Goal: Task Accomplishment & Management: Manage account settings

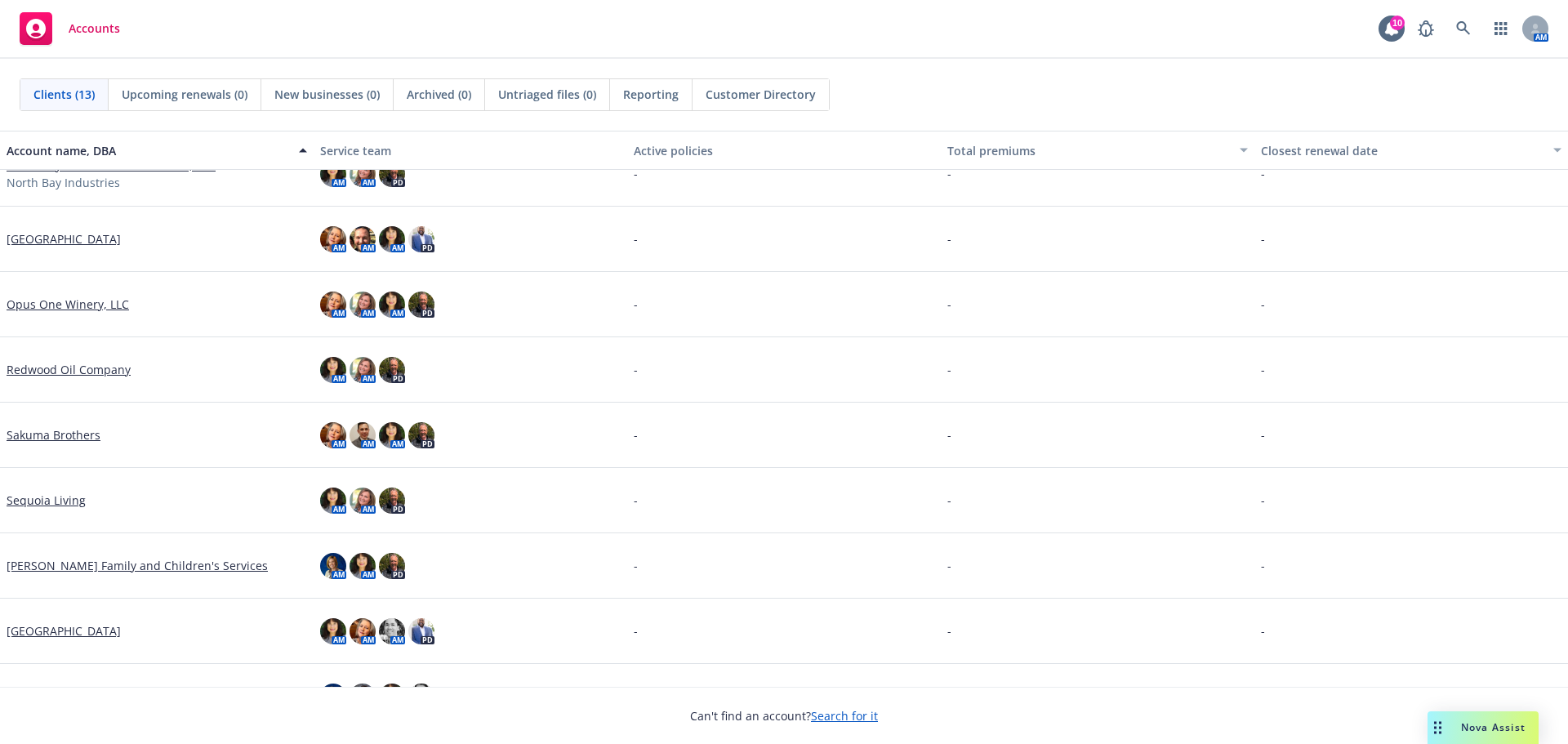
scroll to position [333, 0]
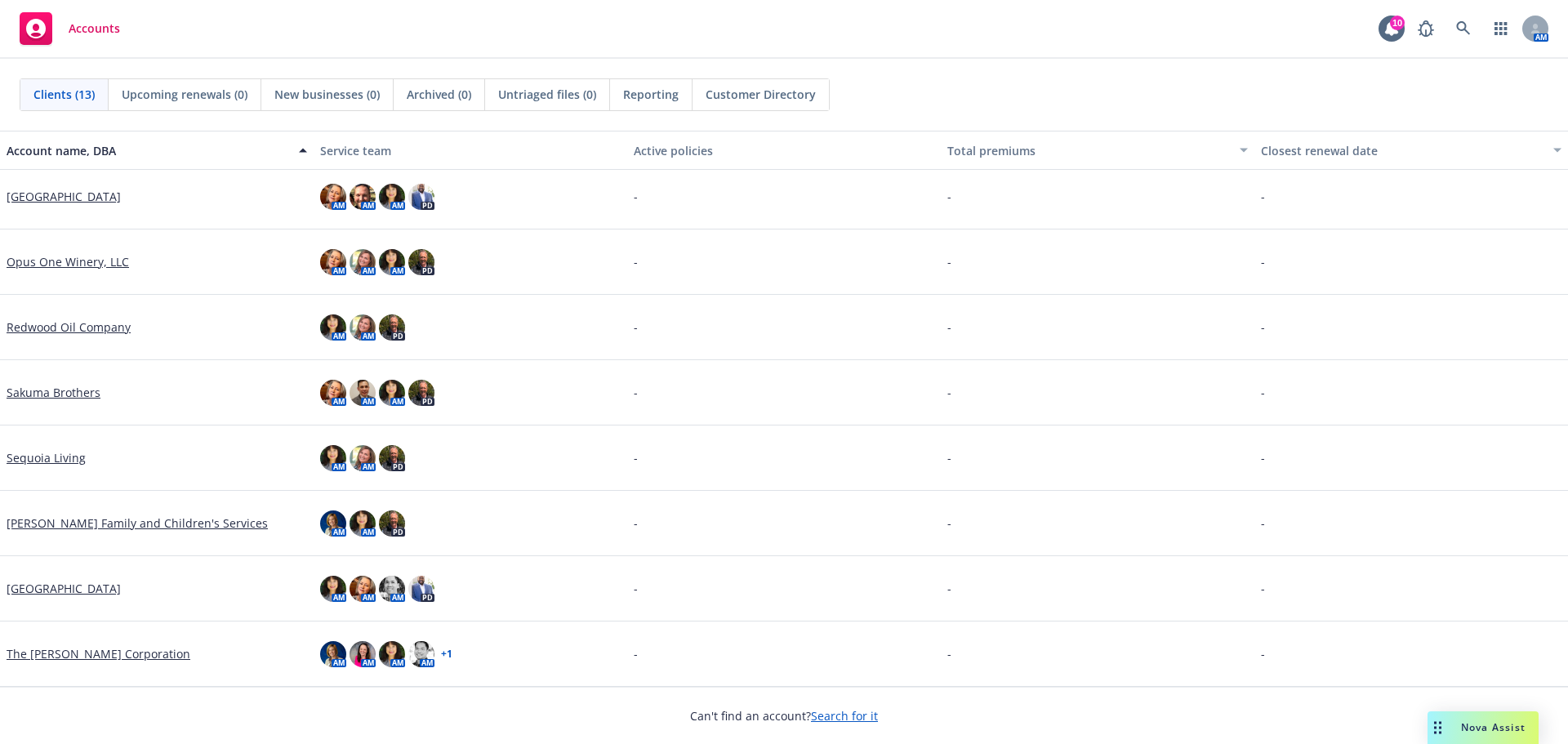
click at [134, 526] on link "[PERSON_NAME] Family and Children's Services" at bounding box center [138, 523] width 261 height 17
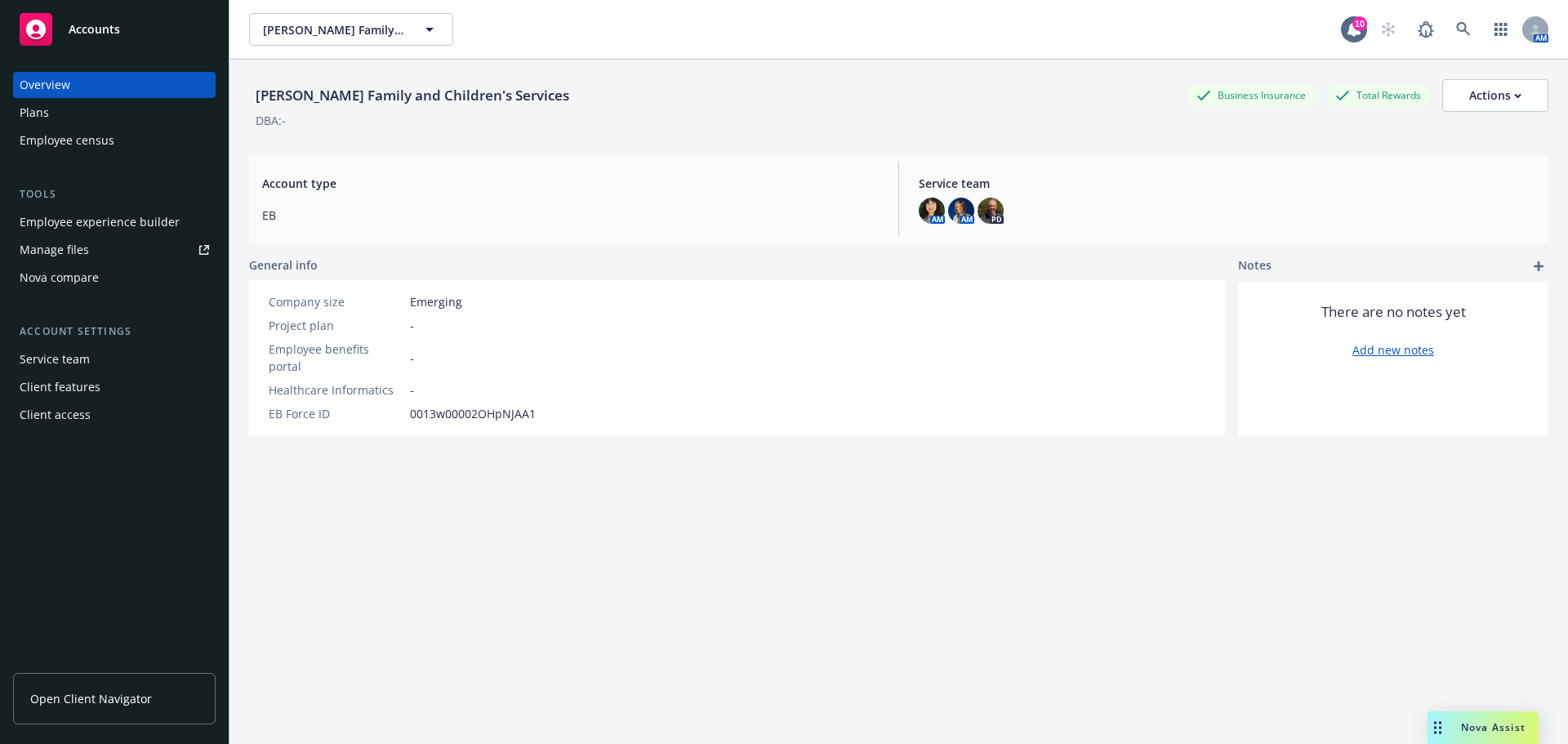
click at [24, 109] on div "Plans" at bounding box center [35, 113] width 29 height 26
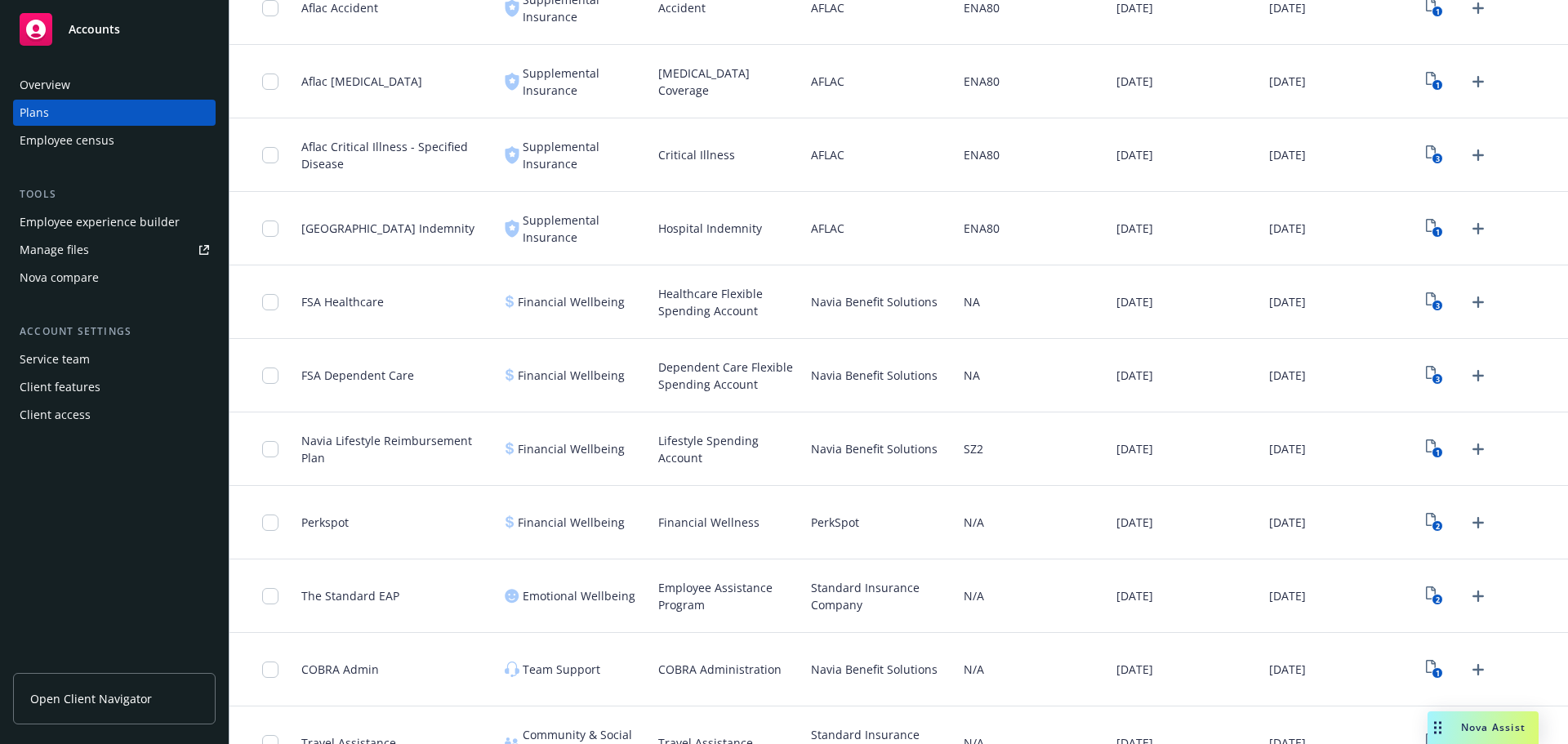
scroll to position [1180, 0]
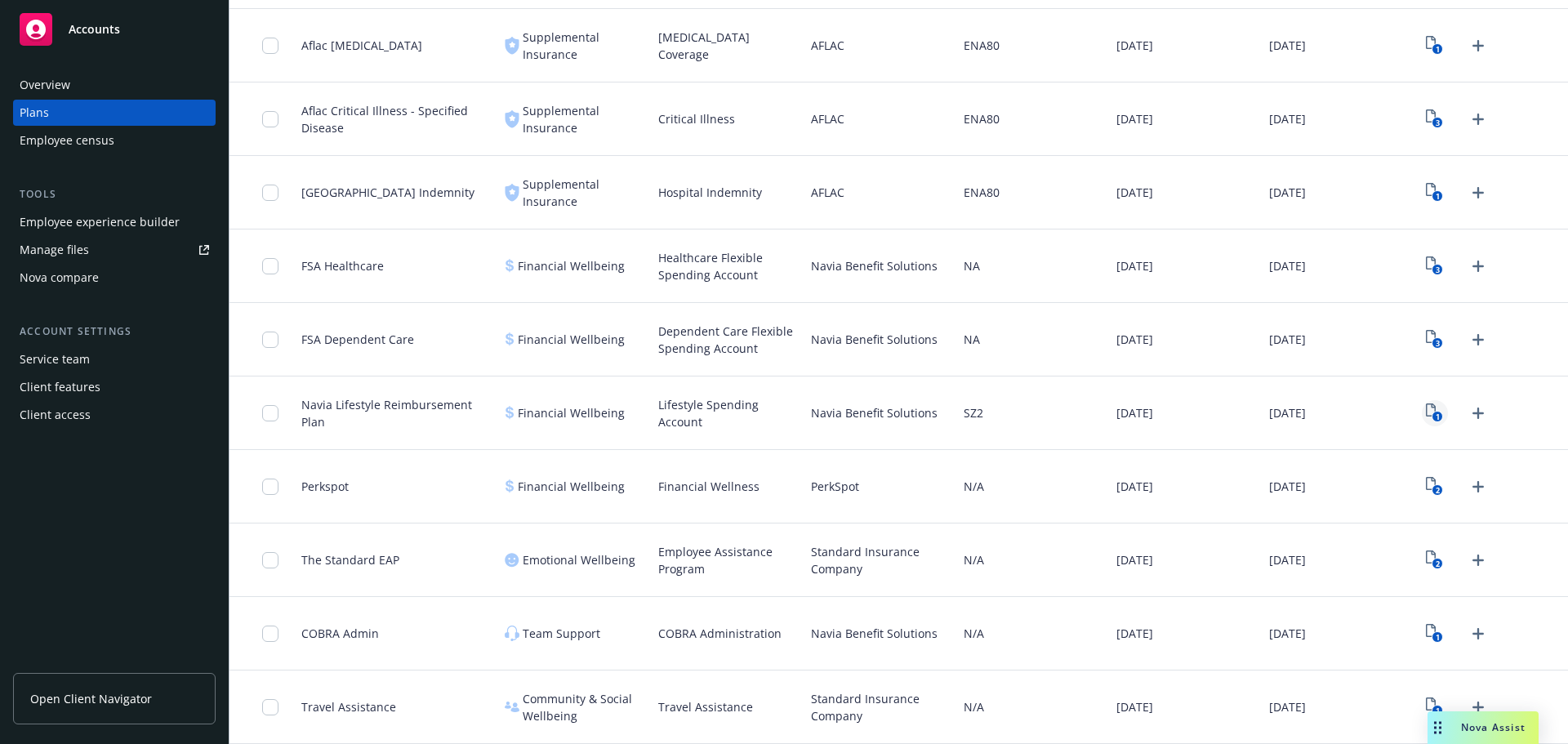
click at [1436, 414] on text "1" at bounding box center [1437, 417] width 4 height 10
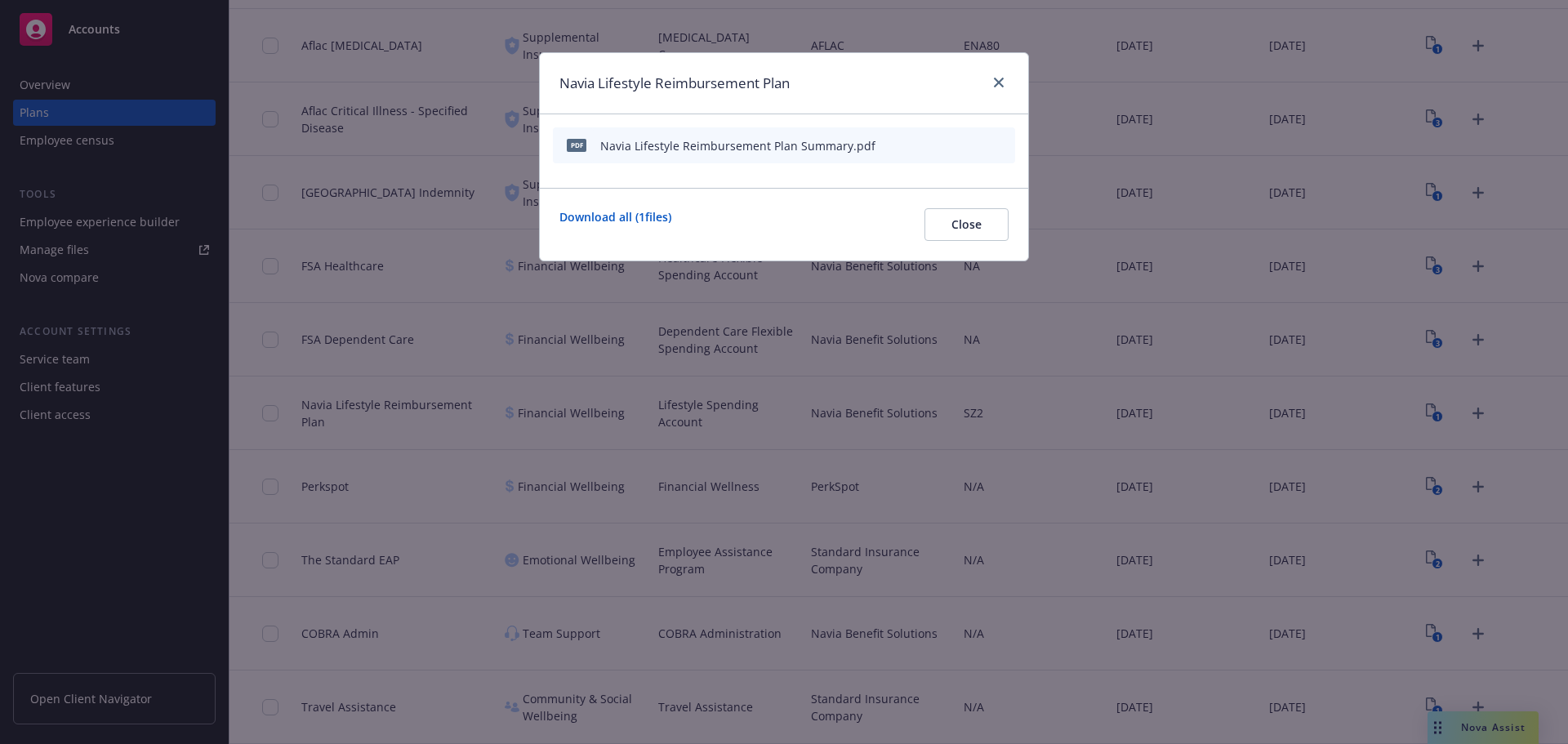
click at [790, 139] on div "Navia Lifestyle Reimbursement Plan Summary.pdf" at bounding box center [738, 146] width 275 height 17
click at [969, 144] on icon "preview file" at bounding box center [973, 144] width 15 height 11
click at [997, 76] on link "close" at bounding box center [998, 82] width 20 height 20
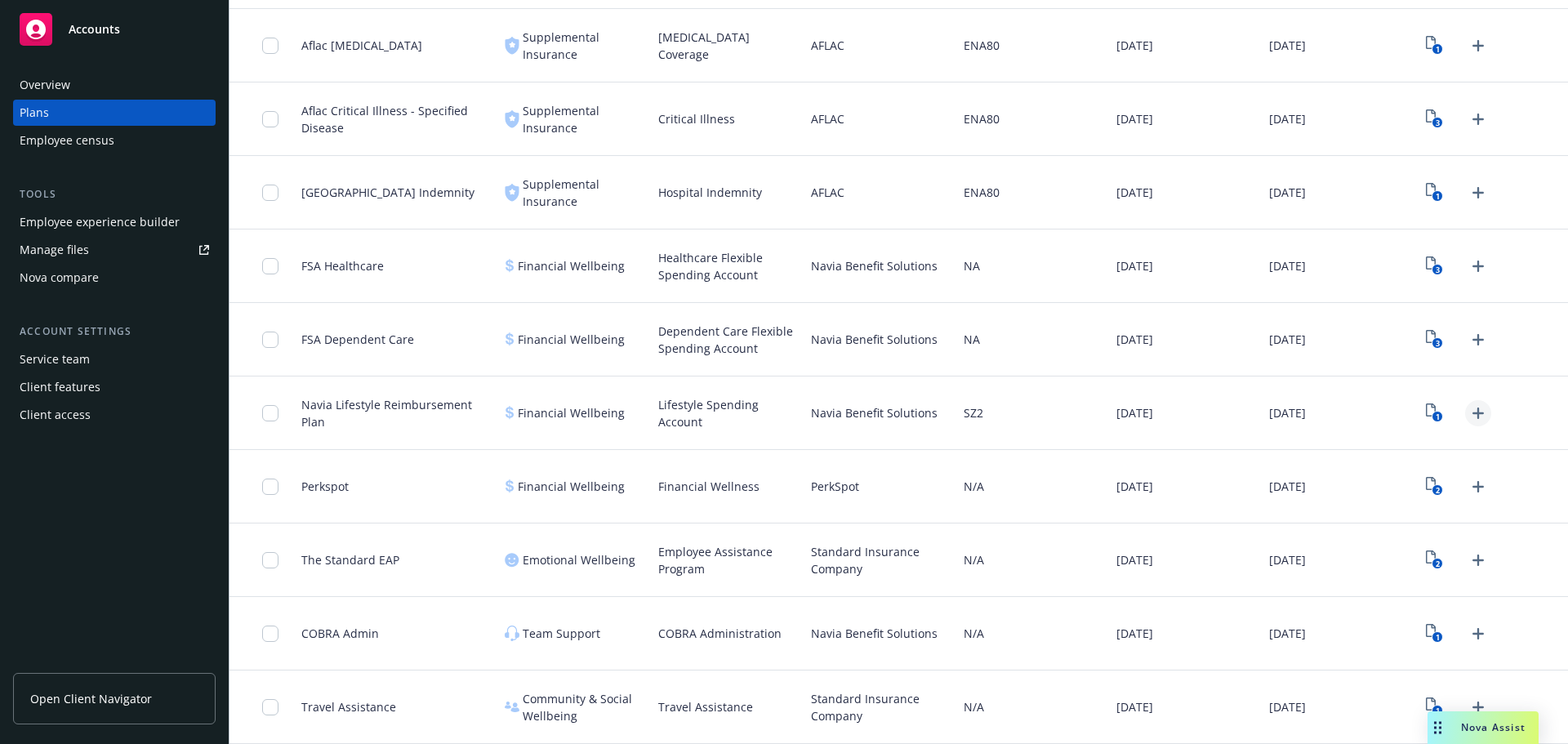
click at [1473, 413] on icon "Upload Plan Documents" at bounding box center [1478, 413] width 11 height 11
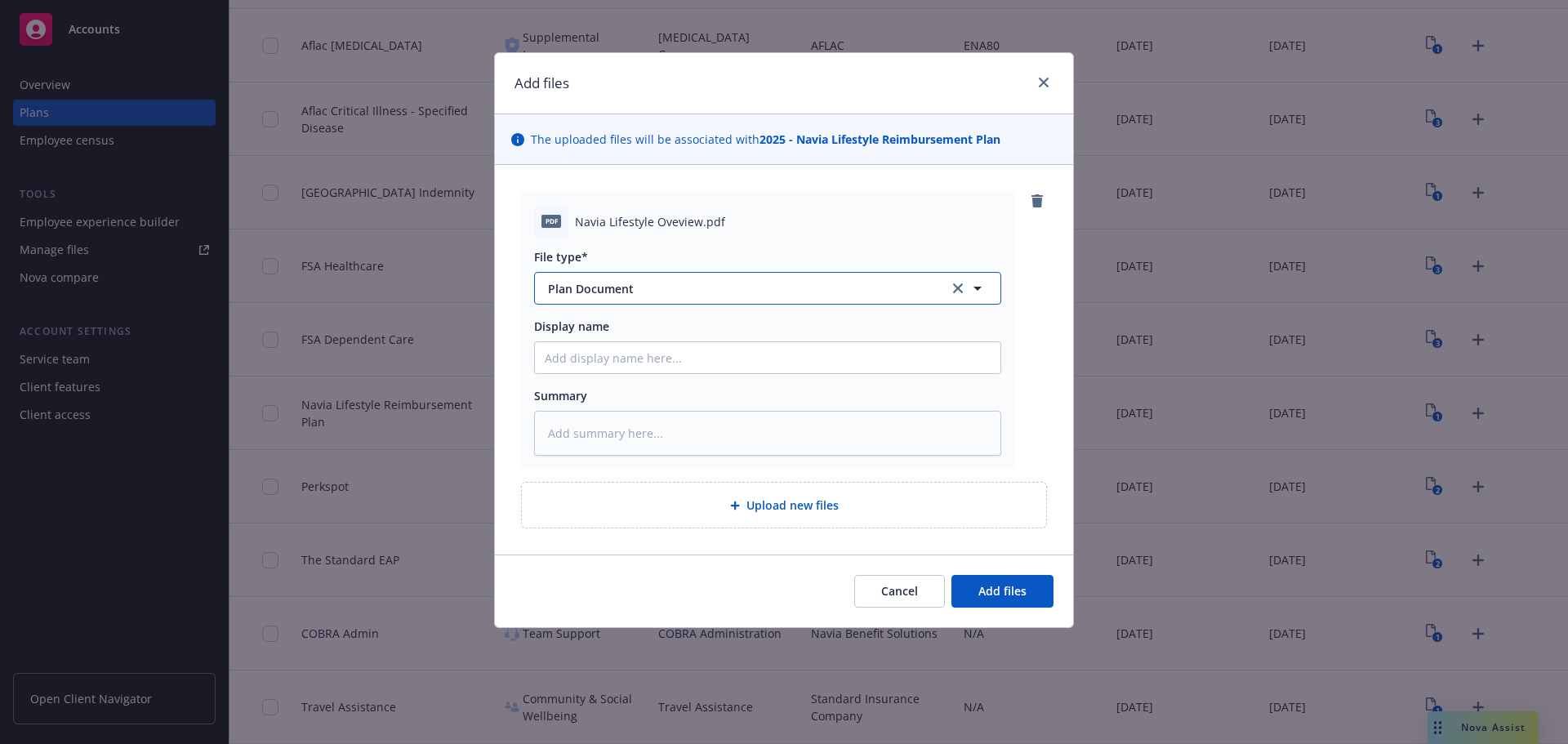
click at [978, 287] on icon "button" at bounding box center [978, 288] width 20 height 20
click at [978, 287] on div at bounding box center [768, 288] width 468 height 33
click at [802, 499] on span "Upload new files" at bounding box center [792, 505] width 93 height 17
click at [1008, 587] on span "Add files" at bounding box center [1003, 591] width 48 height 16
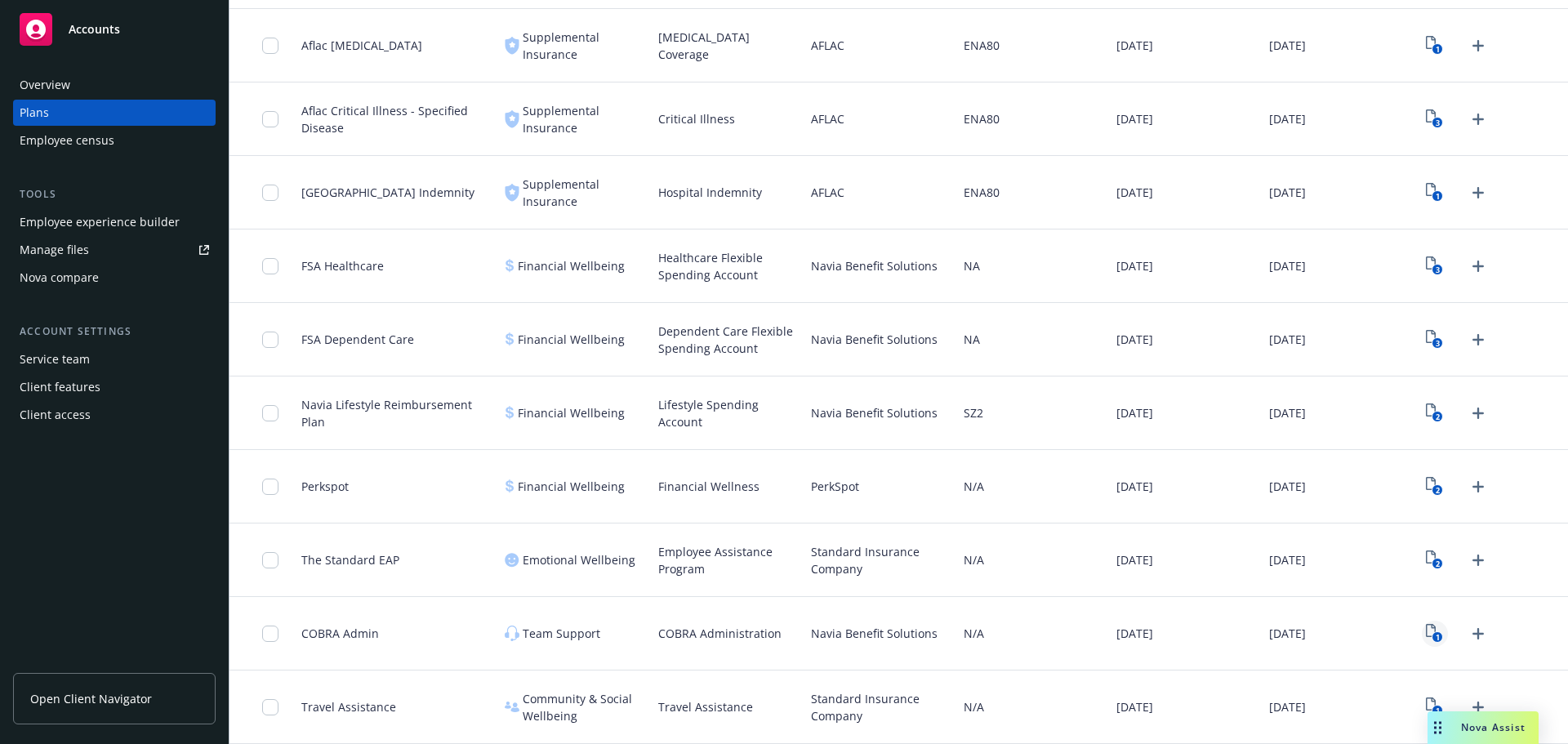
click at [1426, 631] on icon "1" at bounding box center [1435, 634] width 17 height 19
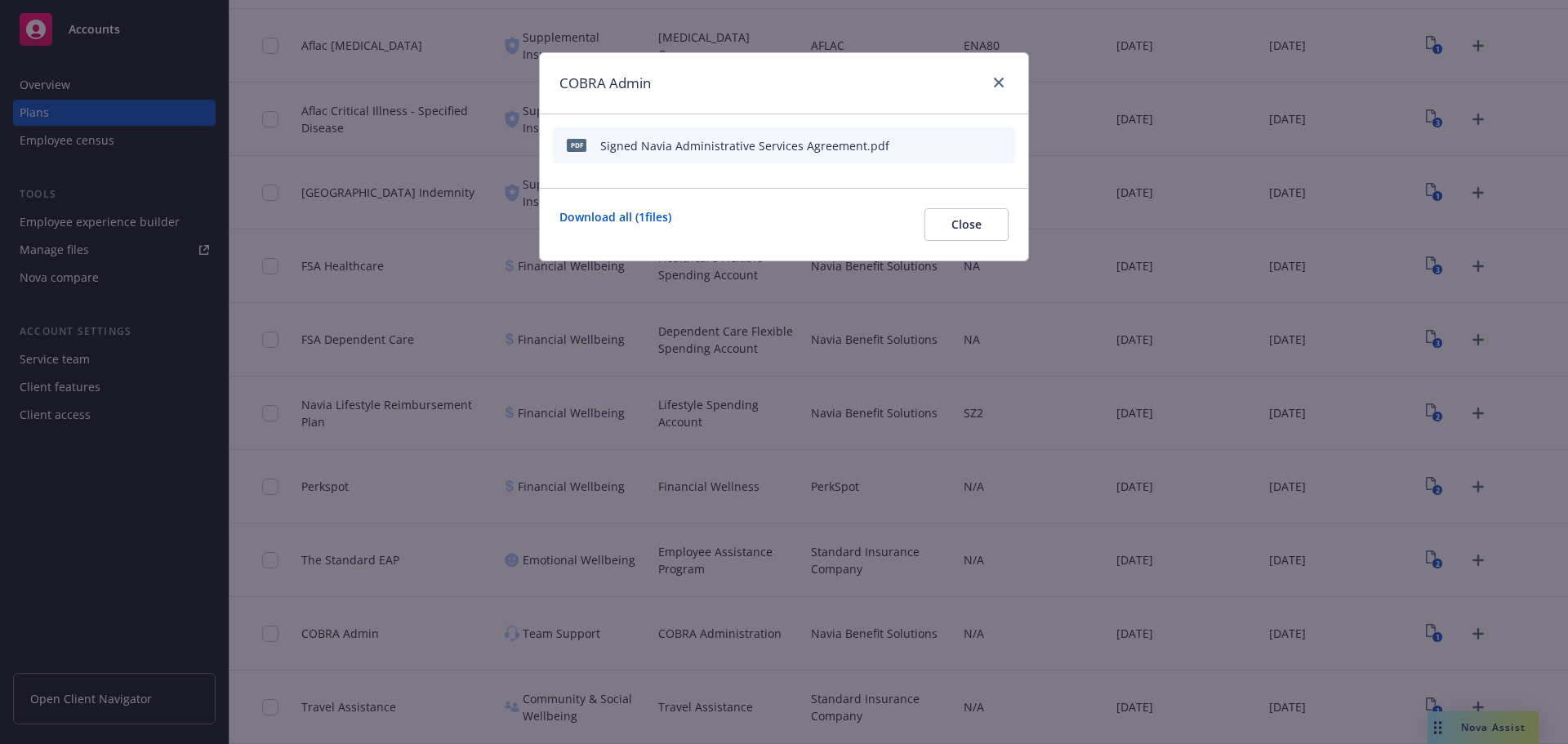
click at [883, 151] on div "pdf Signed Navia Administrative Services Agreement.pdf" at bounding box center [784, 146] width 462 height 36
click at [945, 146] on icon "download file" at bounding box center [946, 144] width 13 height 13
click at [997, 81] on icon "close" at bounding box center [998, 82] width 10 height 10
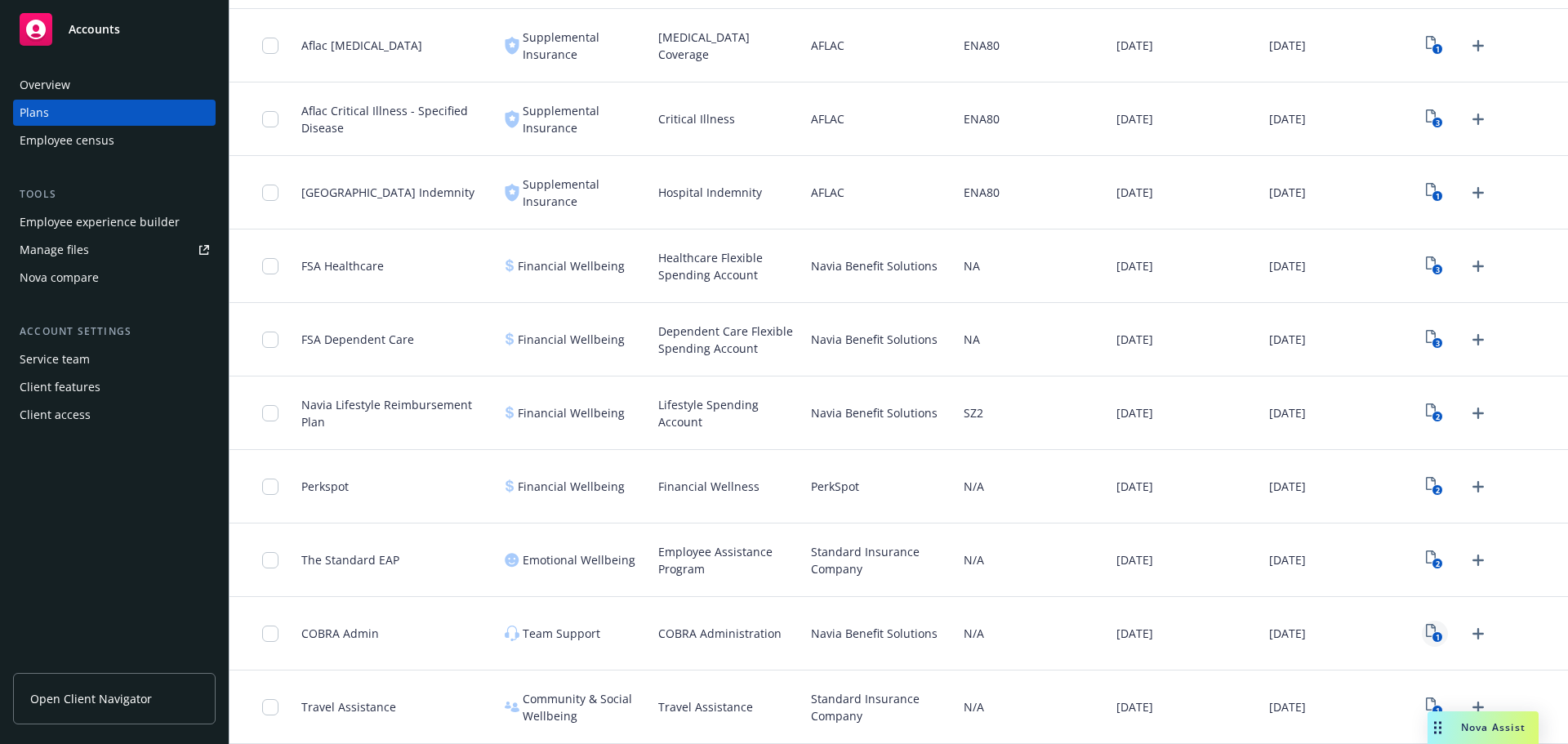
click at [1432, 632] on rect "View Plan Documents" at bounding box center [1437, 637] width 10 height 10
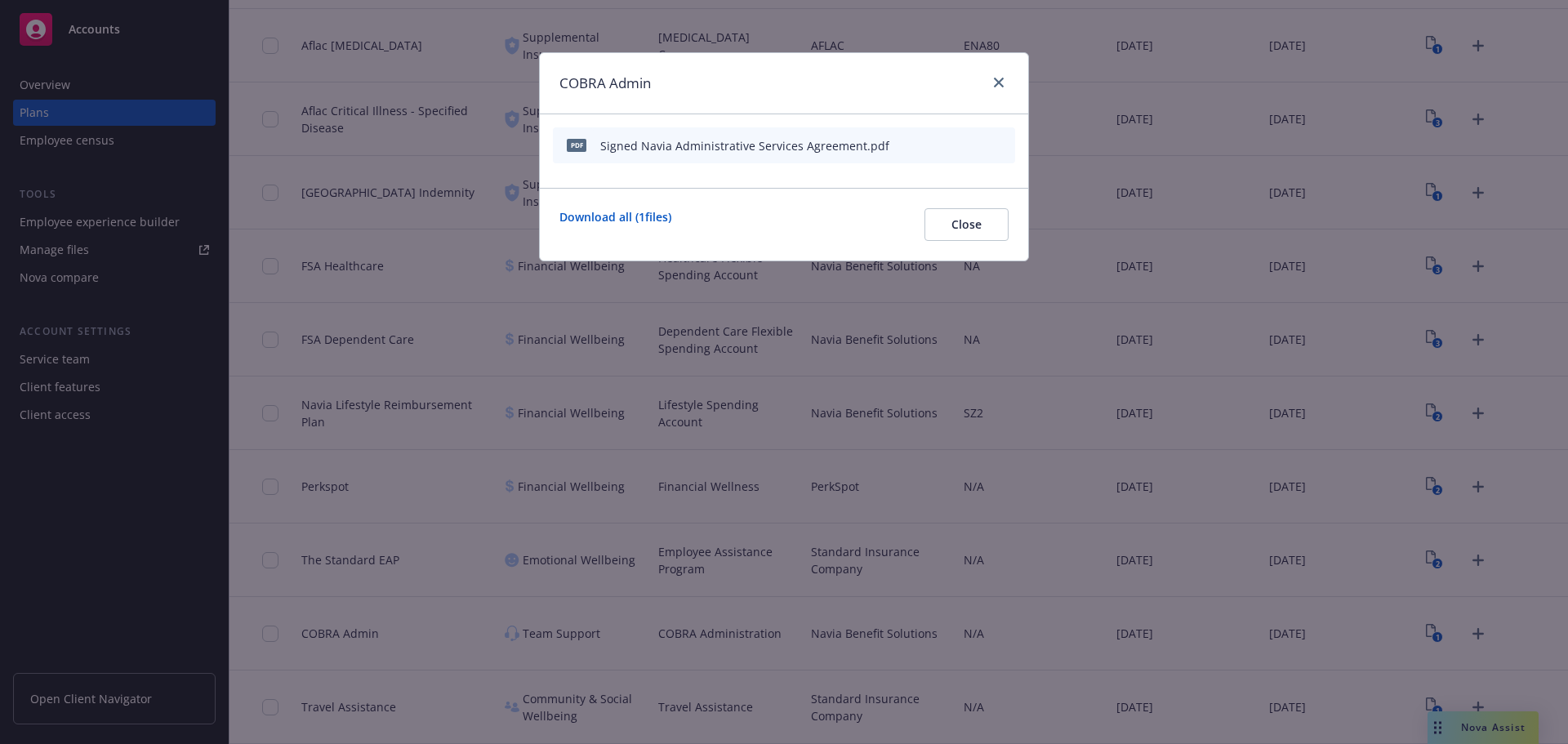
click at [1007, 140] on button "archive file" at bounding box center [1000, 145] width 16 height 16
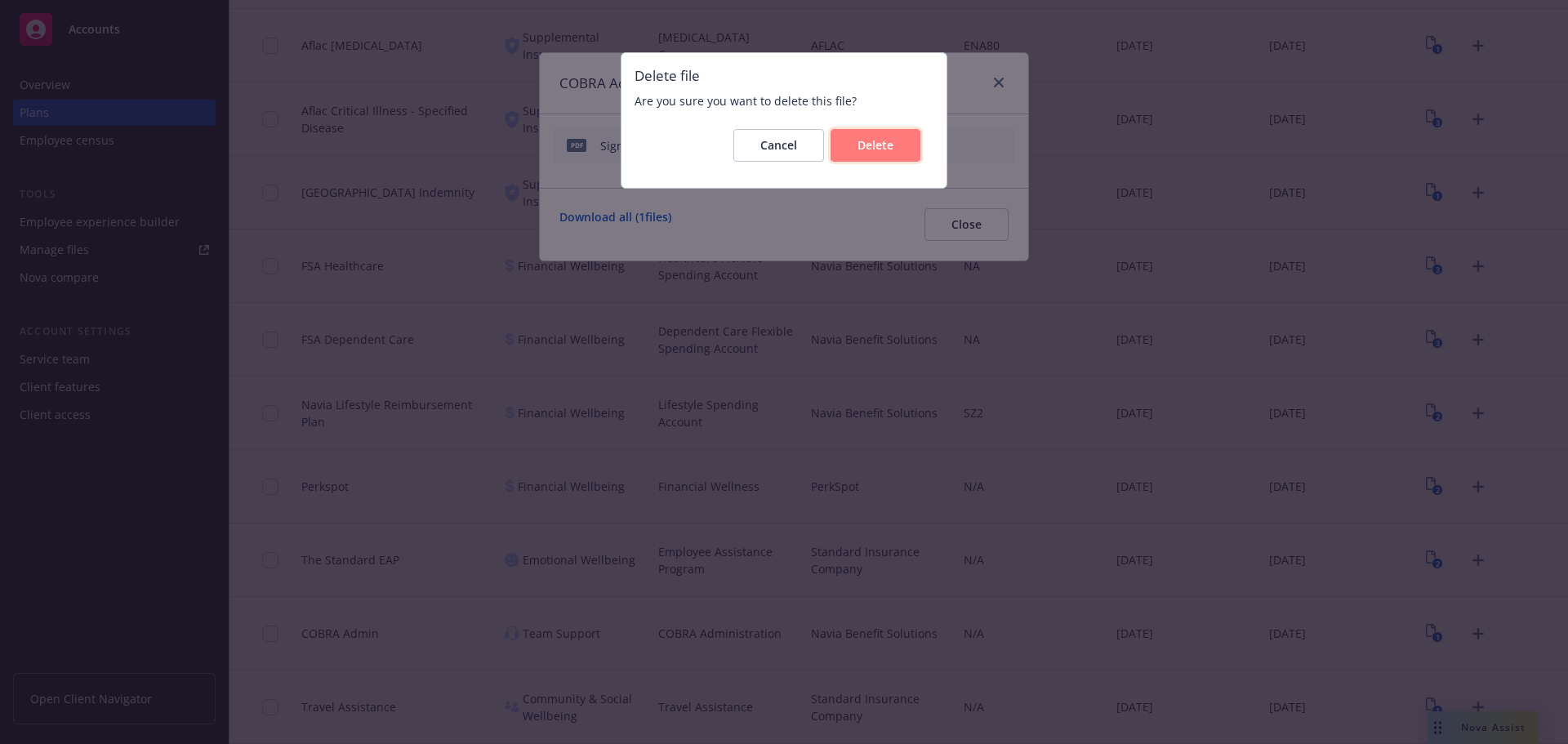
click at [894, 140] on button "Delete" at bounding box center [875, 146] width 90 height 33
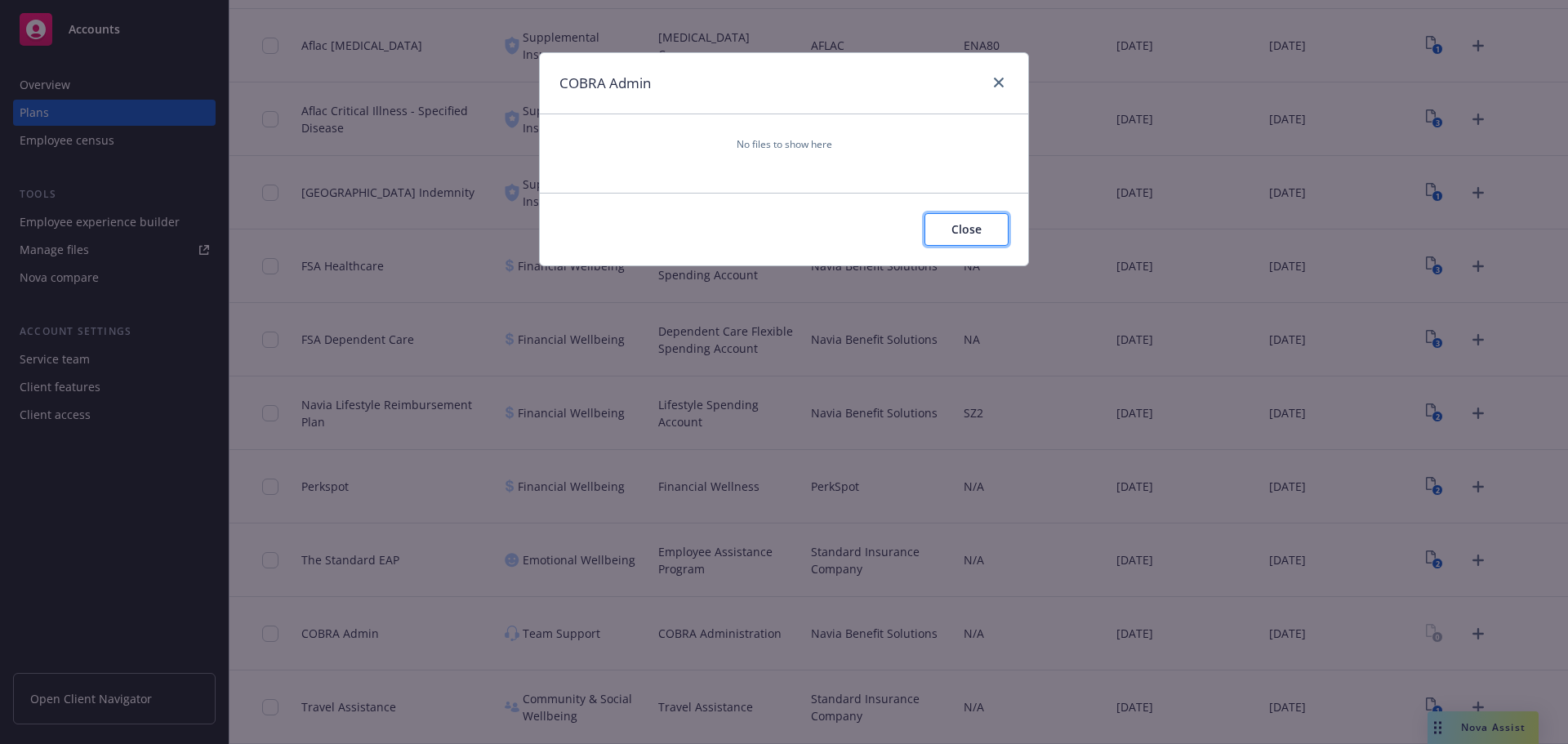
click at [970, 236] on span "Close" at bounding box center [966, 230] width 30 height 16
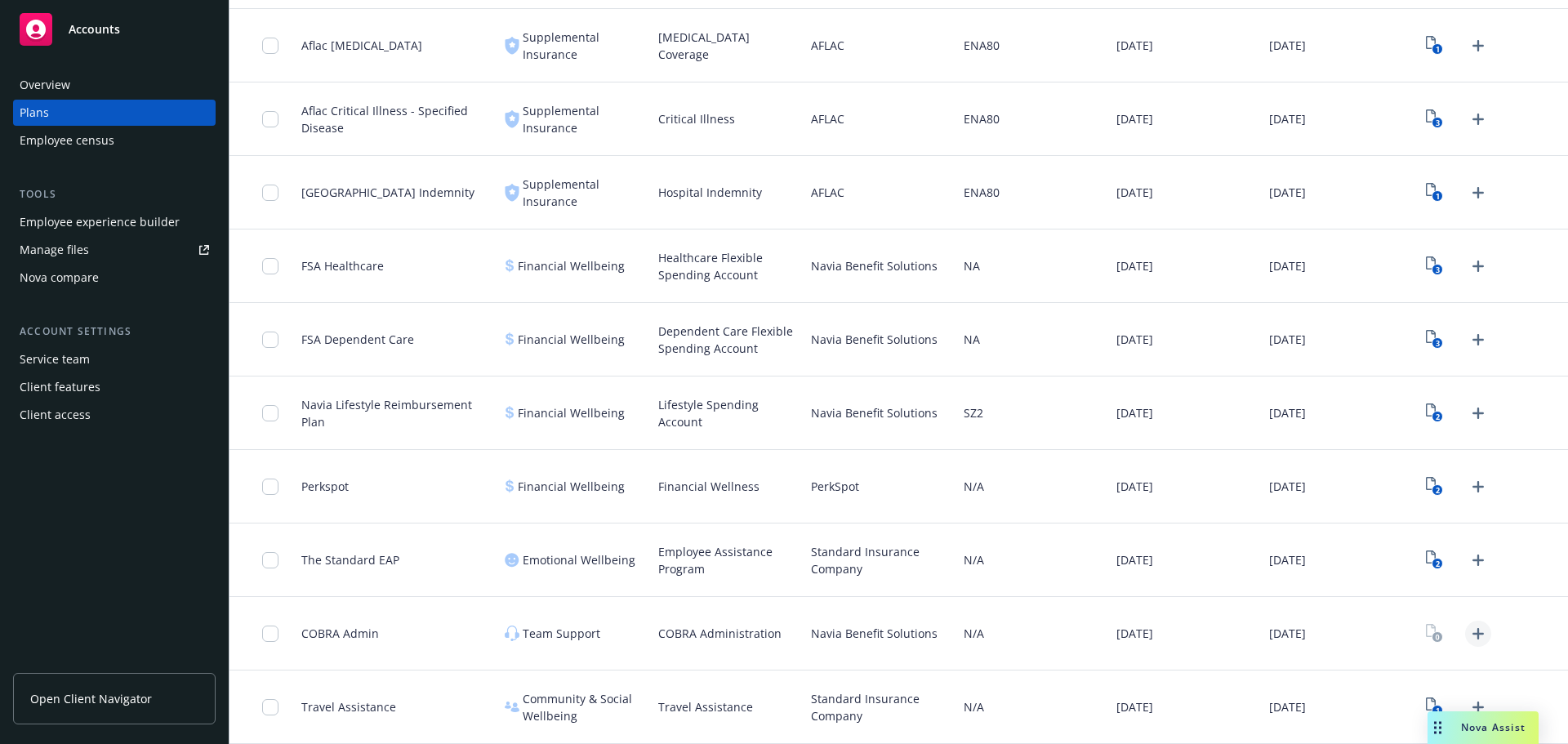
click at [1469, 631] on icon "Upload Plan Documents" at bounding box center [1478, 634] width 20 height 20
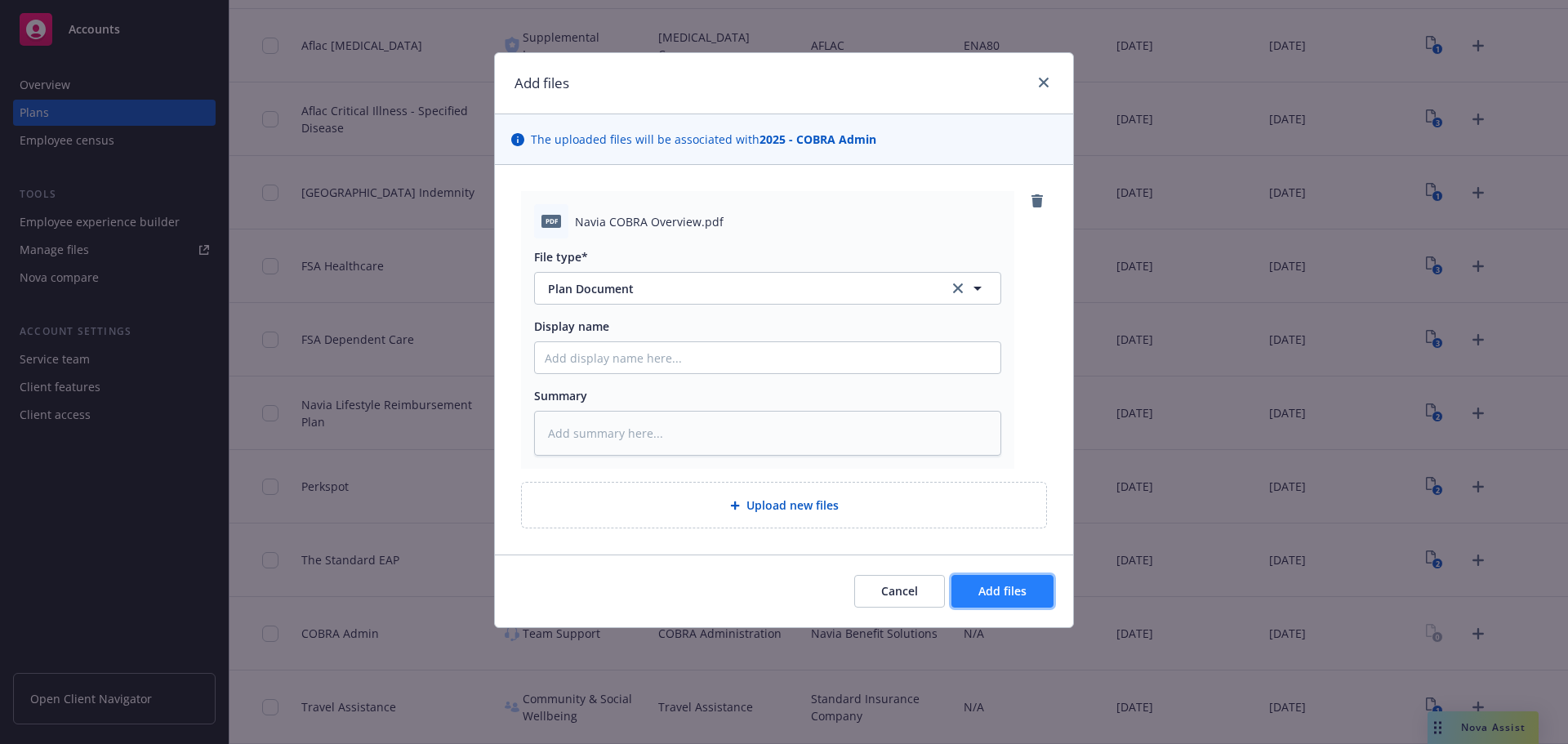
click at [1014, 589] on span "Add files" at bounding box center [1003, 591] width 48 height 16
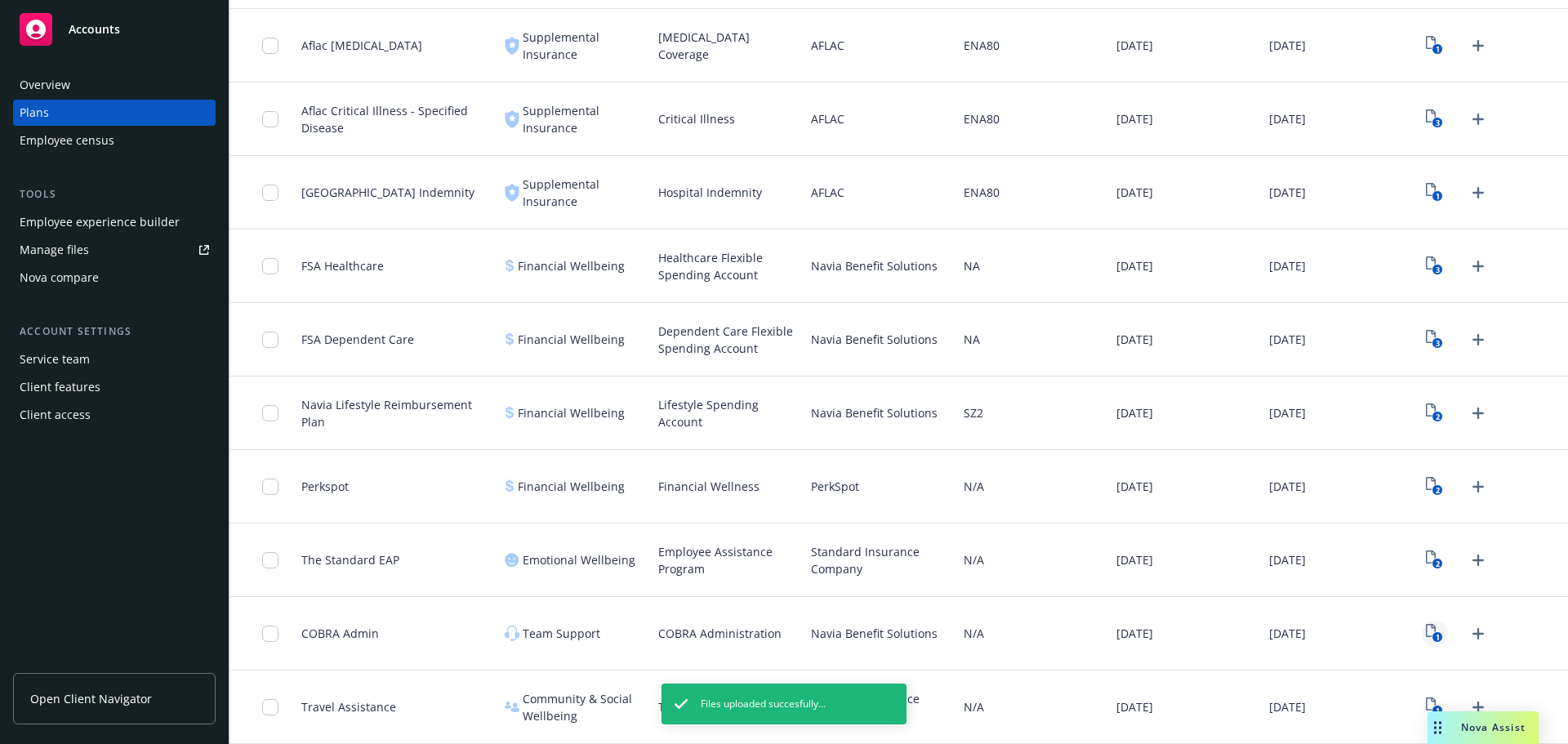
click at [1426, 631] on icon "1" at bounding box center [1435, 634] width 17 height 19
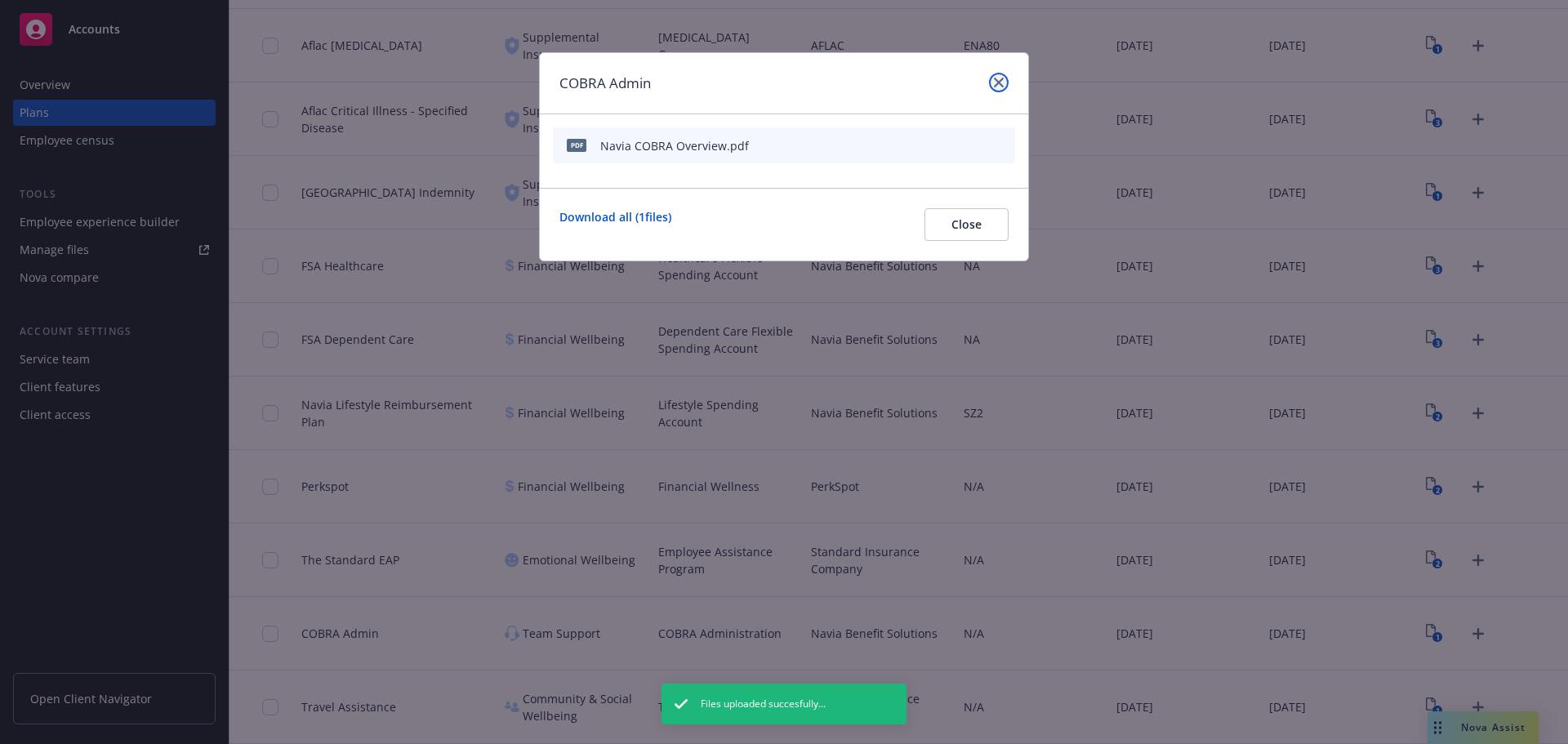
click at [997, 87] on icon "close" at bounding box center [998, 82] width 10 height 10
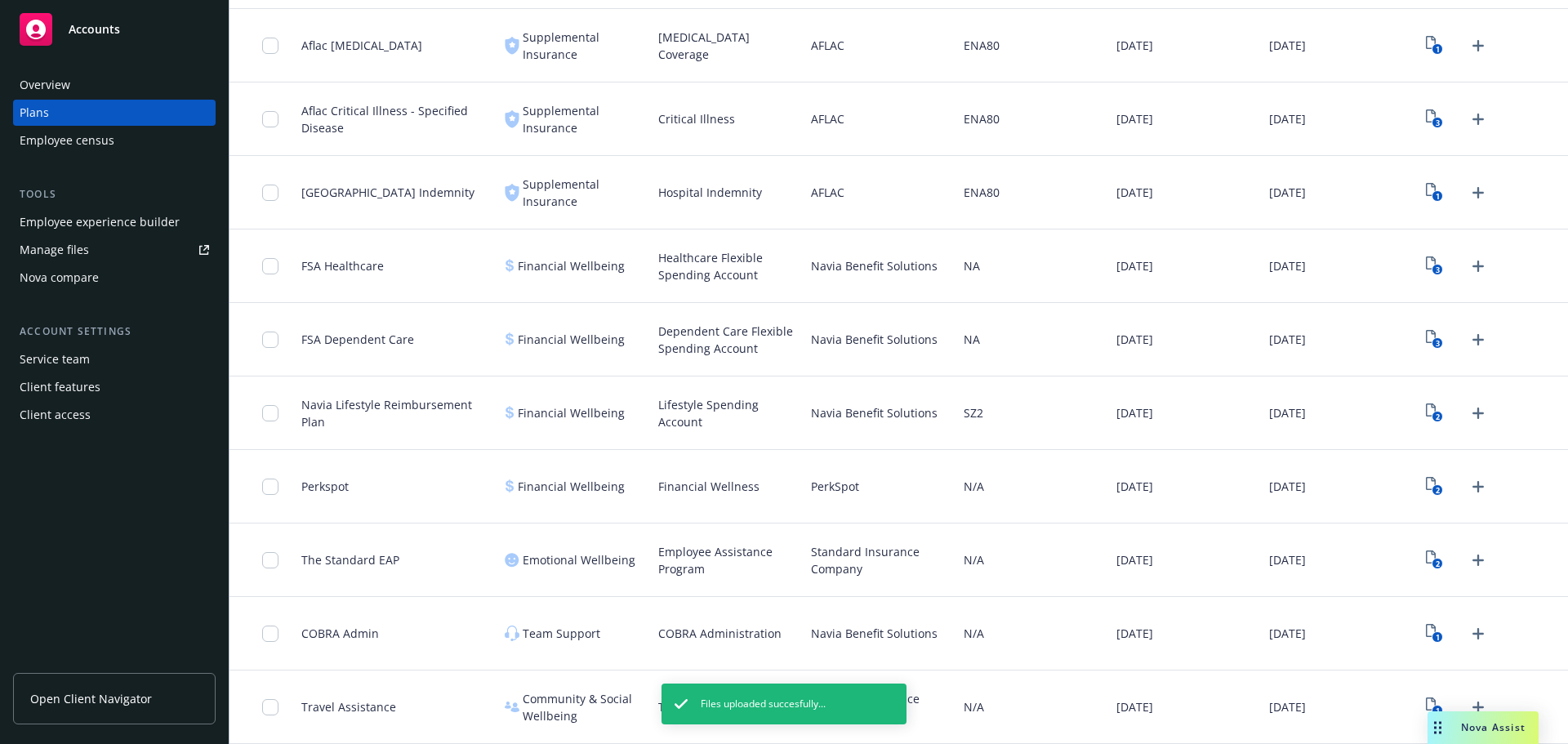
scroll to position [1098, 0]
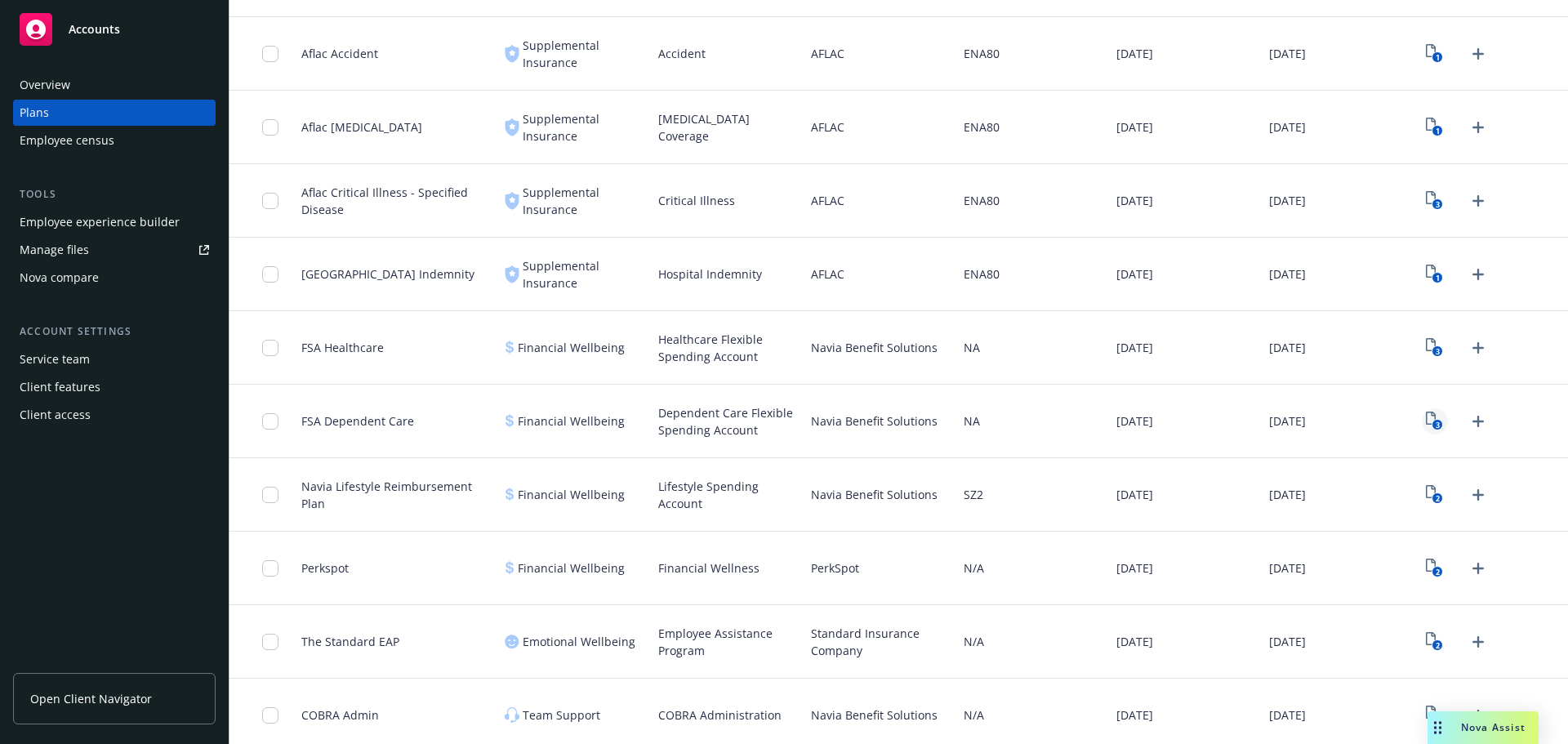
click at [1426, 418] on icon "3" at bounding box center [1435, 421] width 17 height 19
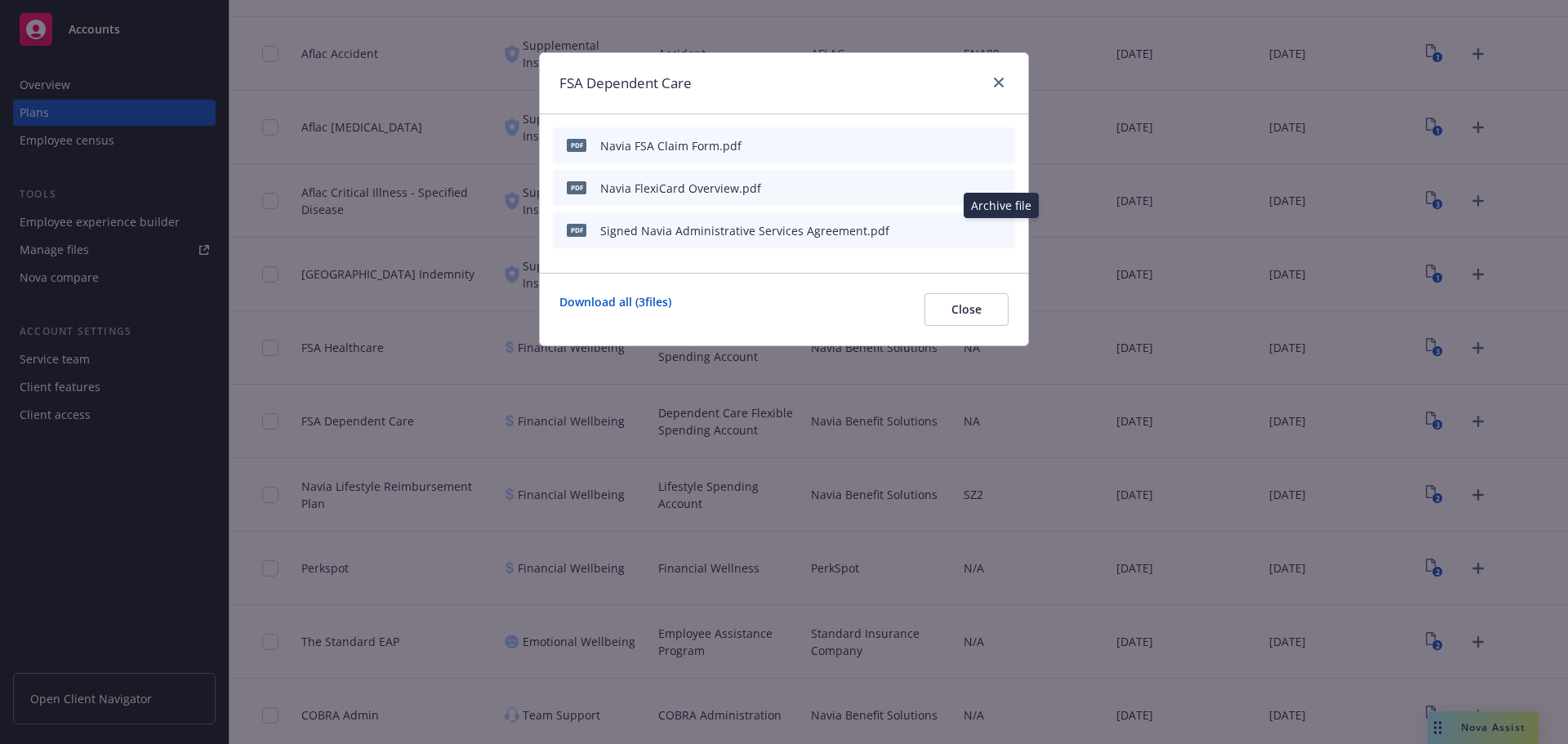
click at [1002, 228] on icon "archive file" at bounding box center [1000, 230] width 11 height 13
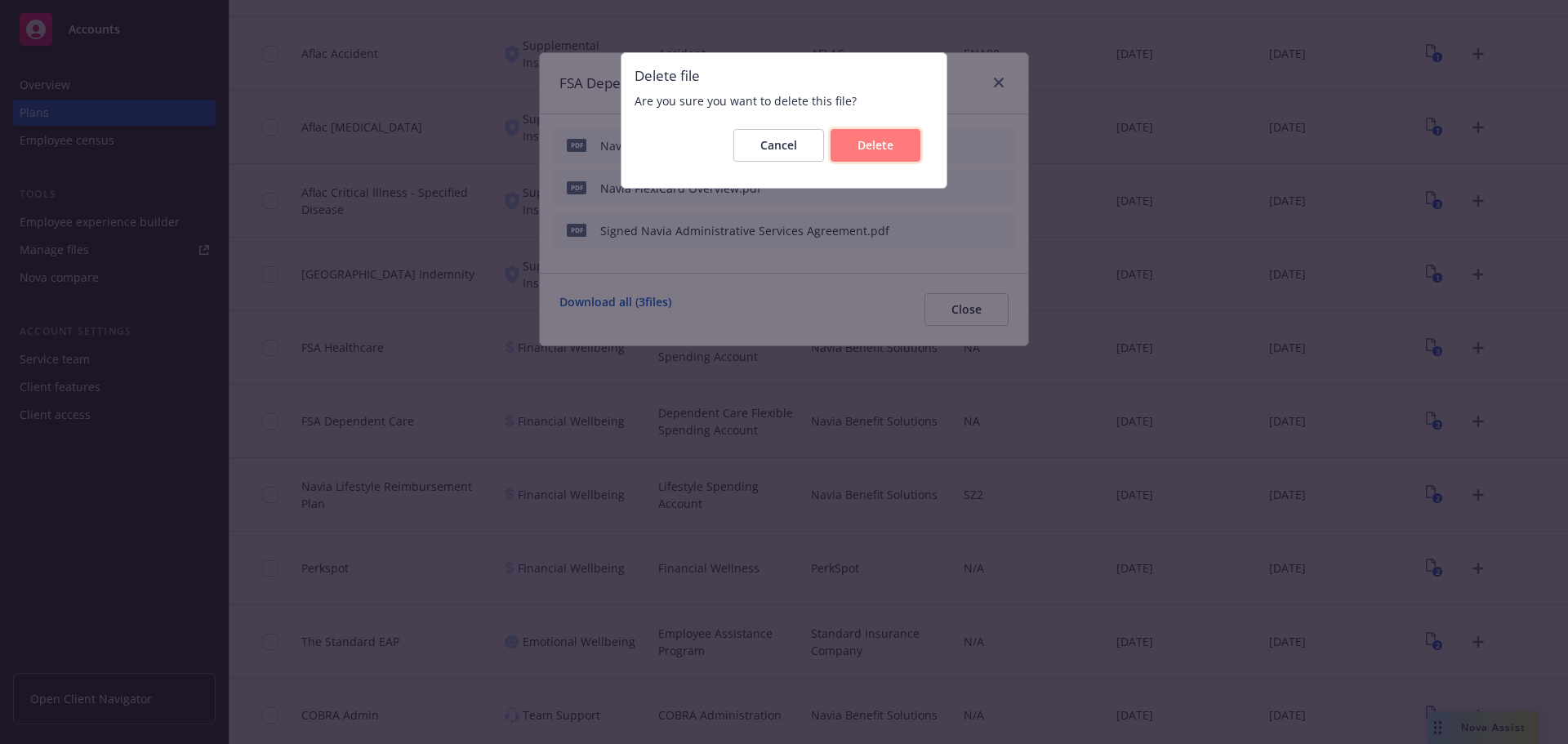
click at [890, 139] on span "Delete" at bounding box center [875, 145] width 36 height 16
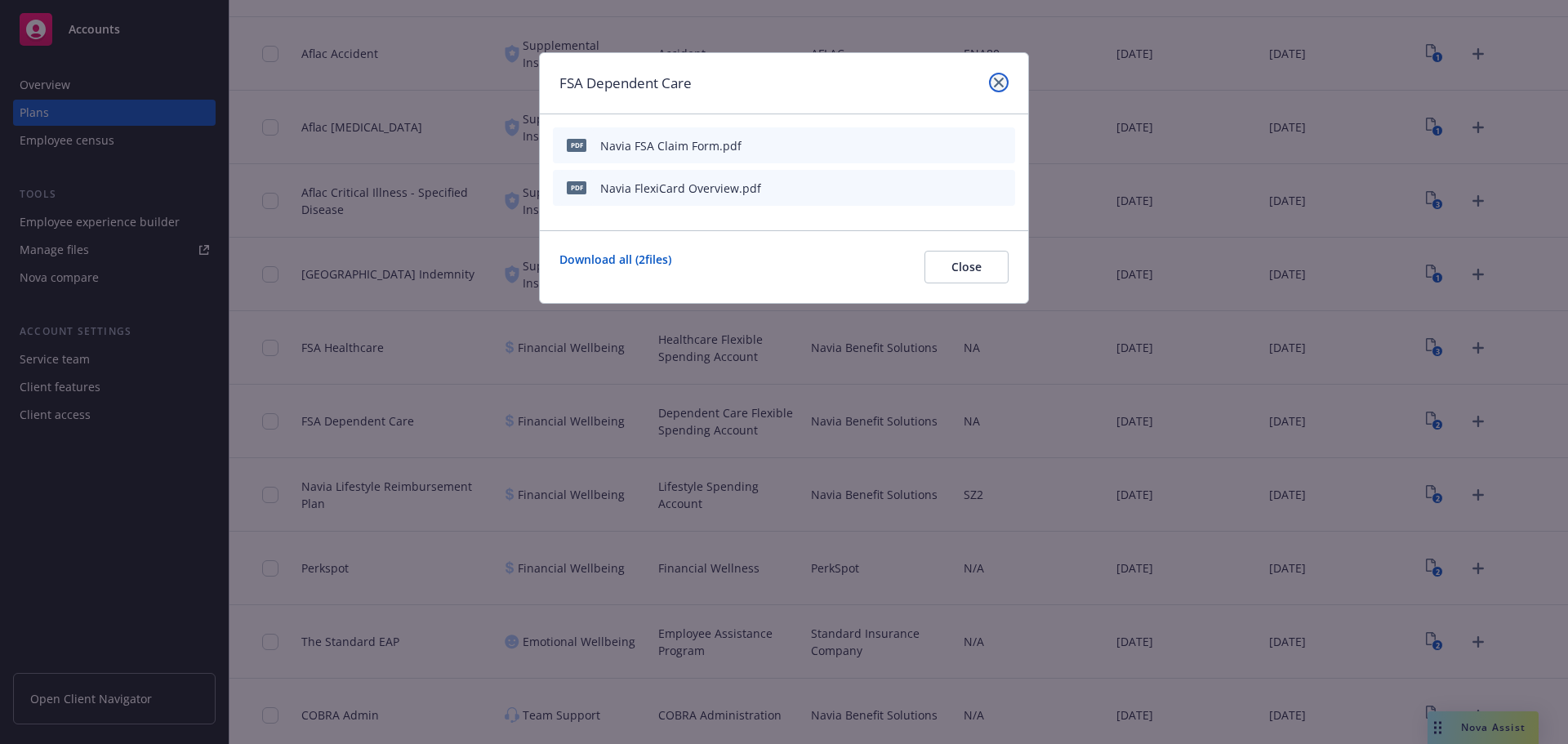
click at [995, 80] on icon "close" at bounding box center [998, 82] width 10 height 10
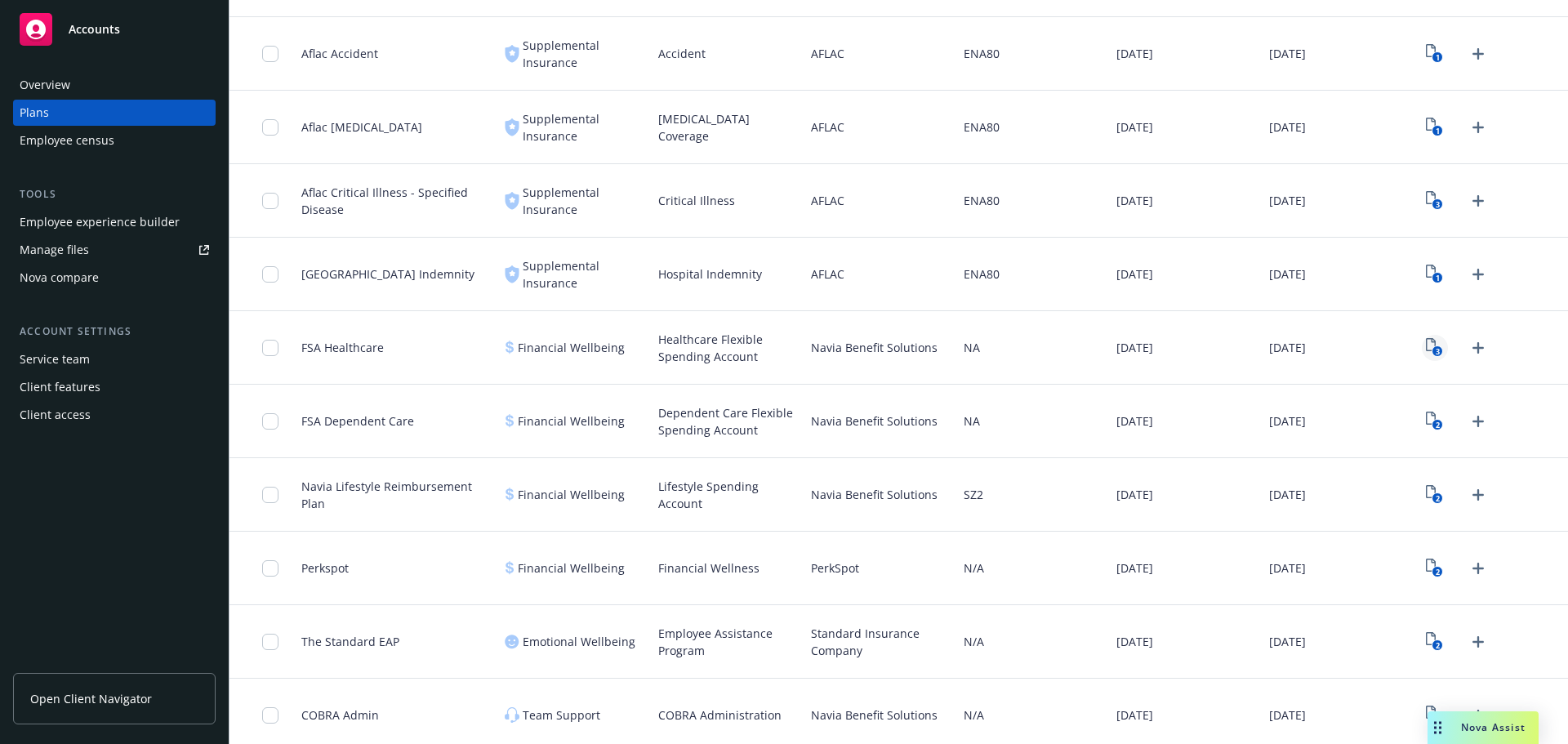
click at [1426, 345] on icon "3" at bounding box center [1435, 348] width 17 height 19
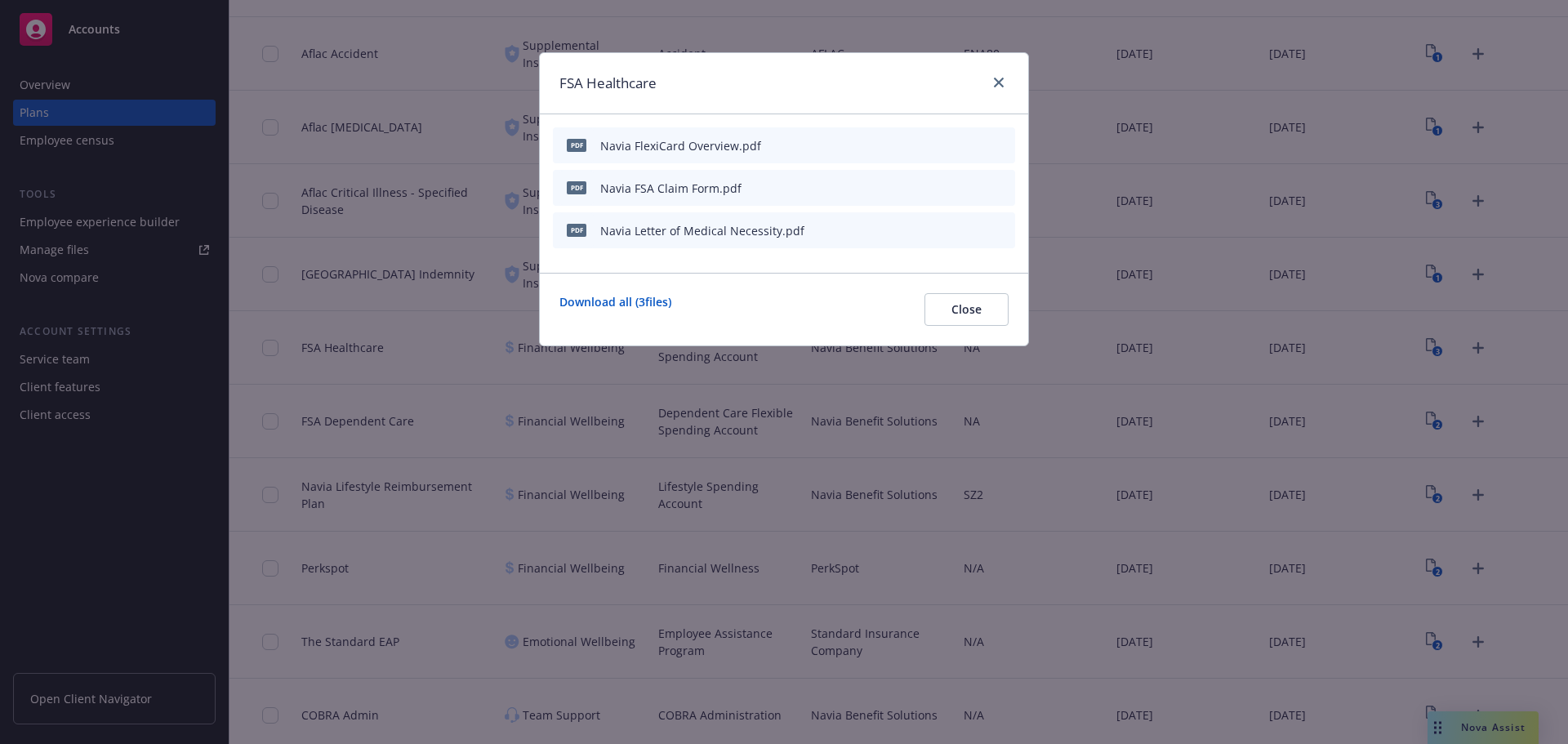
click at [972, 229] on icon "preview file" at bounding box center [973, 229] width 15 height 11
click at [1003, 74] on link "close" at bounding box center [998, 82] width 20 height 20
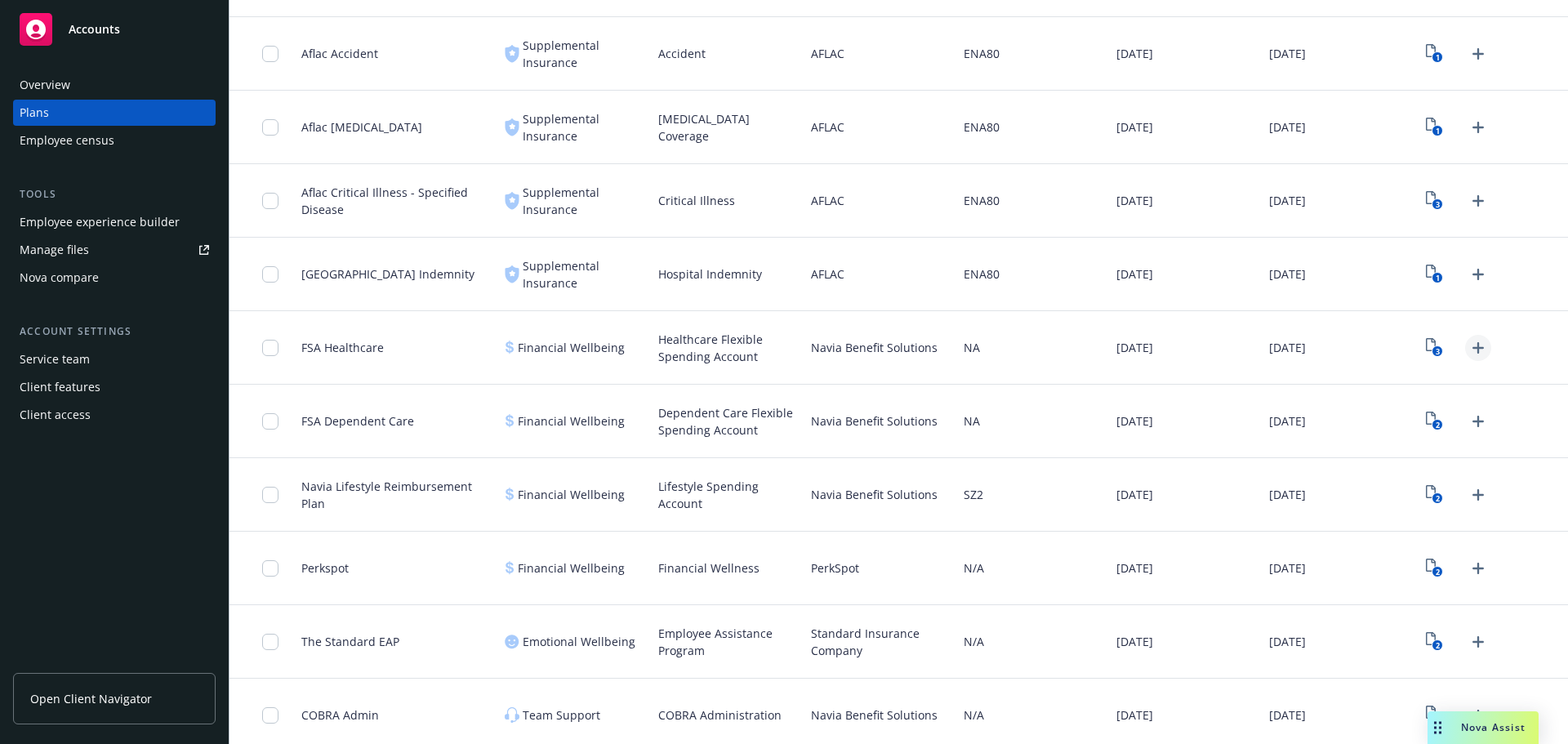
click at [1474, 345] on icon "Upload Plan Documents" at bounding box center [1478, 348] width 20 height 20
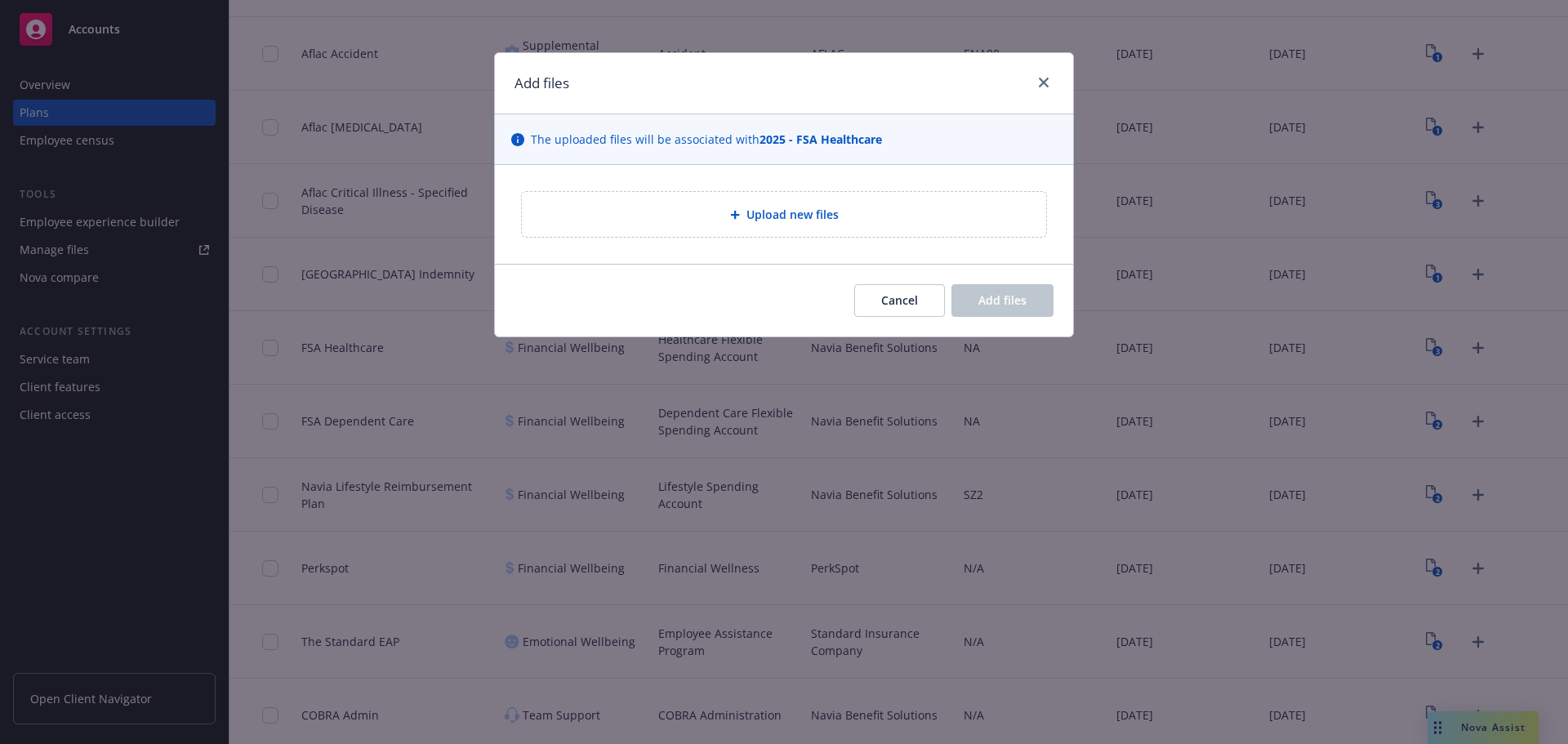
click at [832, 217] on span "Upload new files" at bounding box center [792, 215] width 93 height 17
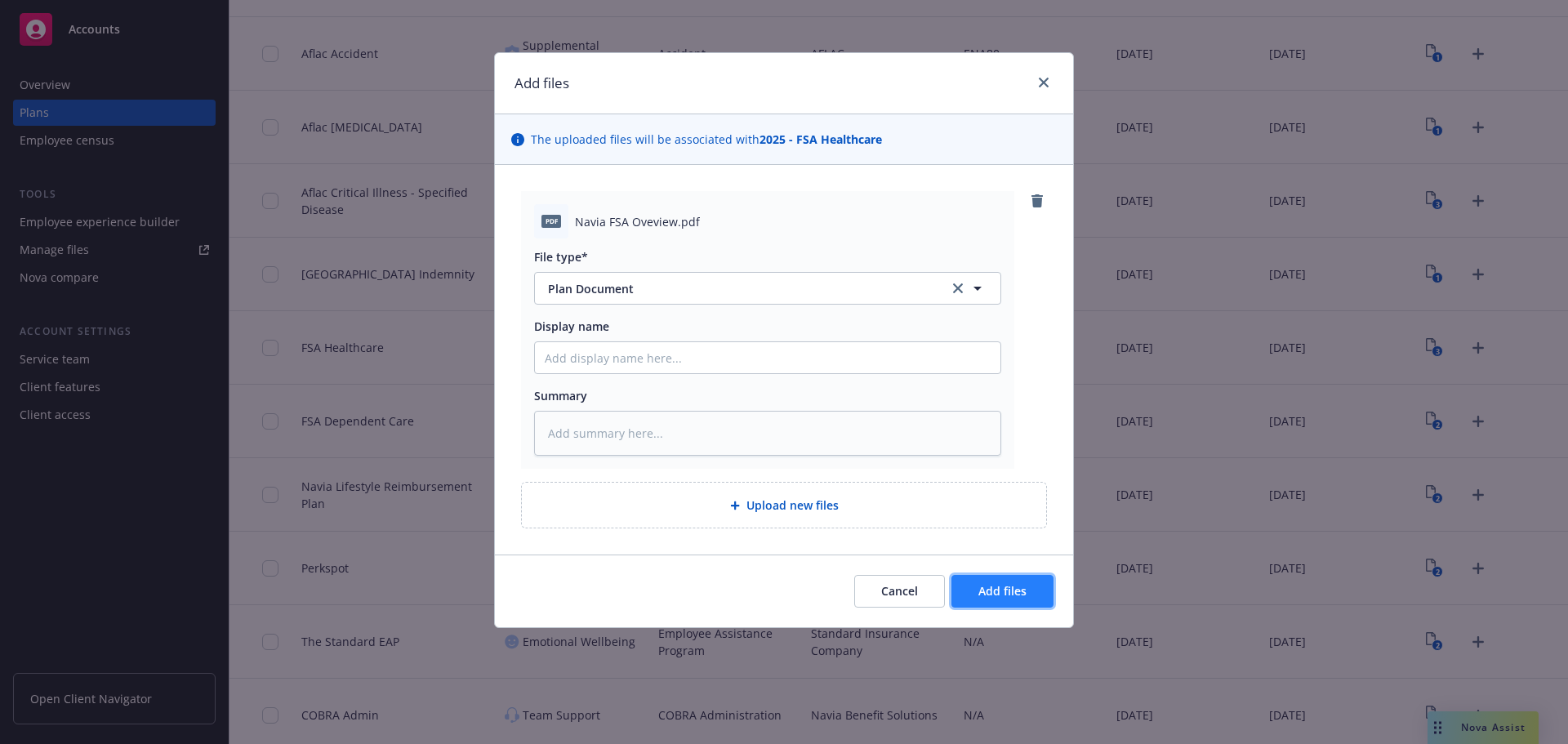
click at [1014, 592] on span "Add files" at bounding box center [1003, 591] width 48 height 16
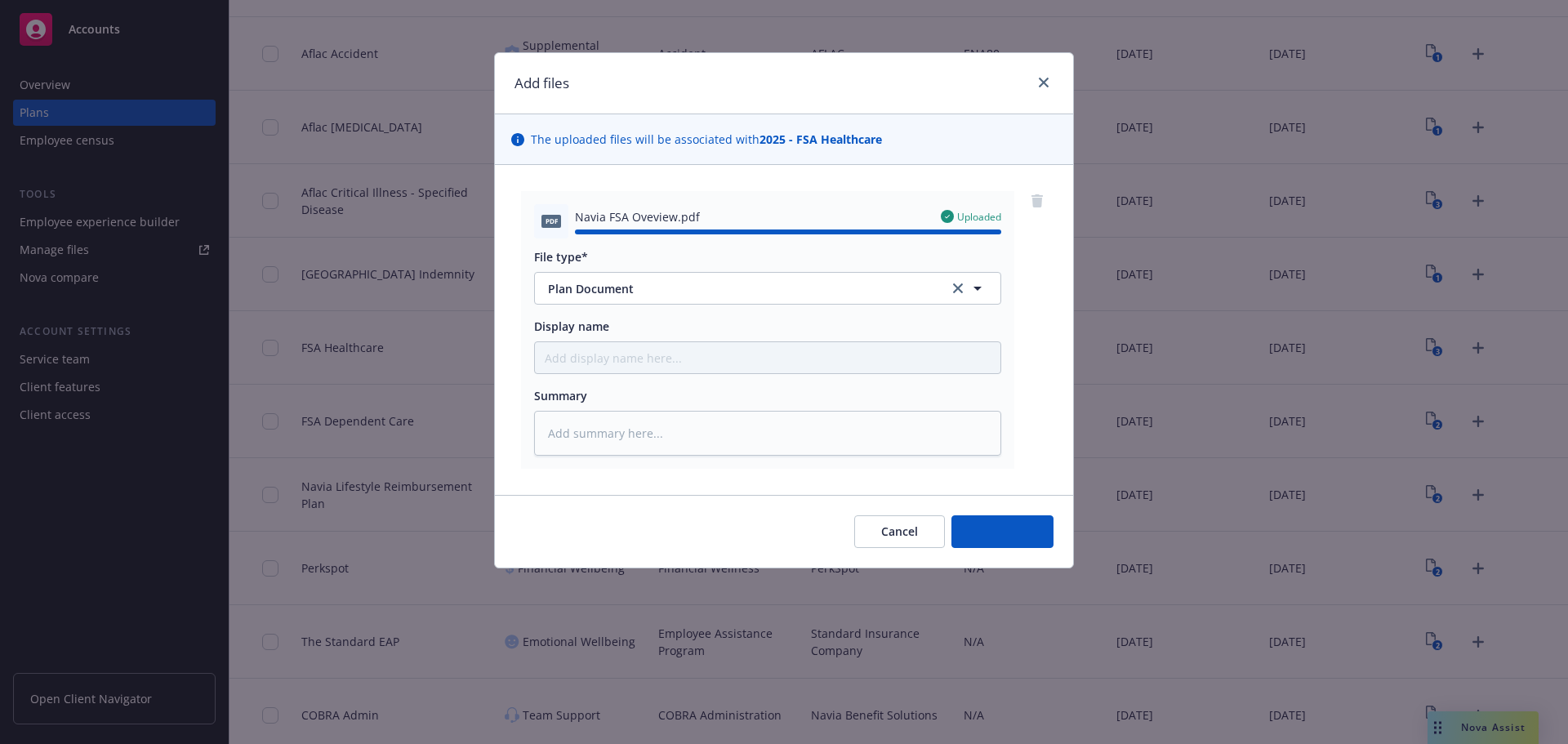
type textarea "x"
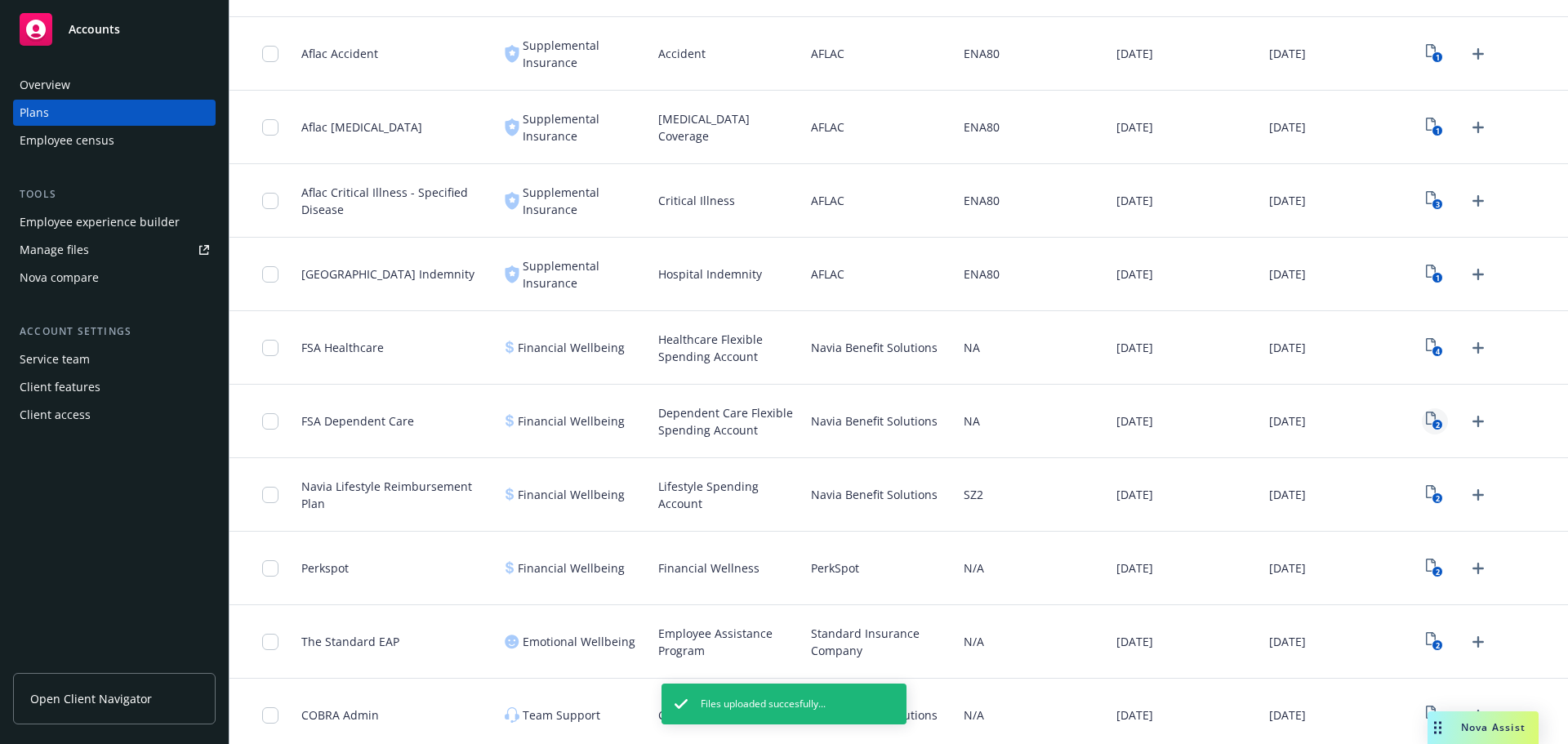
click at [1426, 421] on icon "2" at bounding box center [1435, 421] width 17 height 19
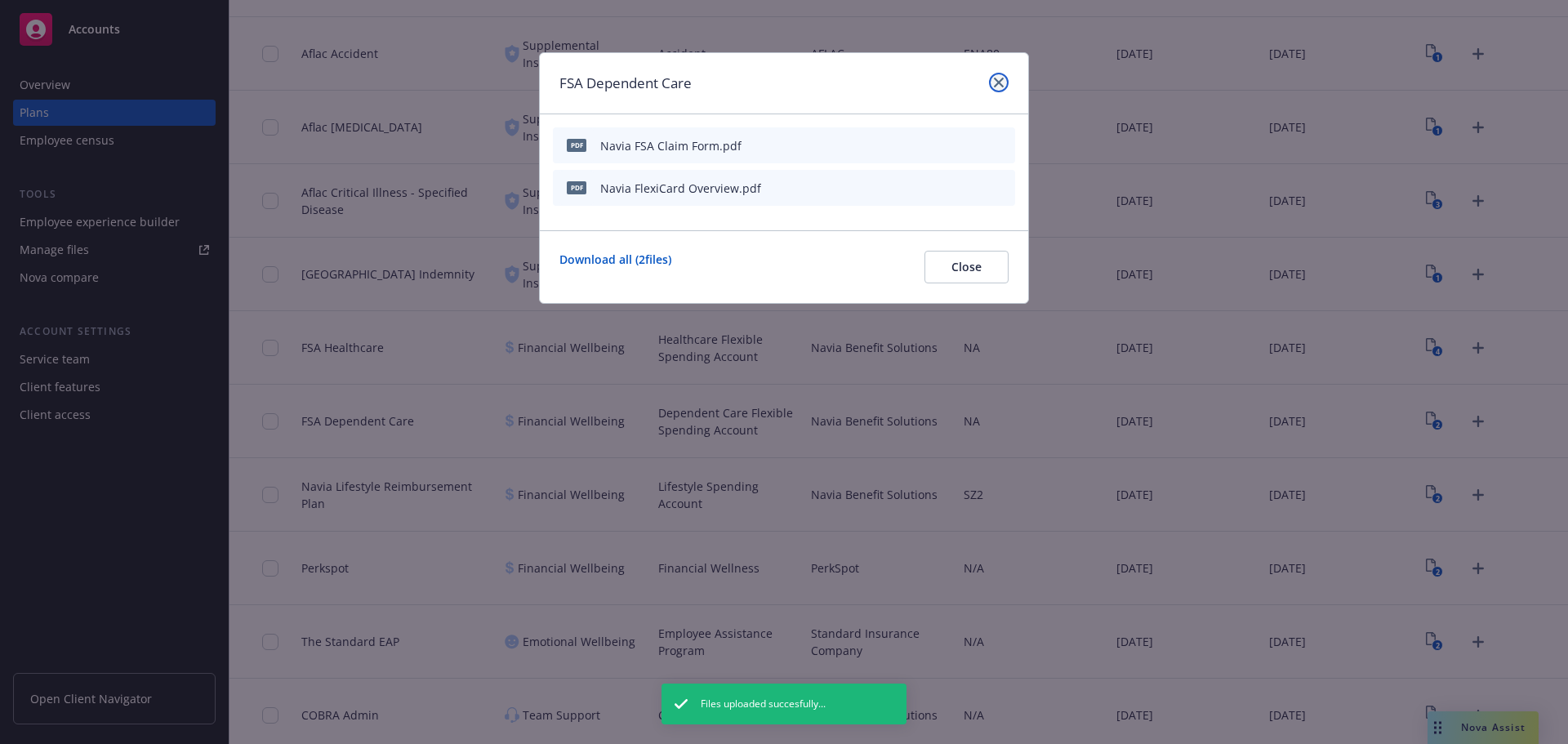
click at [997, 92] on link "close" at bounding box center [998, 82] width 20 height 20
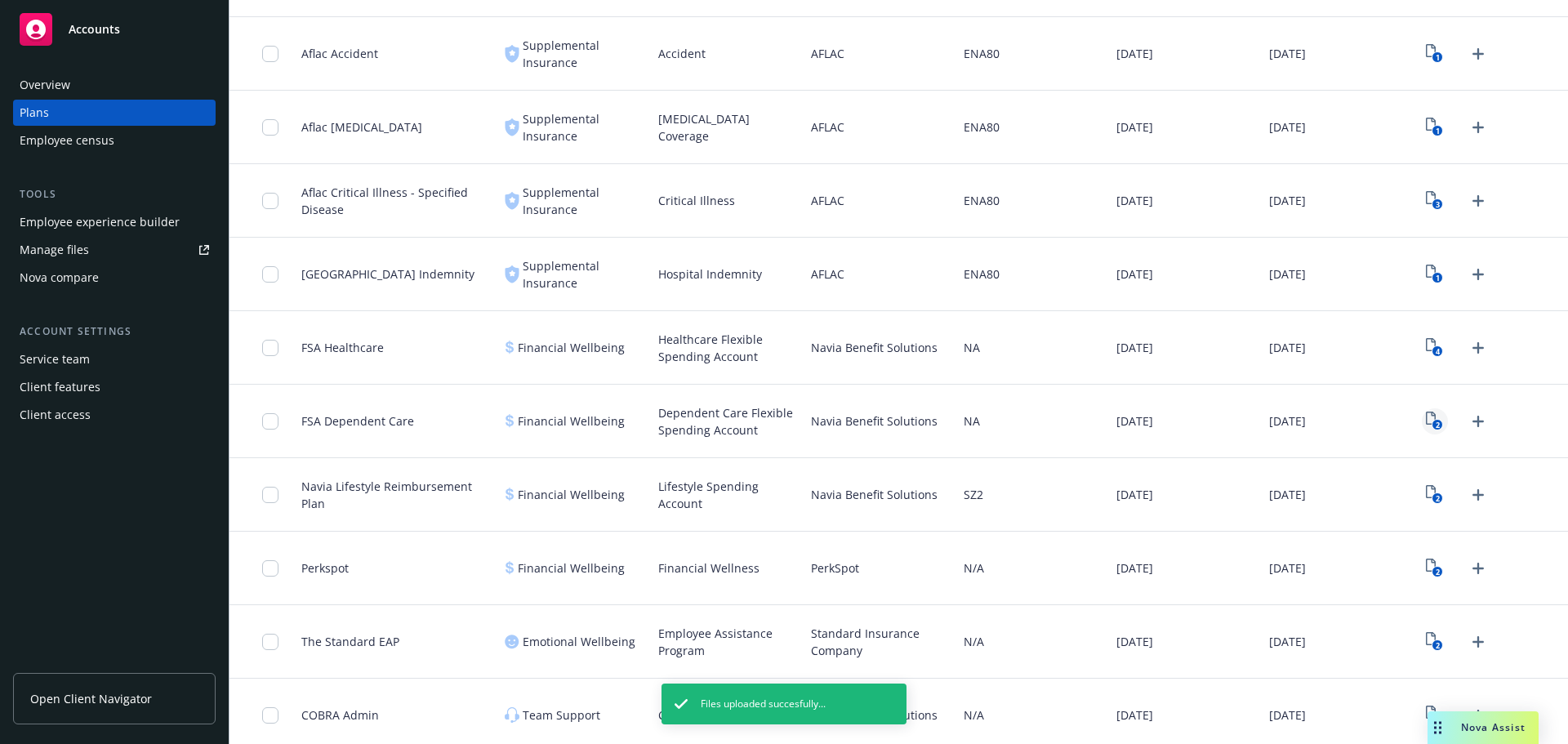
click at [1426, 417] on icon "2" at bounding box center [1435, 421] width 17 height 19
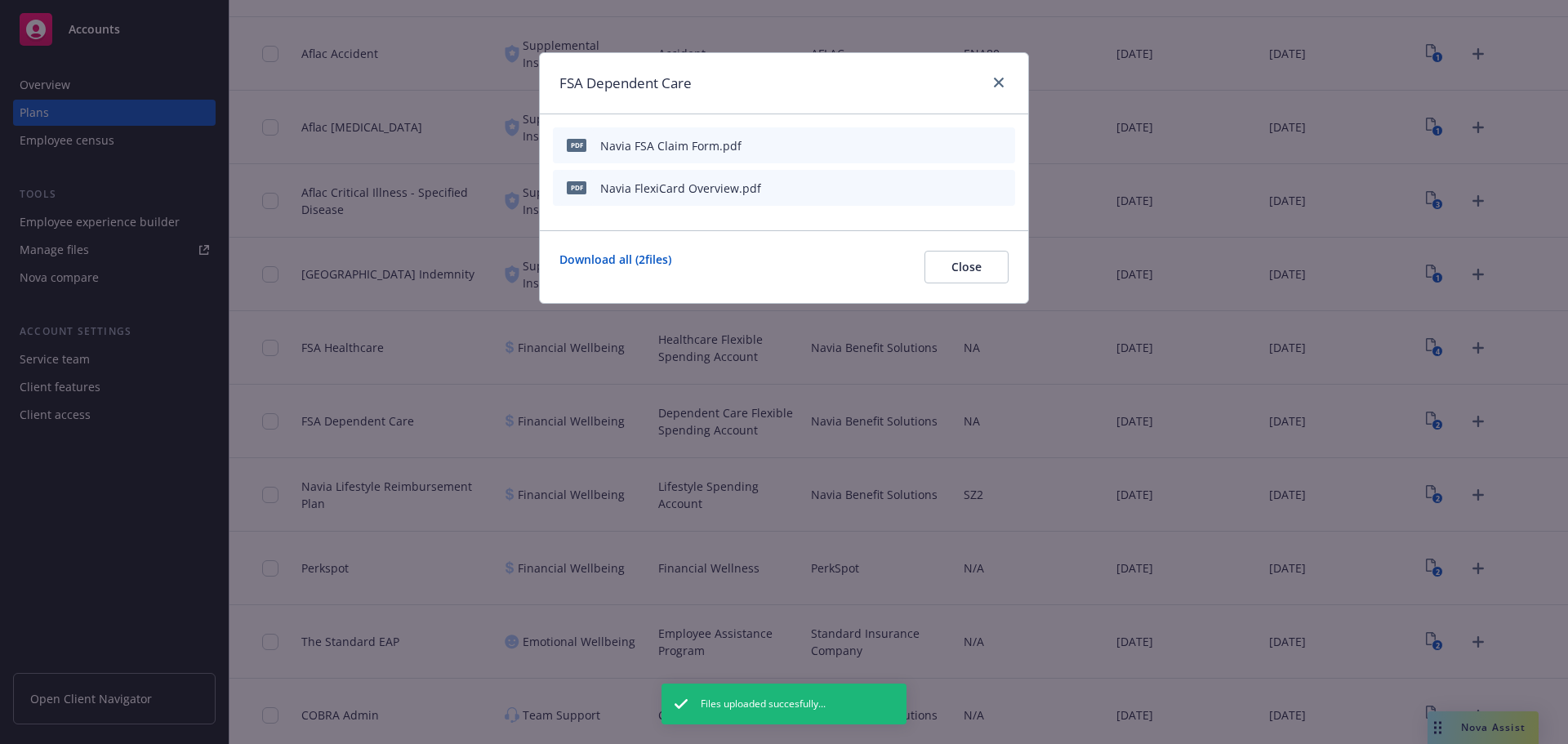
click at [971, 189] on icon "preview file" at bounding box center [973, 186] width 15 height 11
click at [833, 186] on div "pdf Navia FlexiCard Overview.pdf" at bounding box center [784, 188] width 462 height 36
click at [951, 187] on icon "download file" at bounding box center [946, 186] width 13 height 13
click at [1001, 73] on link "close" at bounding box center [998, 82] width 20 height 20
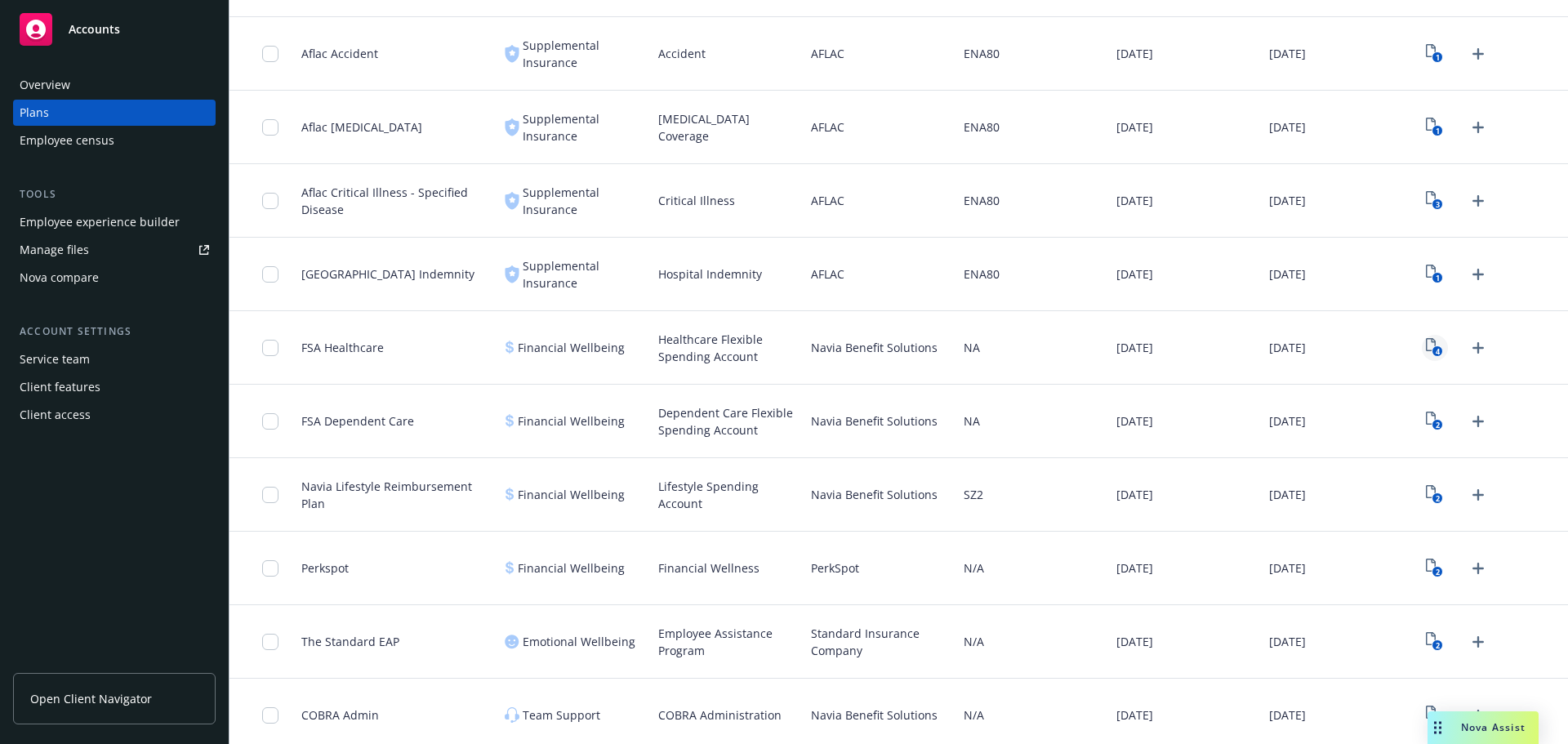
click at [1426, 347] on icon "4" at bounding box center [1435, 348] width 17 height 19
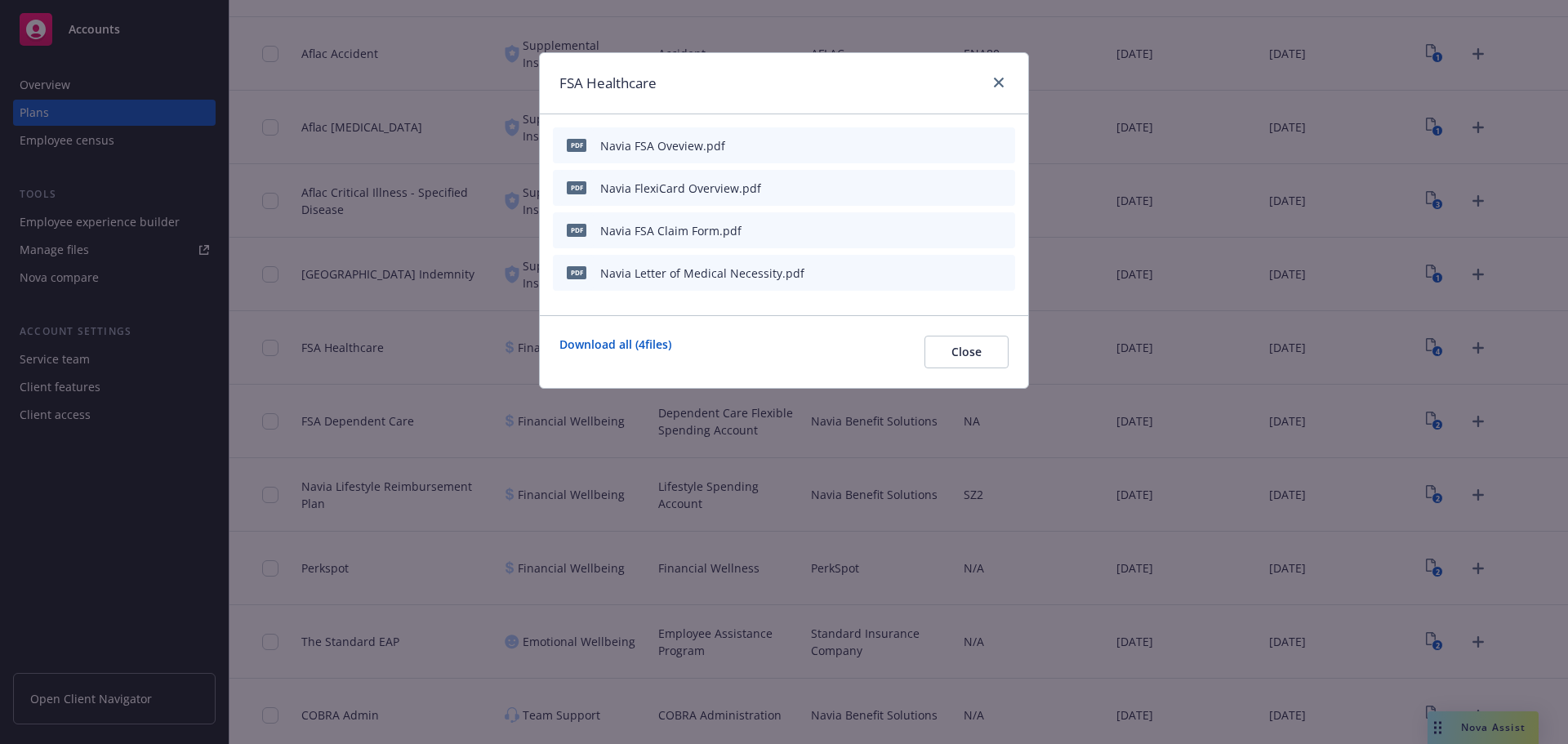
click at [900, 195] on div "pdf Navia FlexiCard Overview.pdf" at bounding box center [784, 188] width 462 height 36
click at [948, 190] on icon "download file" at bounding box center [946, 186] width 13 height 13
click at [992, 83] on link "close" at bounding box center [998, 82] width 20 height 20
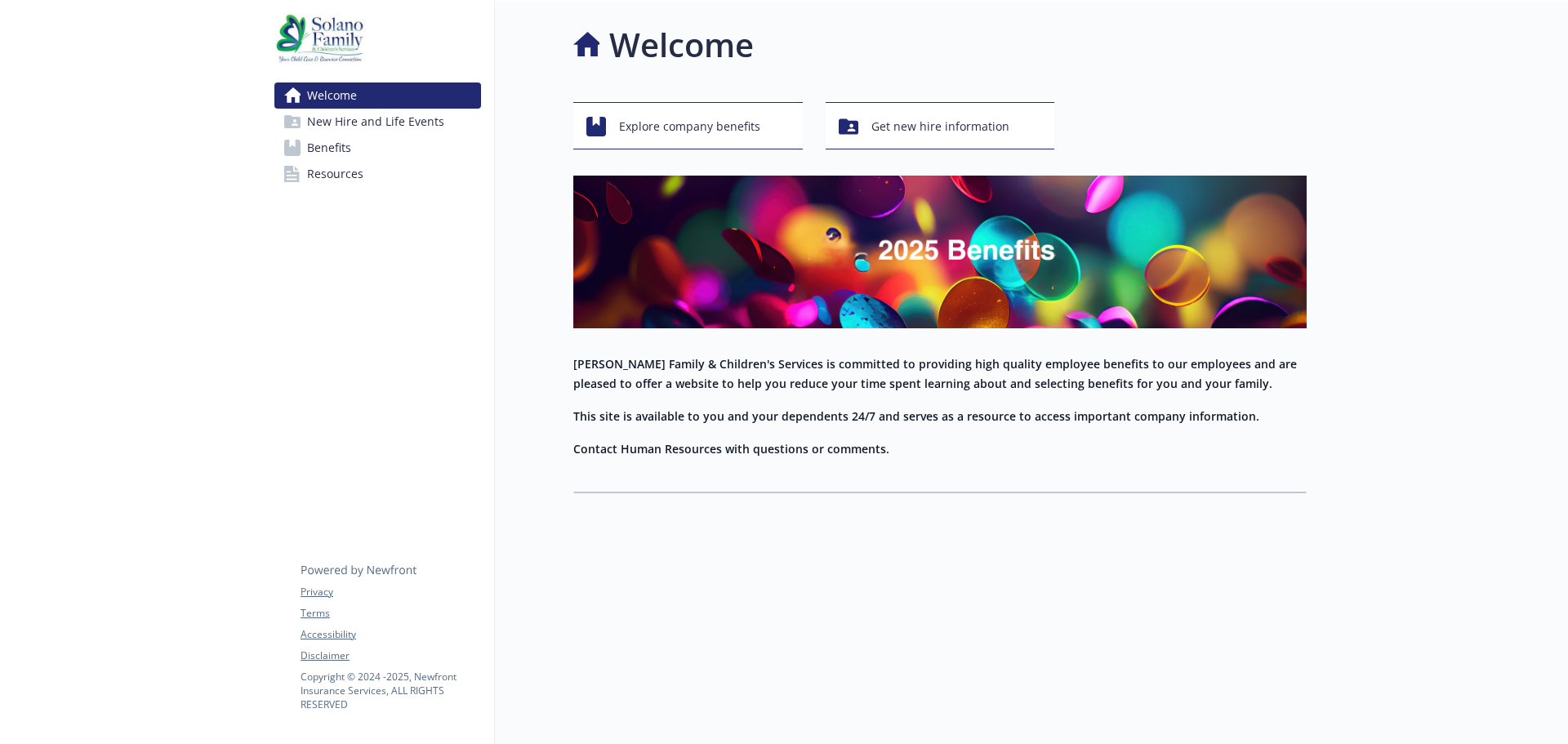
click at [331, 150] on span "Benefits" at bounding box center [329, 148] width 44 height 26
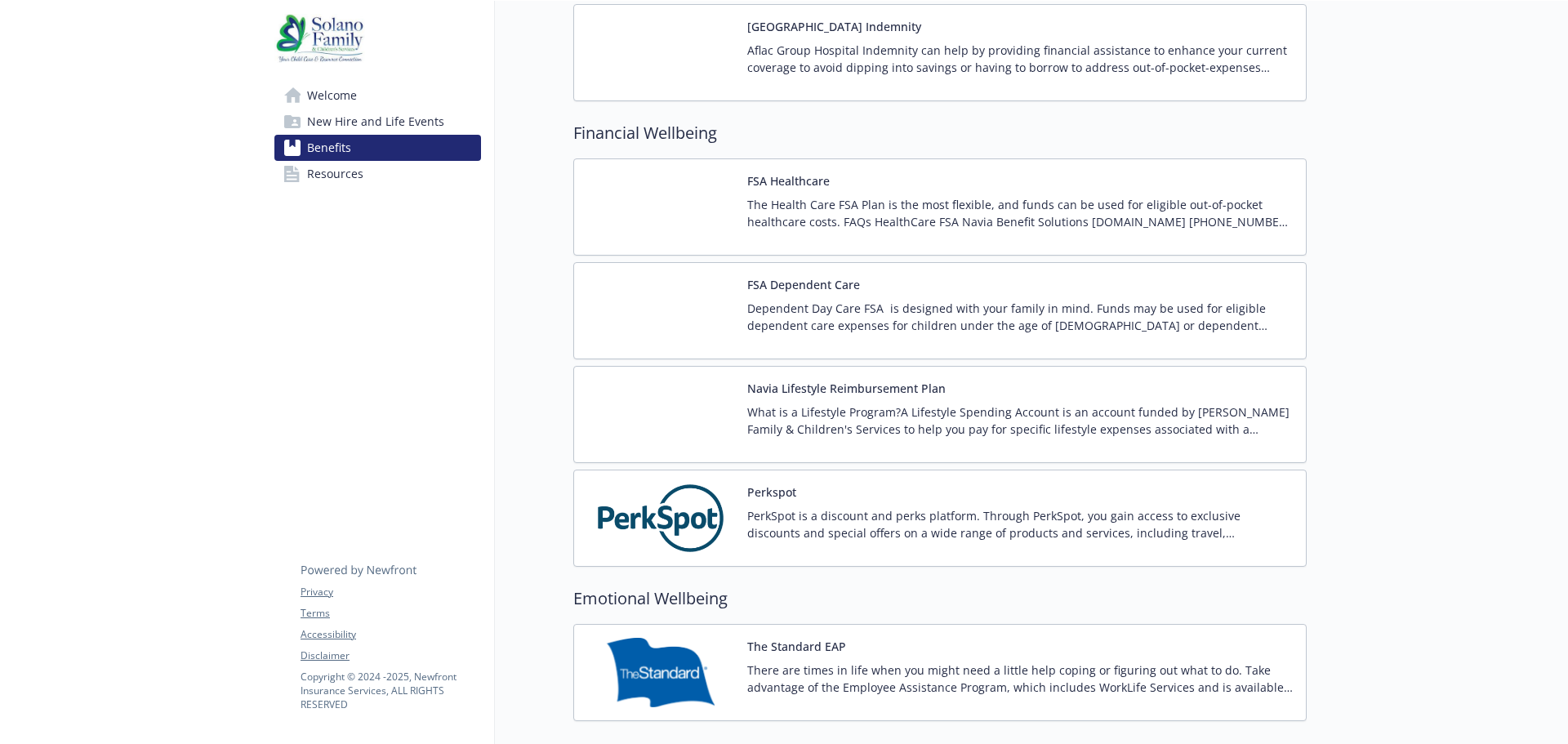
scroll to position [2124, 0]
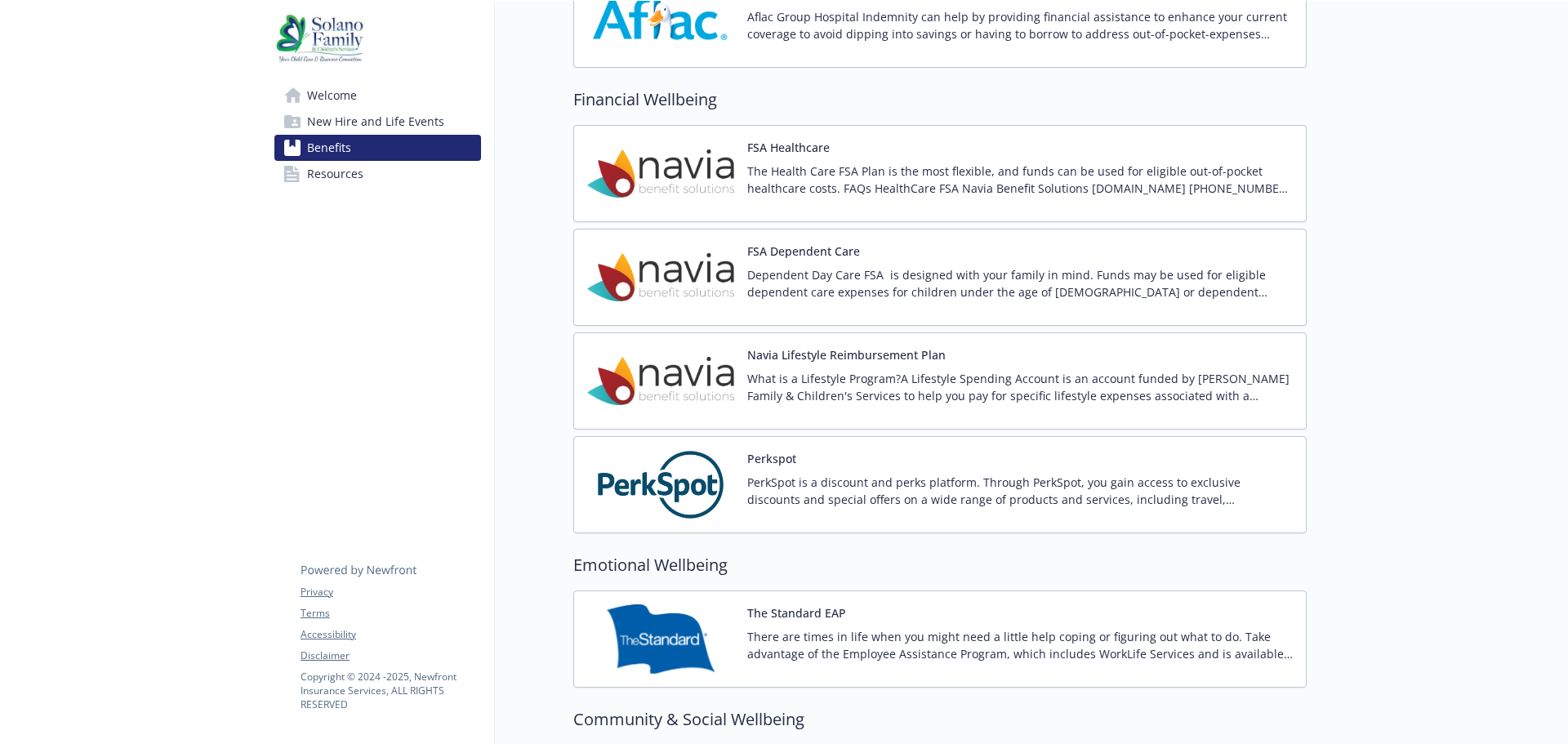
click at [1243, 172] on p "The Health Care FSA Plan is the most flexible, and funds can be used for eligib…" at bounding box center [1020, 180] width 545 height 35
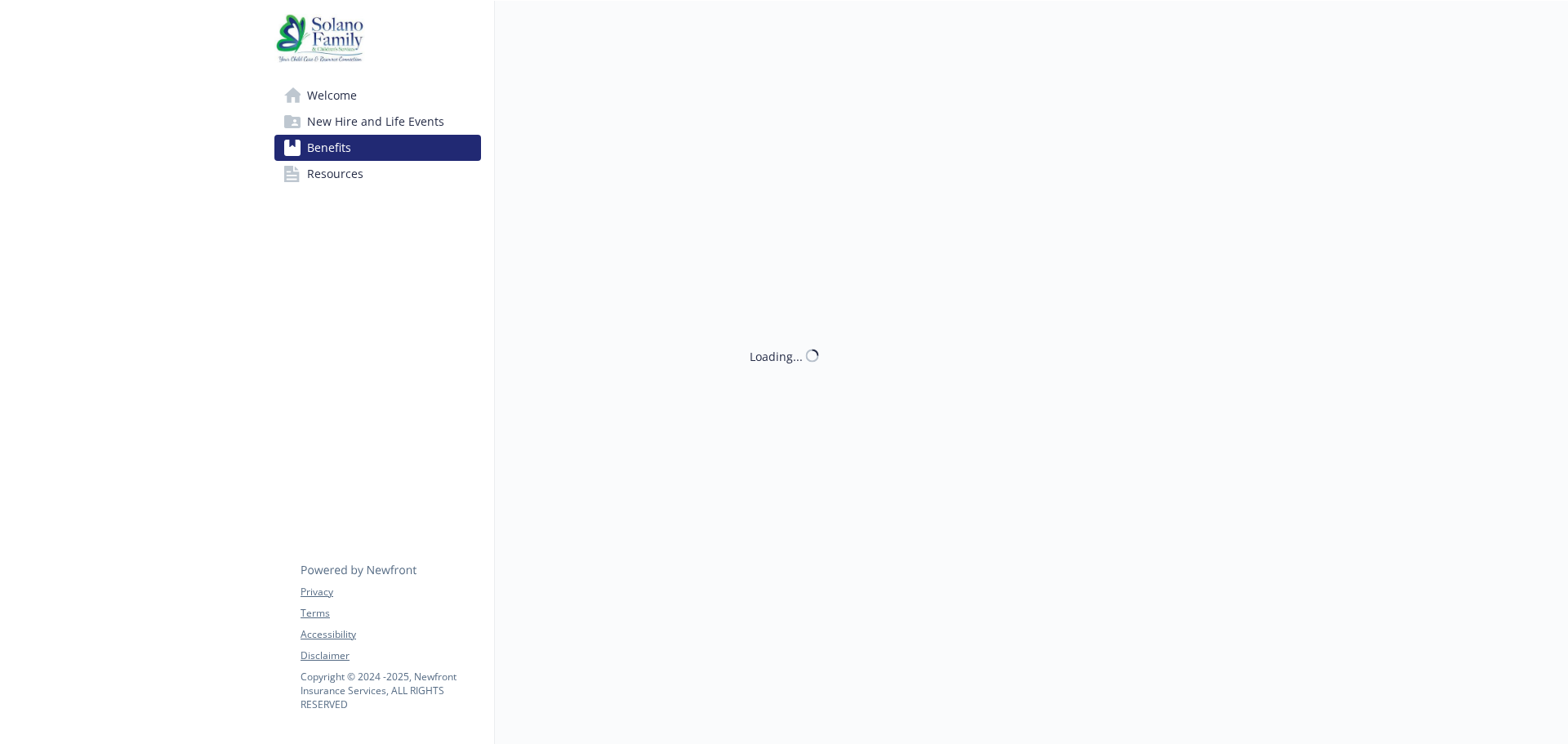
scroll to position [2124, 0]
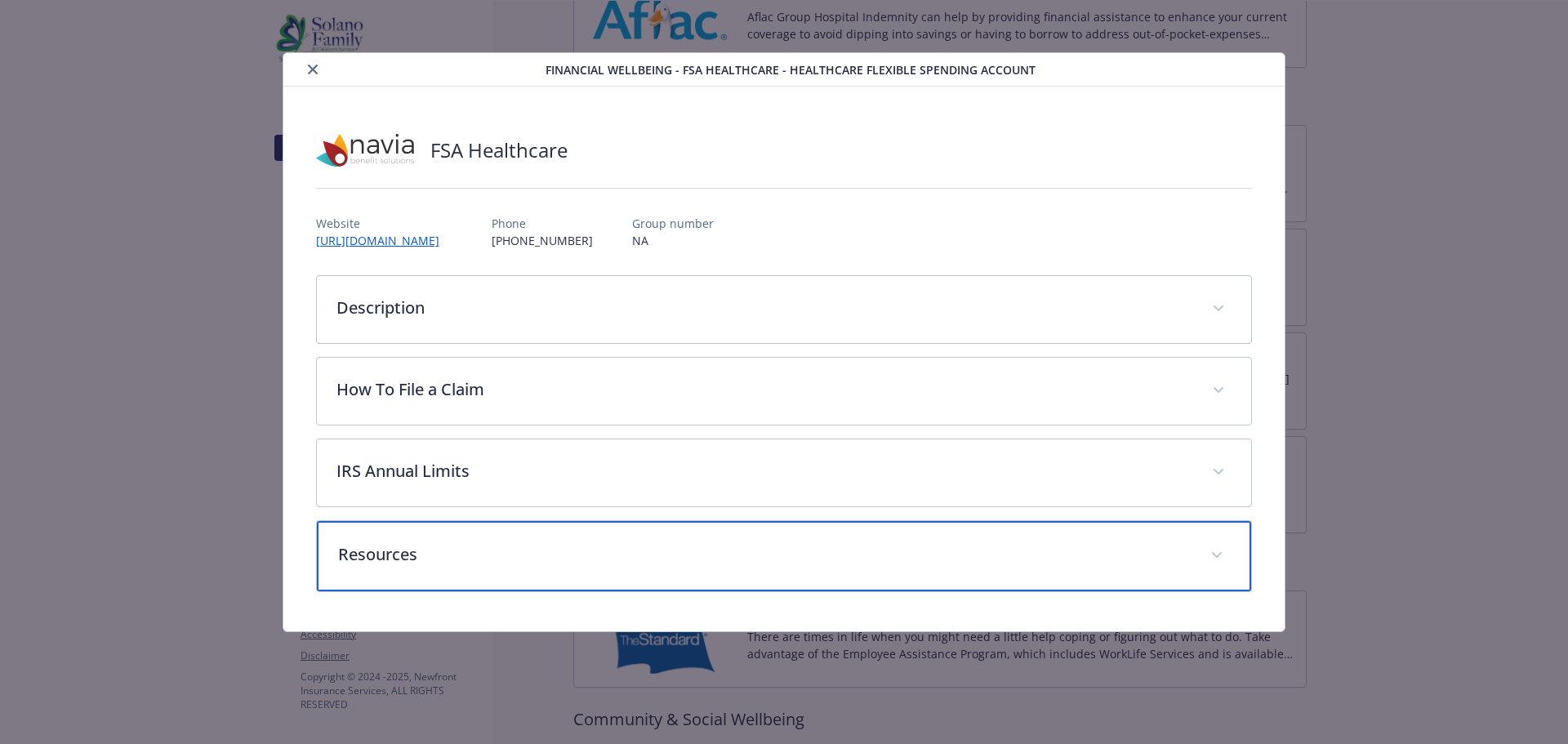
click at [1216, 549] on span "details for plan Financial Wellbeing - FSA Healthcare - Healthcare Flexible Spe…" at bounding box center [1216, 555] width 26 height 26
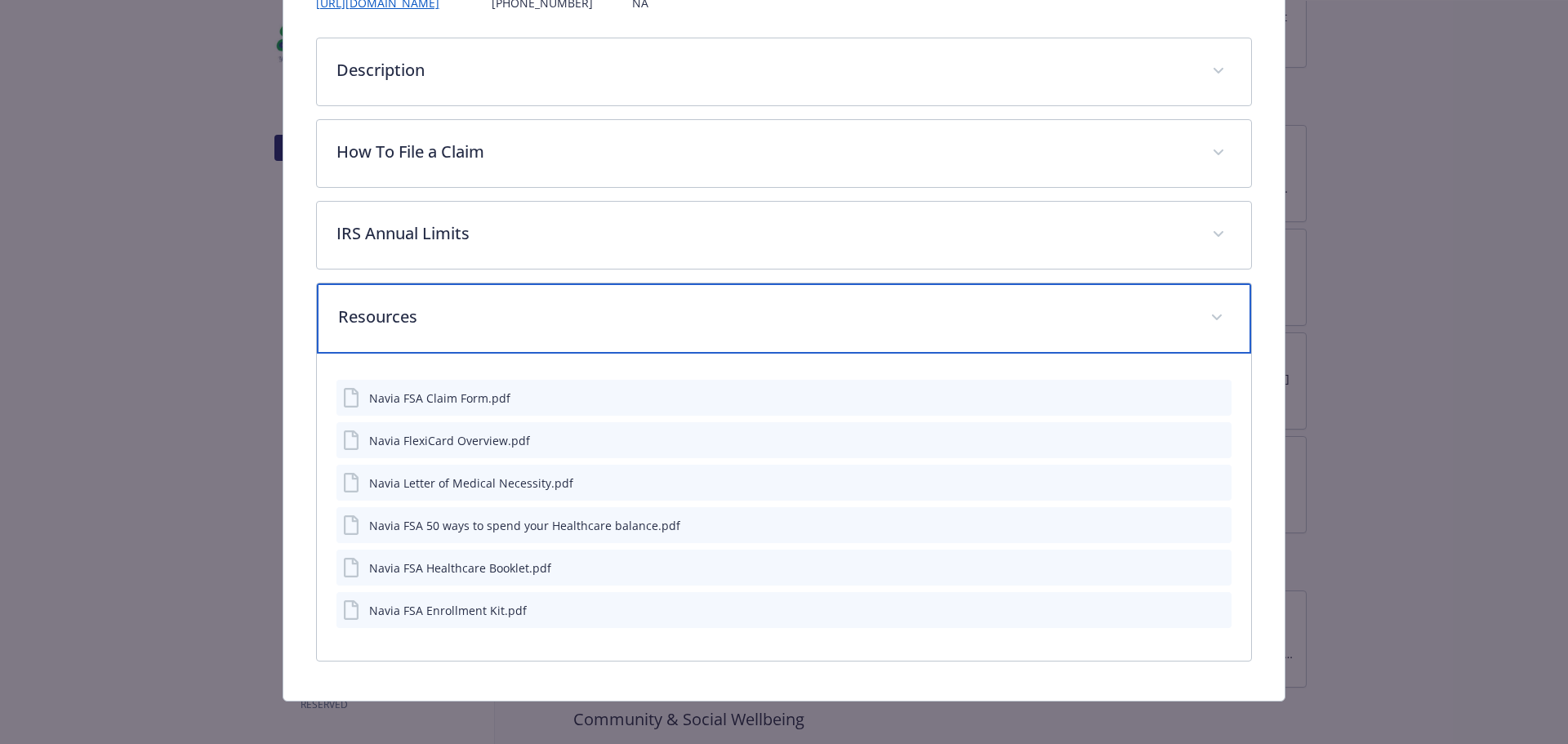
scroll to position [245, 0]
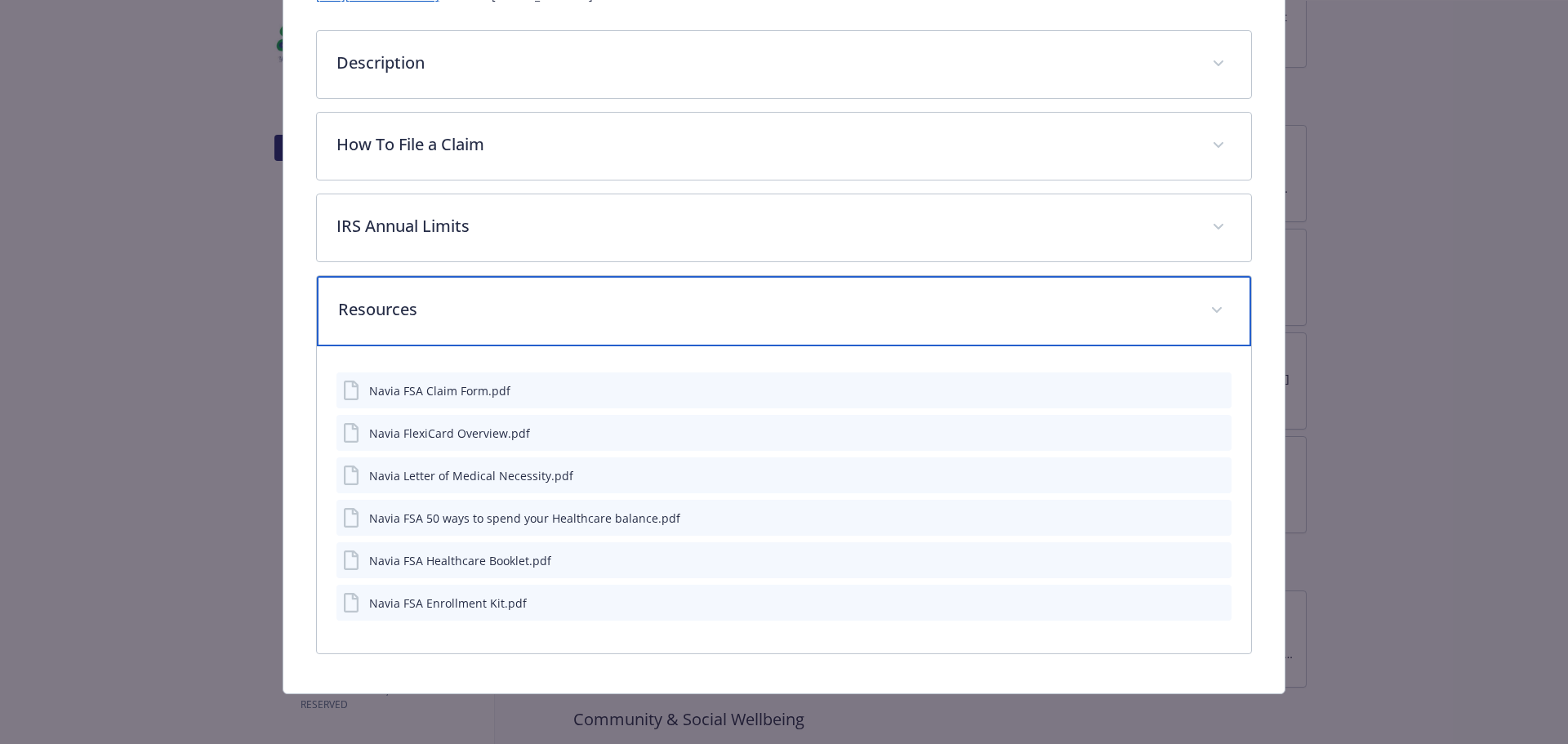
click at [1212, 310] on icon "details for plan Financial Wellbeing - FSA Healthcare - Healthcare Flexible Spe…" at bounding box center [1216, 310] width 10 height 6
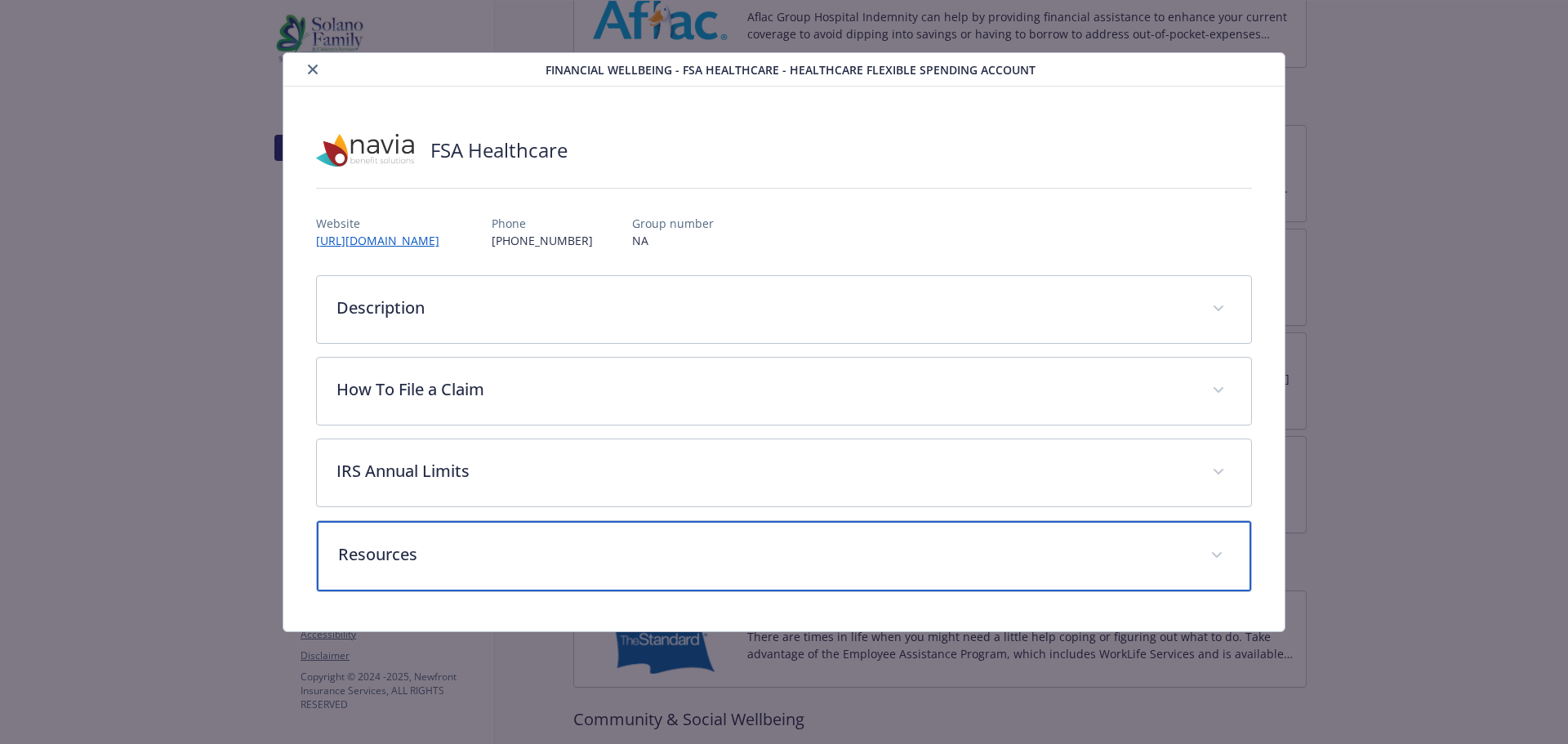
scroll to position [0, 0]
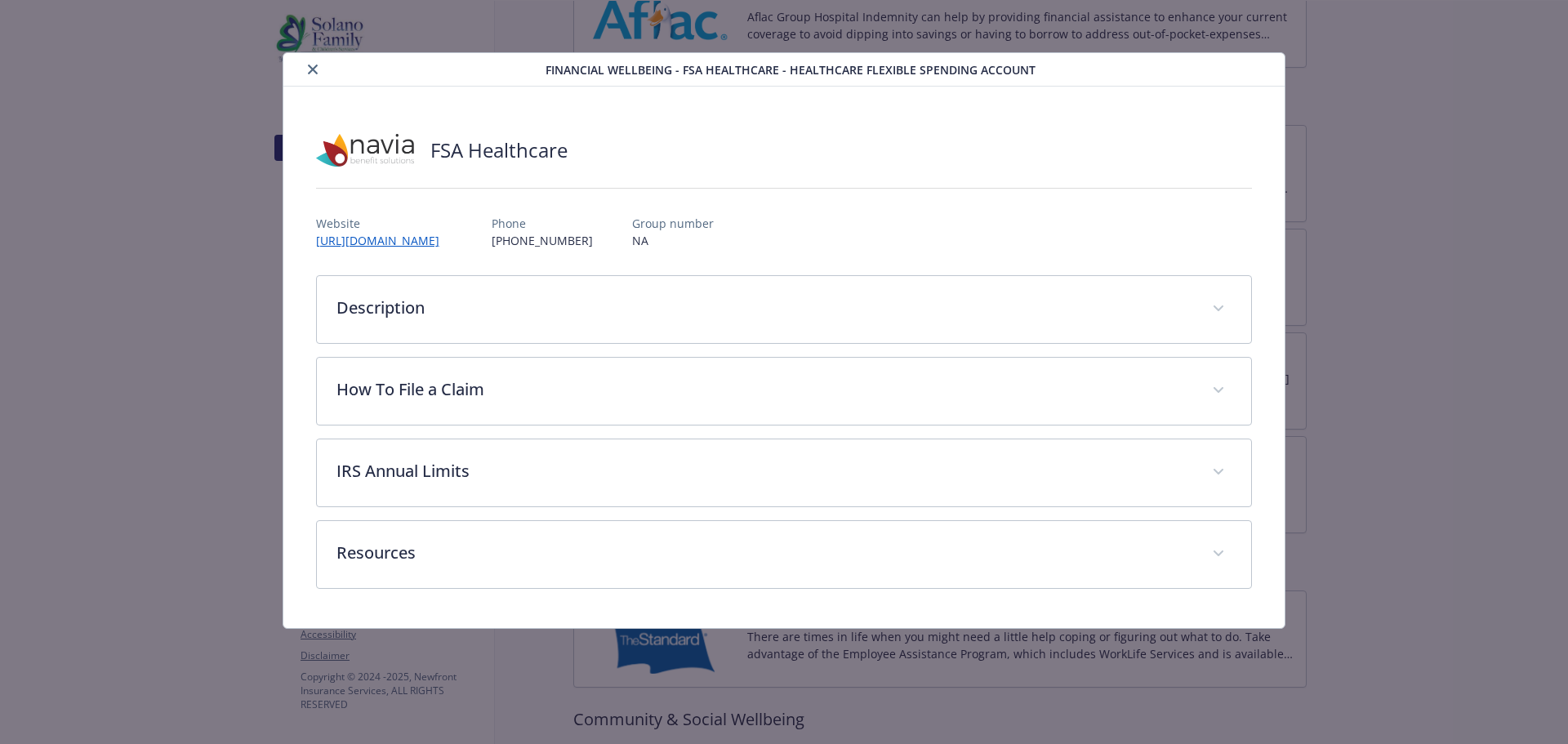
click at [318, 74] on button "close" at bounding box center [313, 69] width 20 height 20
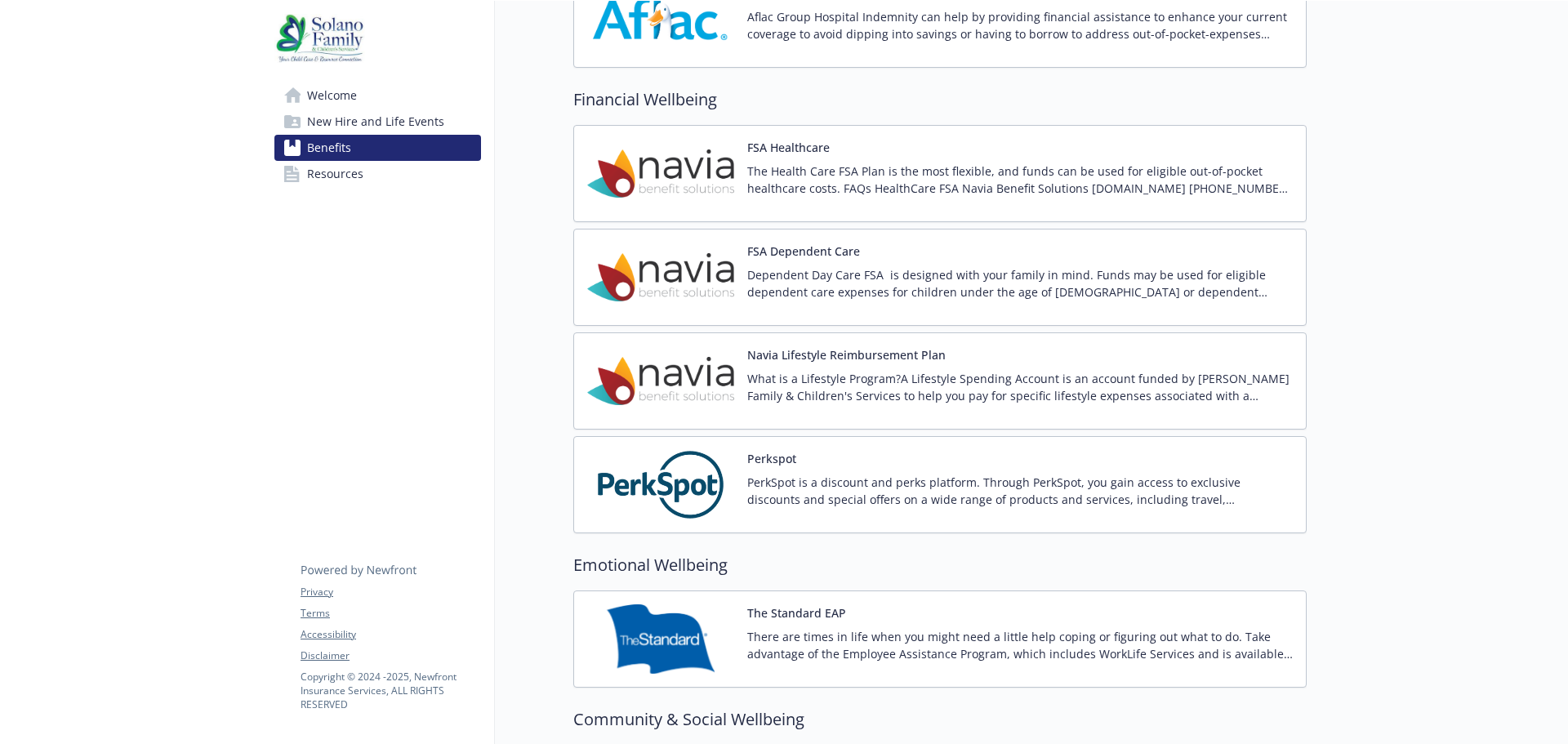
click at [1274, 265] on div "FSA Dependent Care Dependent Day Care FSA is designed with your family in mind.…" at bounding box center [1020, 277] width 545 height 69
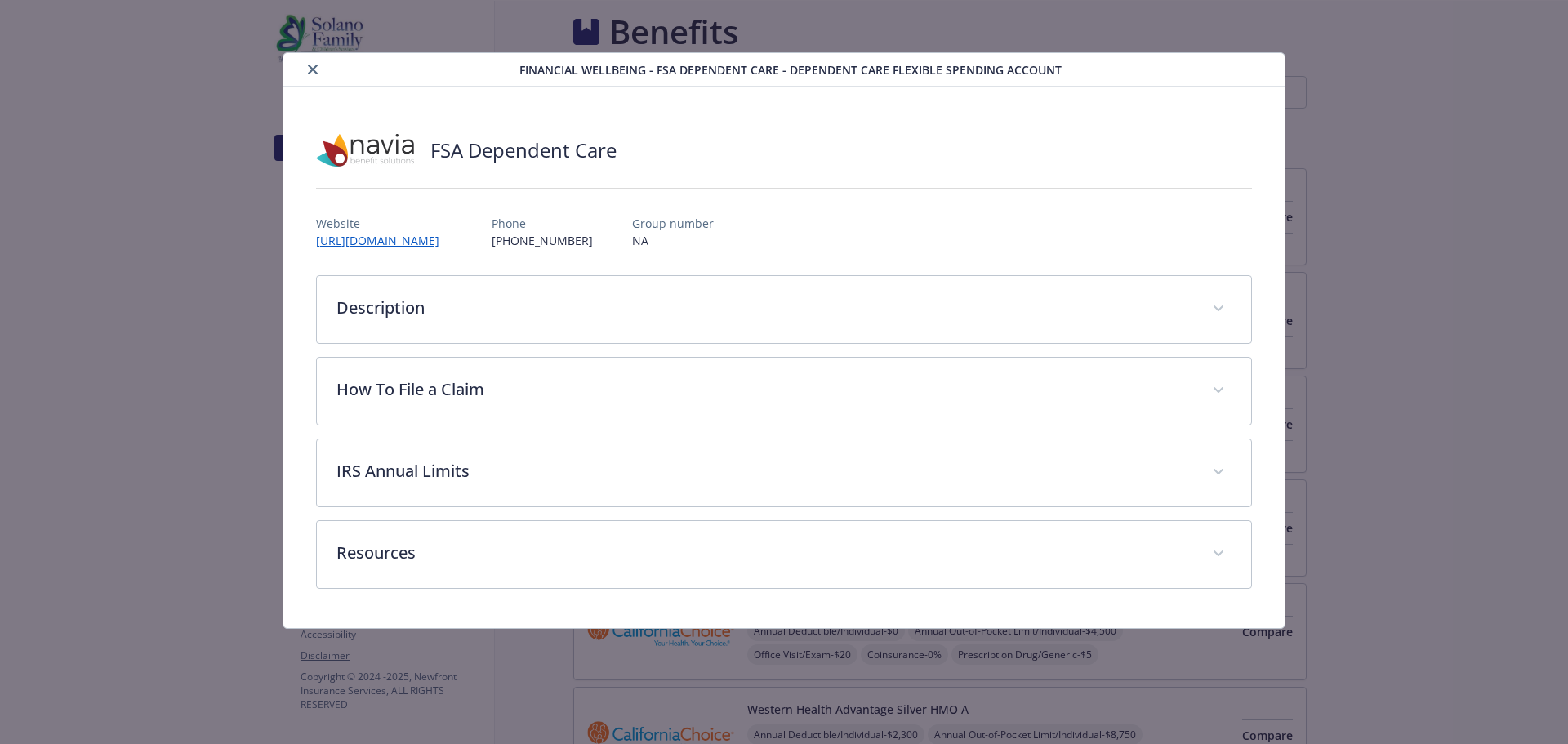
scroll to position [2124, 0]
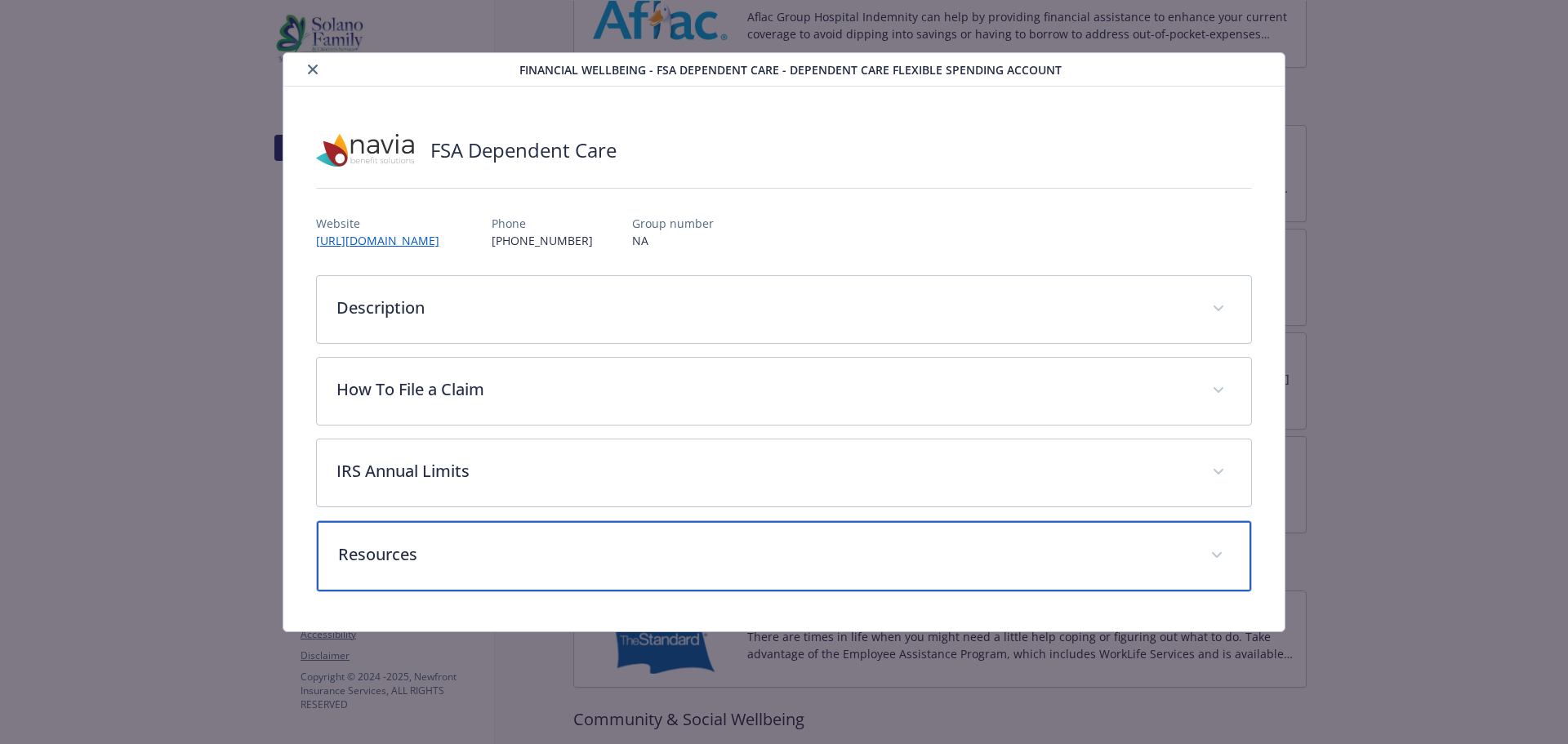
click at [1216, 550] on span "details for plan Financial Wellbeing - FSA Dependent Care - Dependent Care Flex…" at bounding box center [1216, 555] width 26 height 26
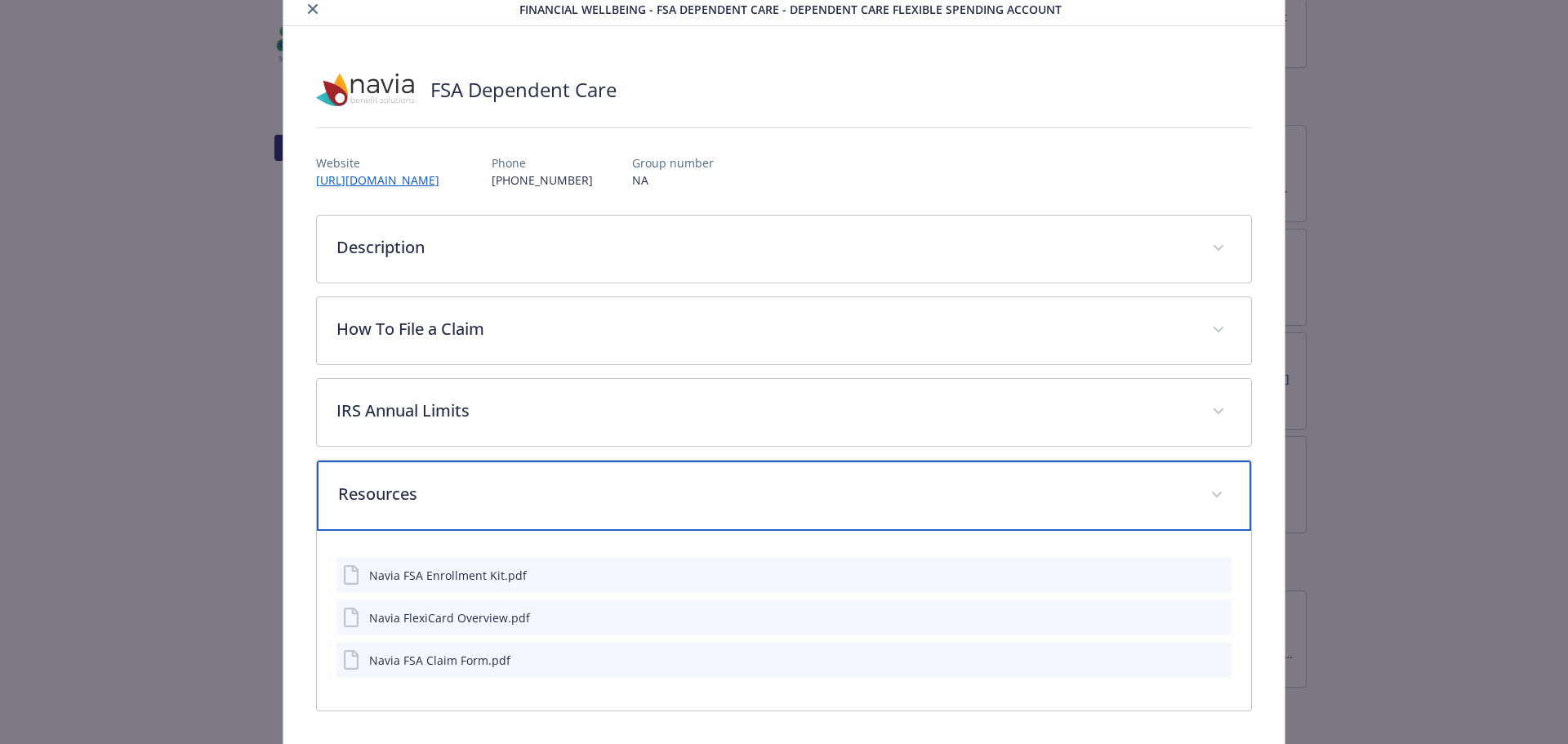
scroll to position [0, 0]
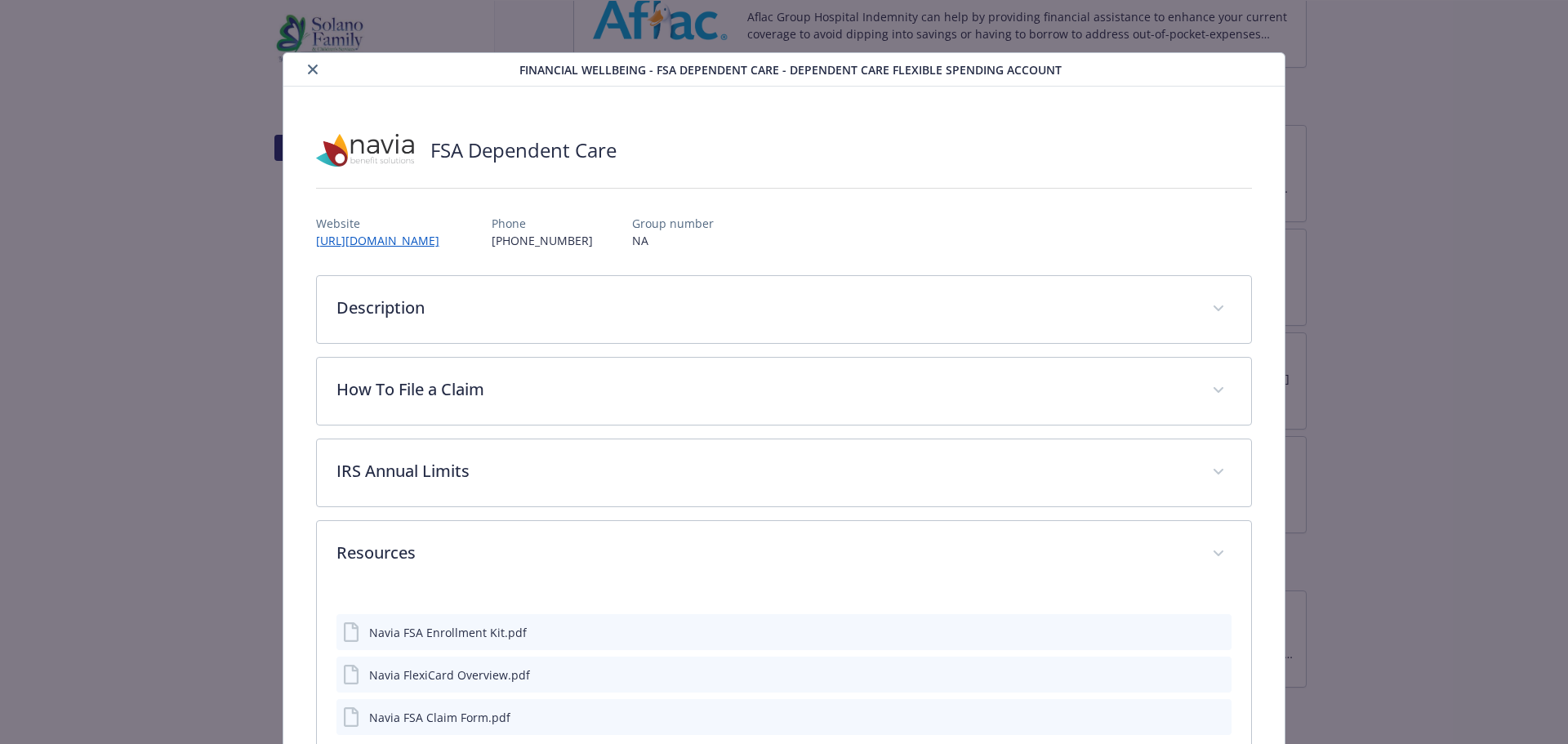
click at [317, 65] on button "close" at bounding box center [313, 69] width 20 height 20
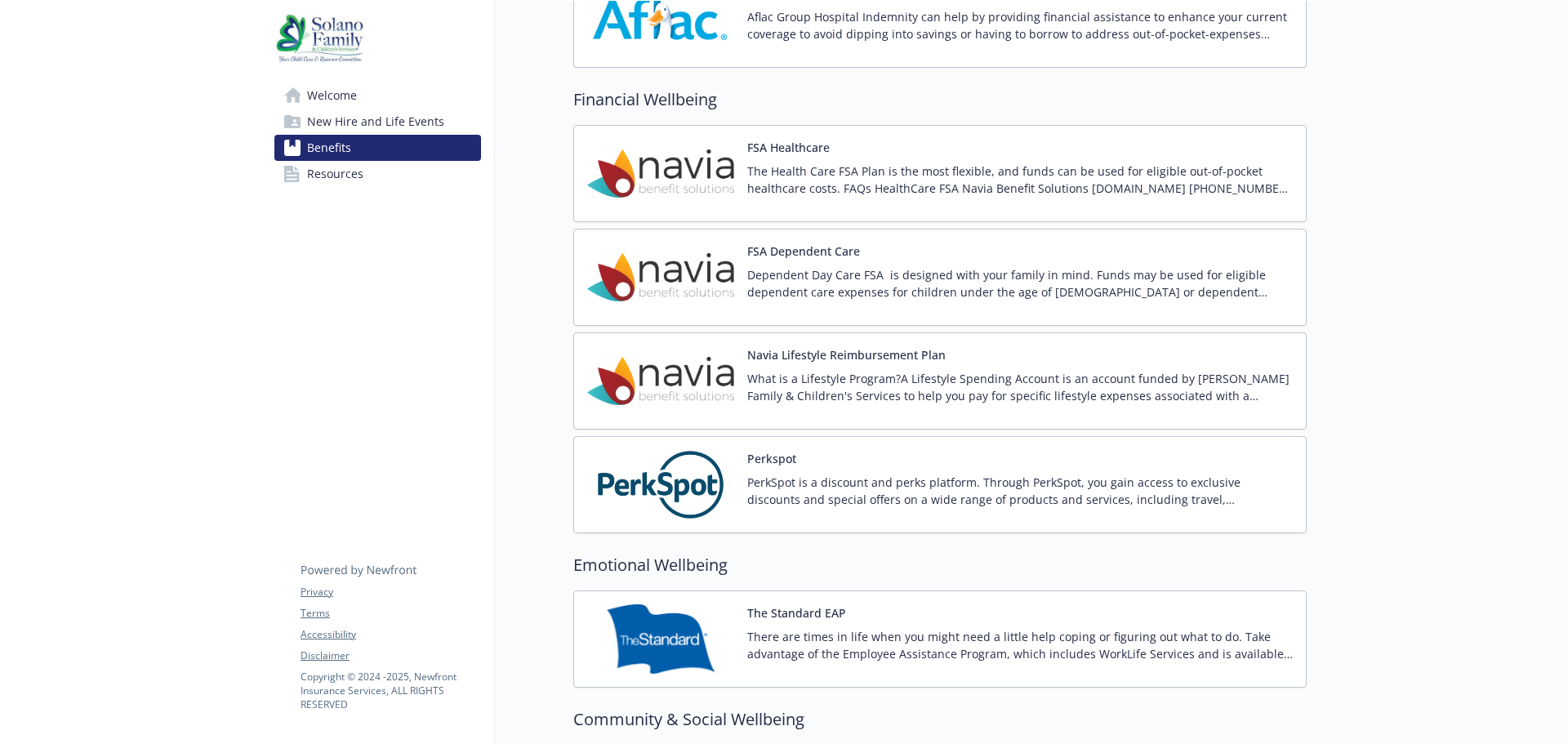
click at [1285, 378] on p "What is a Lifestyle Program?A Lifestyle Spending Account is an account funded b…" at bounding box center [1020, 387] width 545 height 35
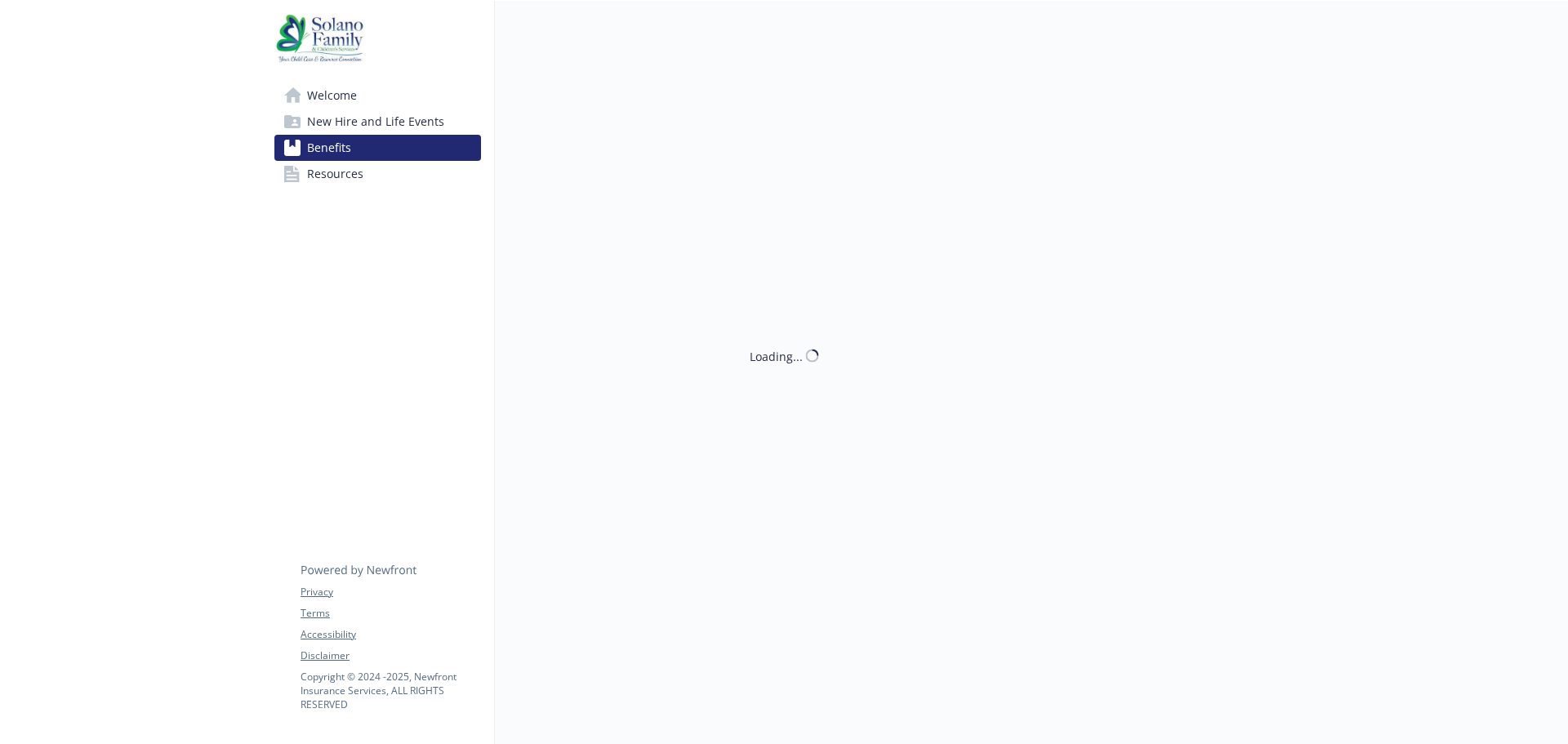
scroll to position [2124, 0]
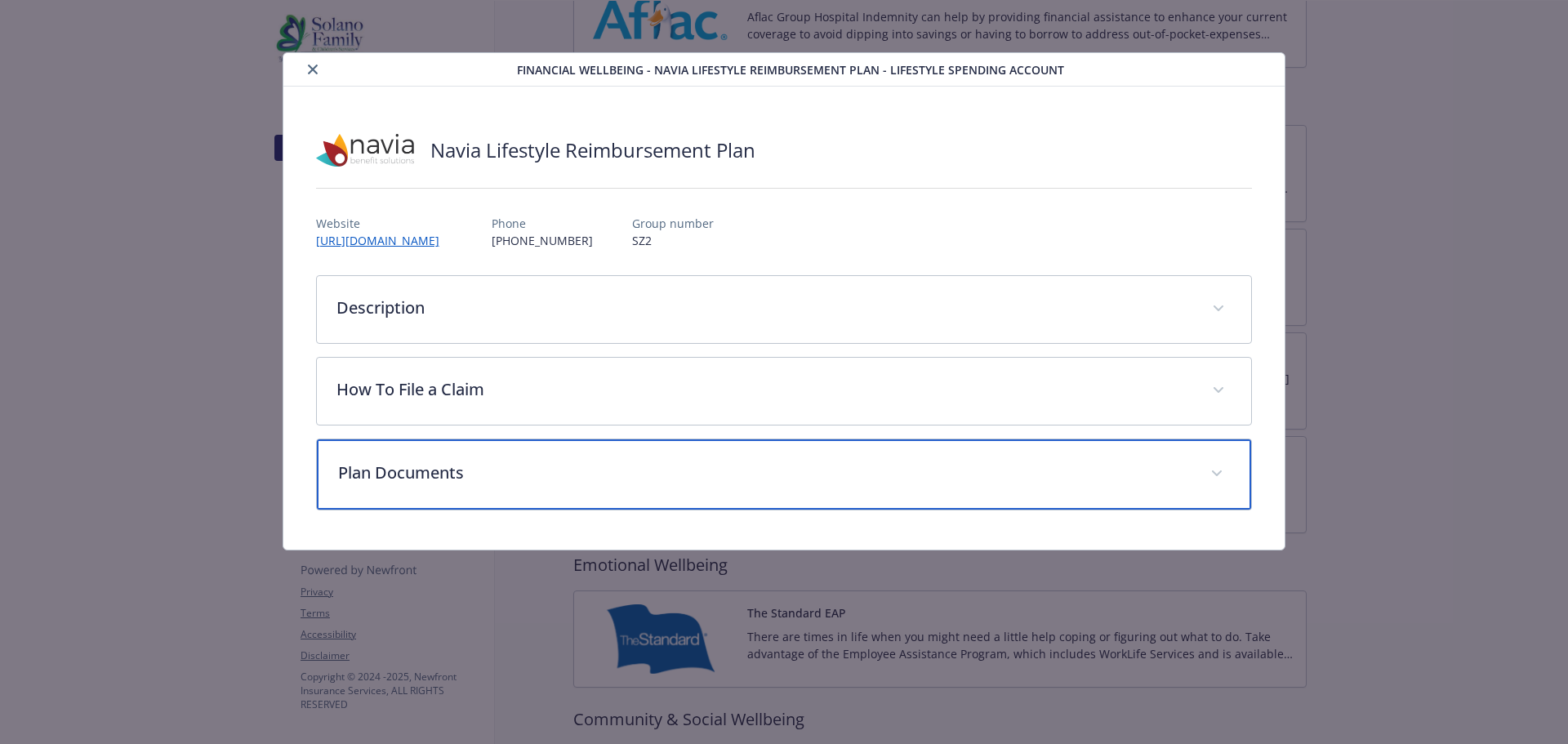
click at [1218, 476] on span "details for plan Financial Wellbeing - Navia Lifestyle Reimbursement Plan - Lif…" at bounding box center [1216, 474] width 26 height 26
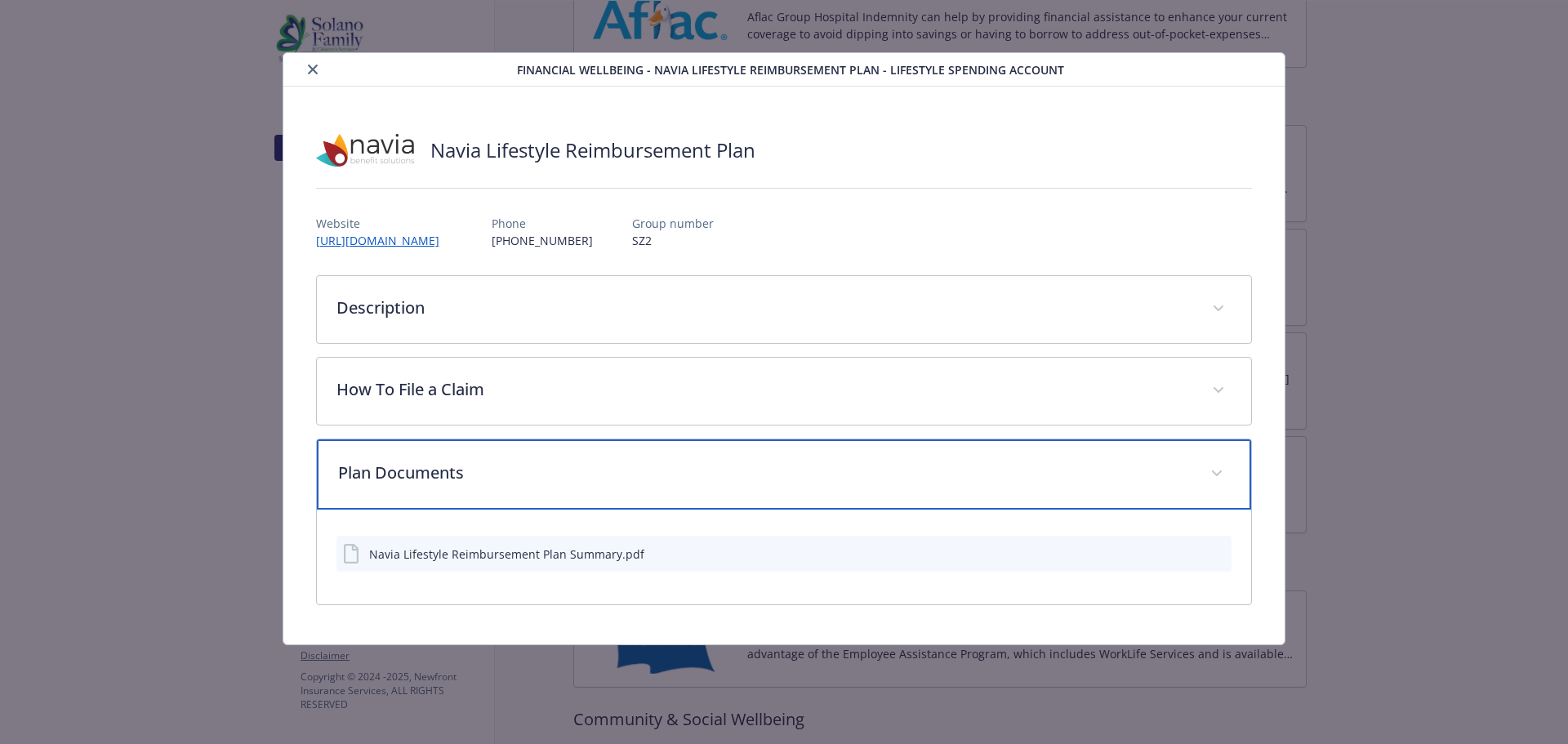
click at [1223, 474] on span "details for plan Financial Wellbeing - Navia Lifestyle Reimbursement Plan - Lif…" at bounding box center [1216, 474] width 26 height 26
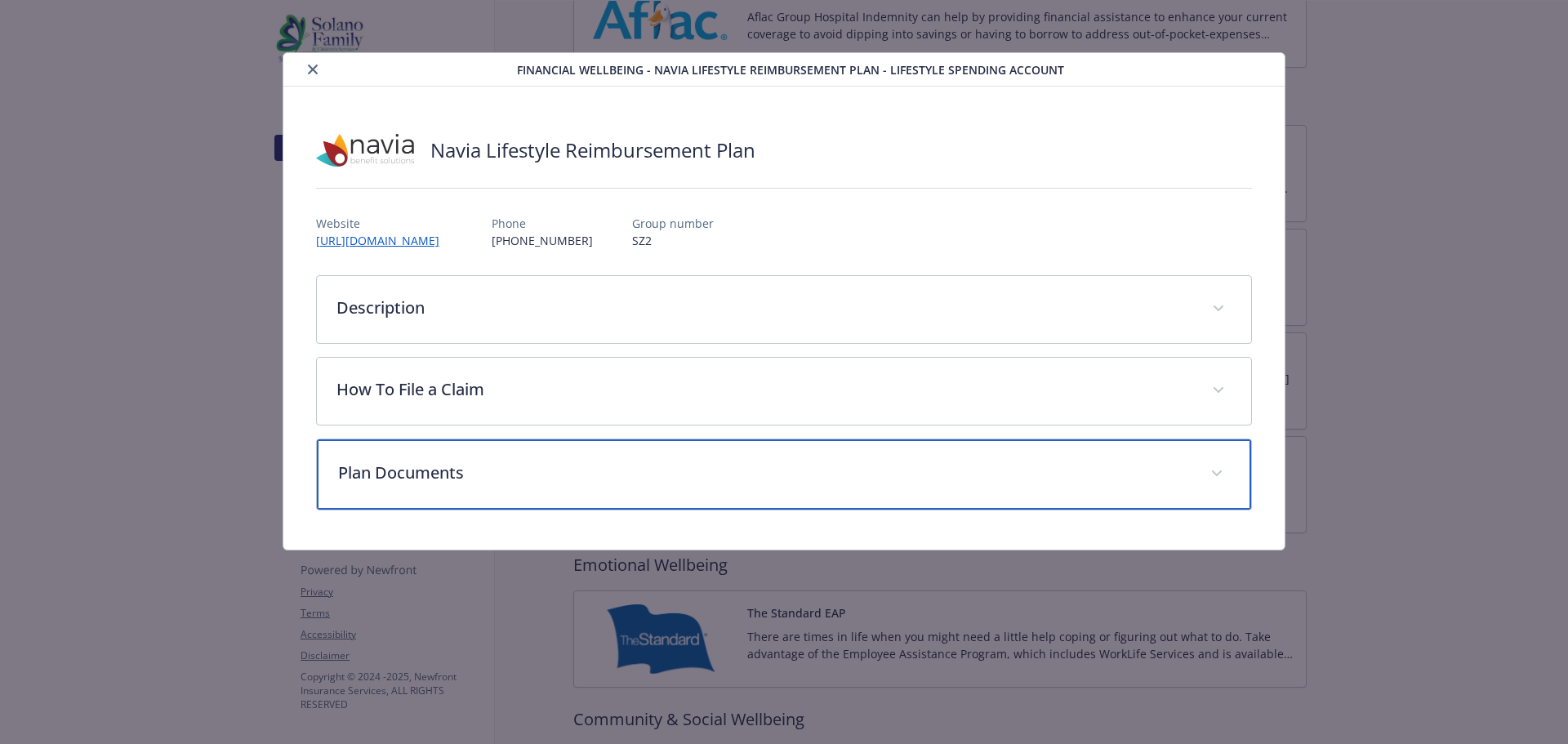
click at [1223, 474] on span "details for plan Financial Wellbeing - Navia Lifestyle Reimbursement Plan - Lif…" at bounding box center [1216, 474] width 26 height 26
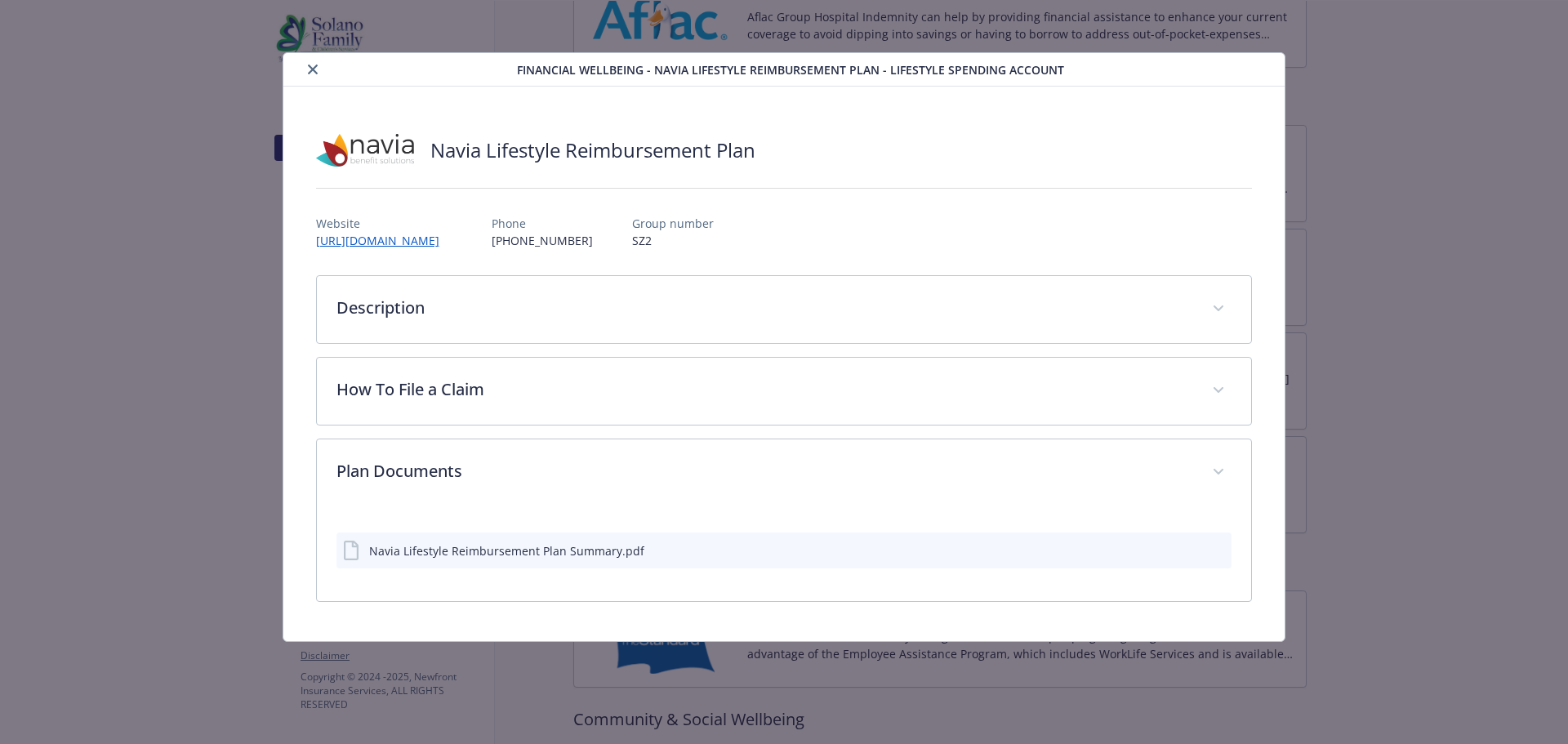
click at [312, 68] on icon "close" at bounding box center [313, 69] width 10 height 10
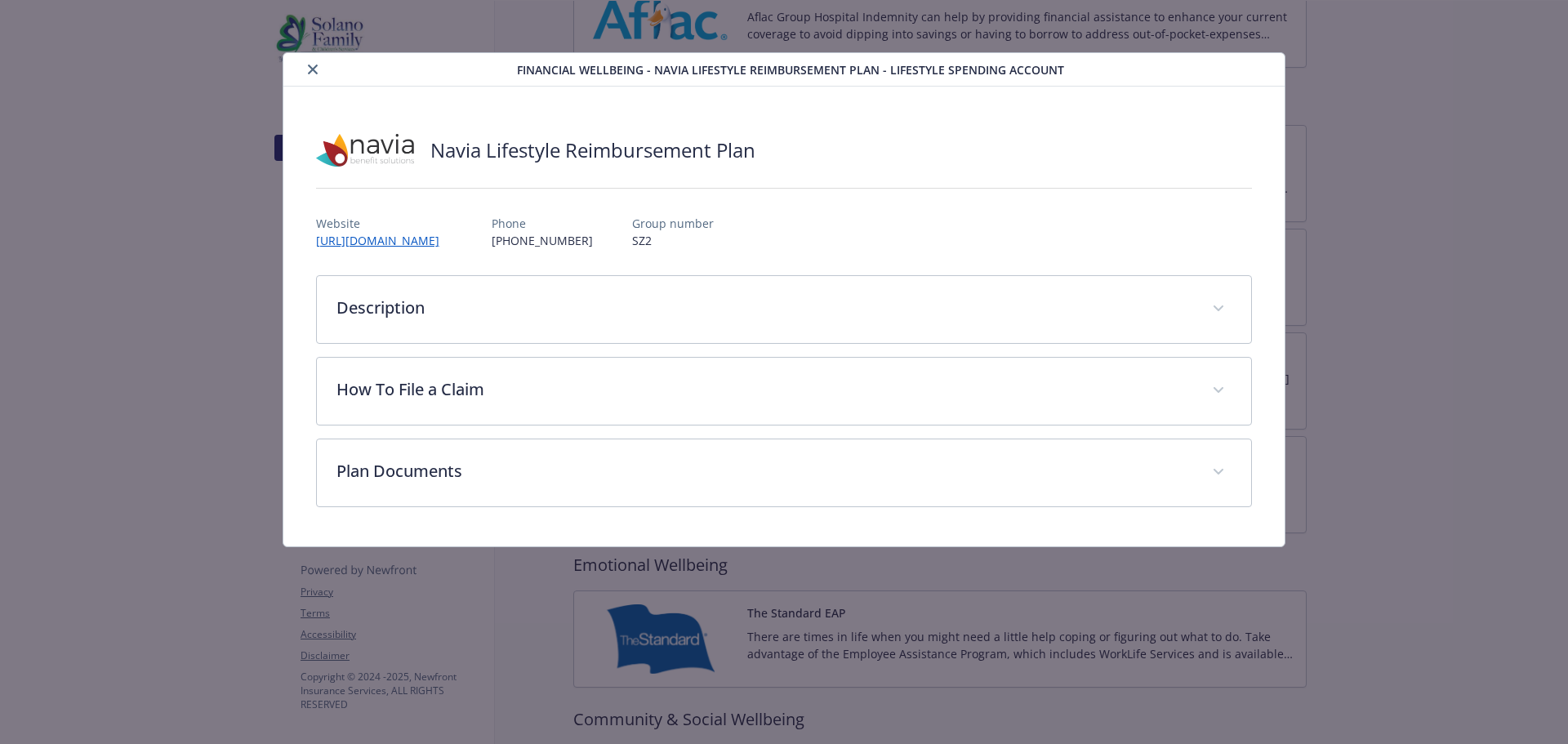
click at [310, 70] on icon "close" at bounding box center [313, 69] width 10 height 10
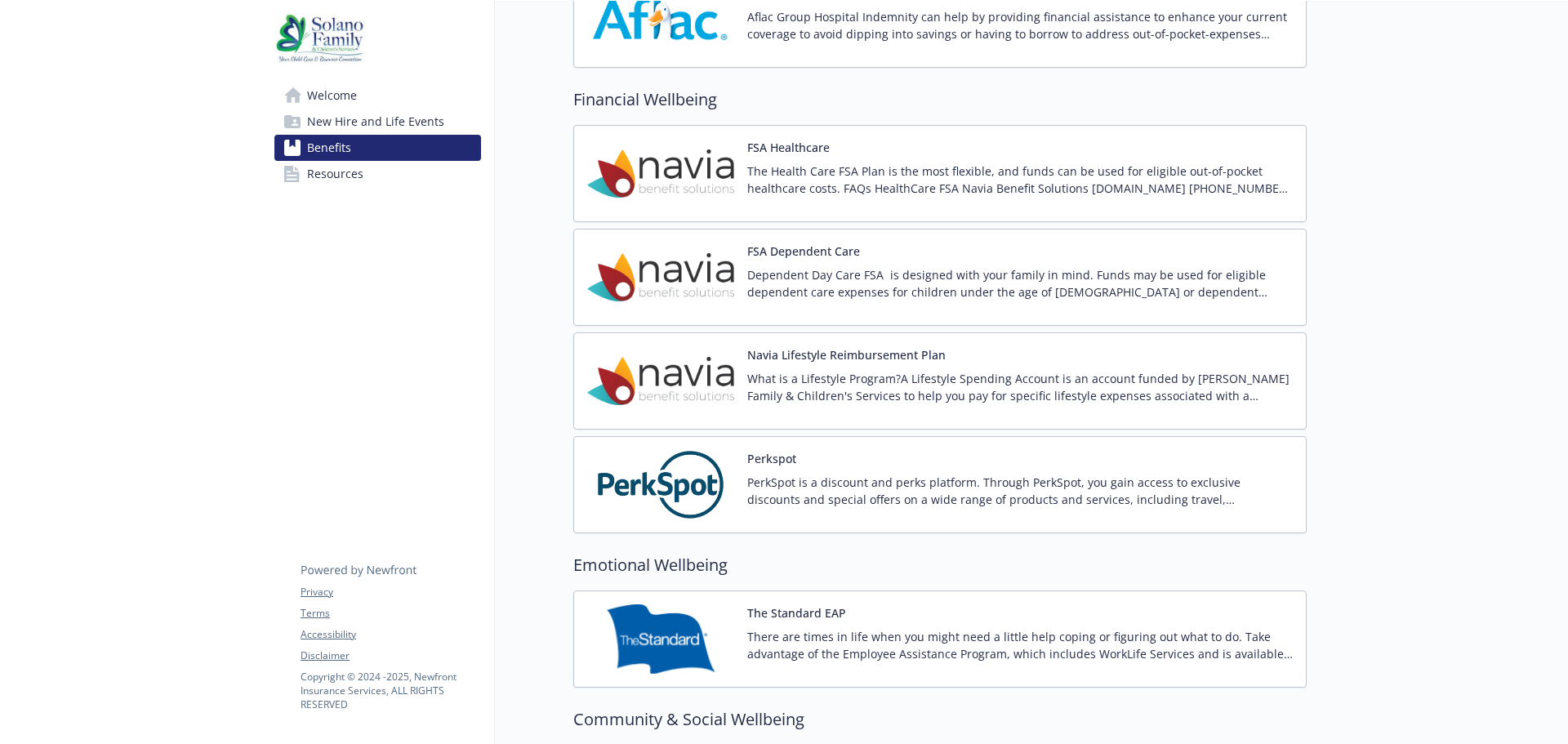
click at [1001, 379] on p "What is a Lifestyle Program?A Lifestyle Spending Account is an account funded b…" at bounding box center [1020, 387] width 545 height 35
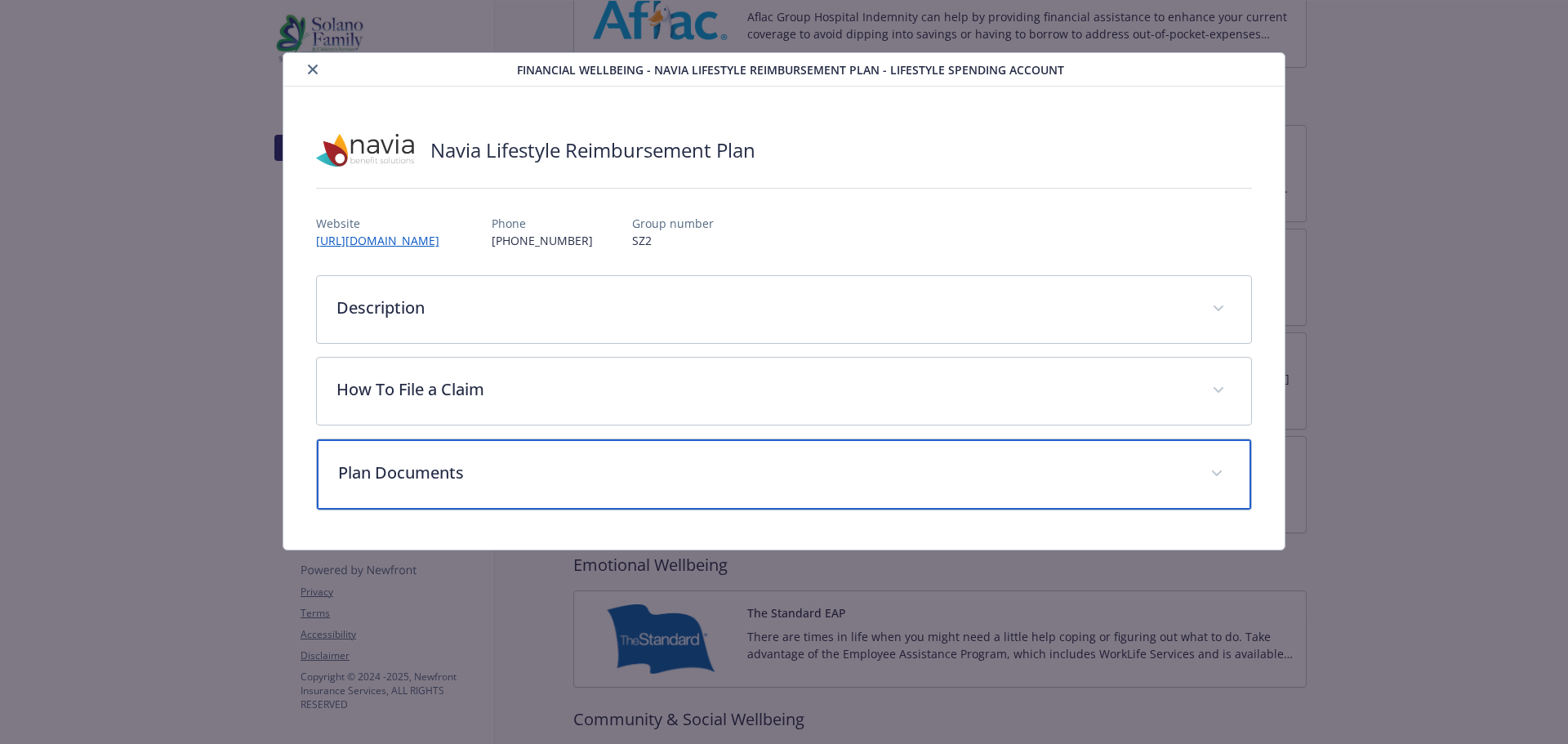
click at [1216, 476] on span "details for plan Financial Wellbeing - Navia Lifestyle Reimbursement Plan - Lif…" at bounding box center [1216, 474] width 26 height 26
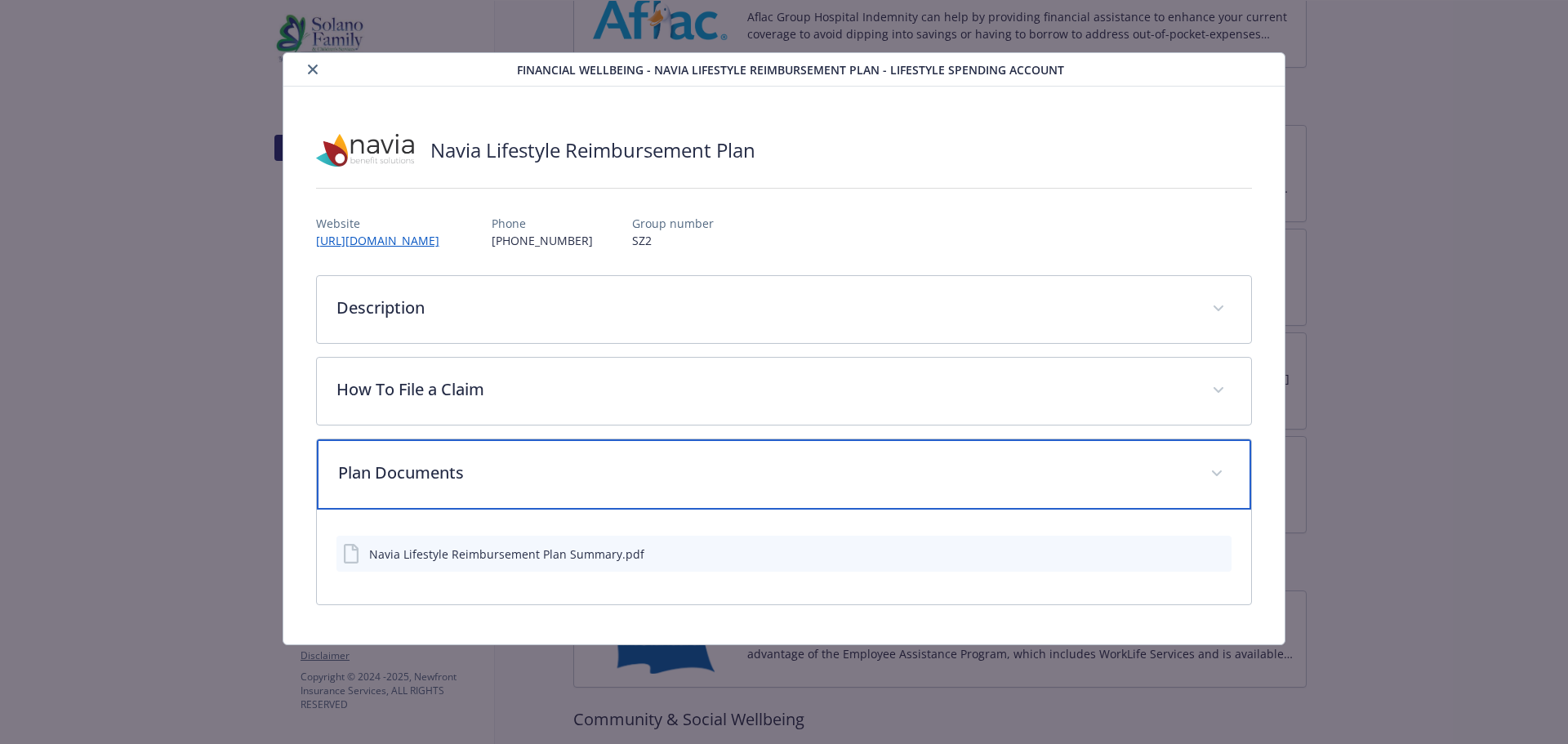
click at [1216, 476] on icon "details for plan Financial Wellbeing - Navia Lifestyle Reimbursement Plan - Lif…" at bounding box center [1216, 474] width 10 height 7
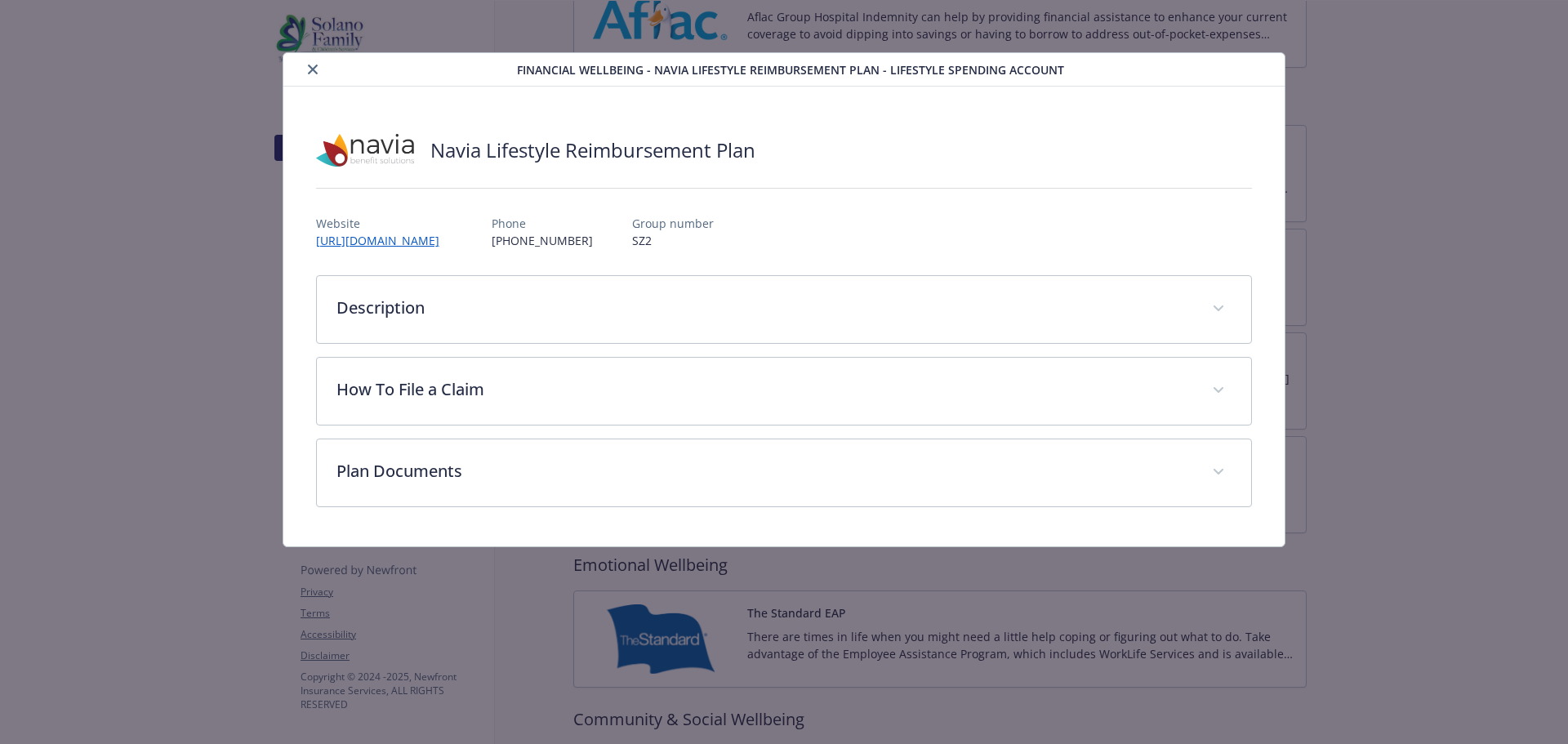
click at [311, 60] on button "close" at bounding box center [313, 69] width 20 height 20
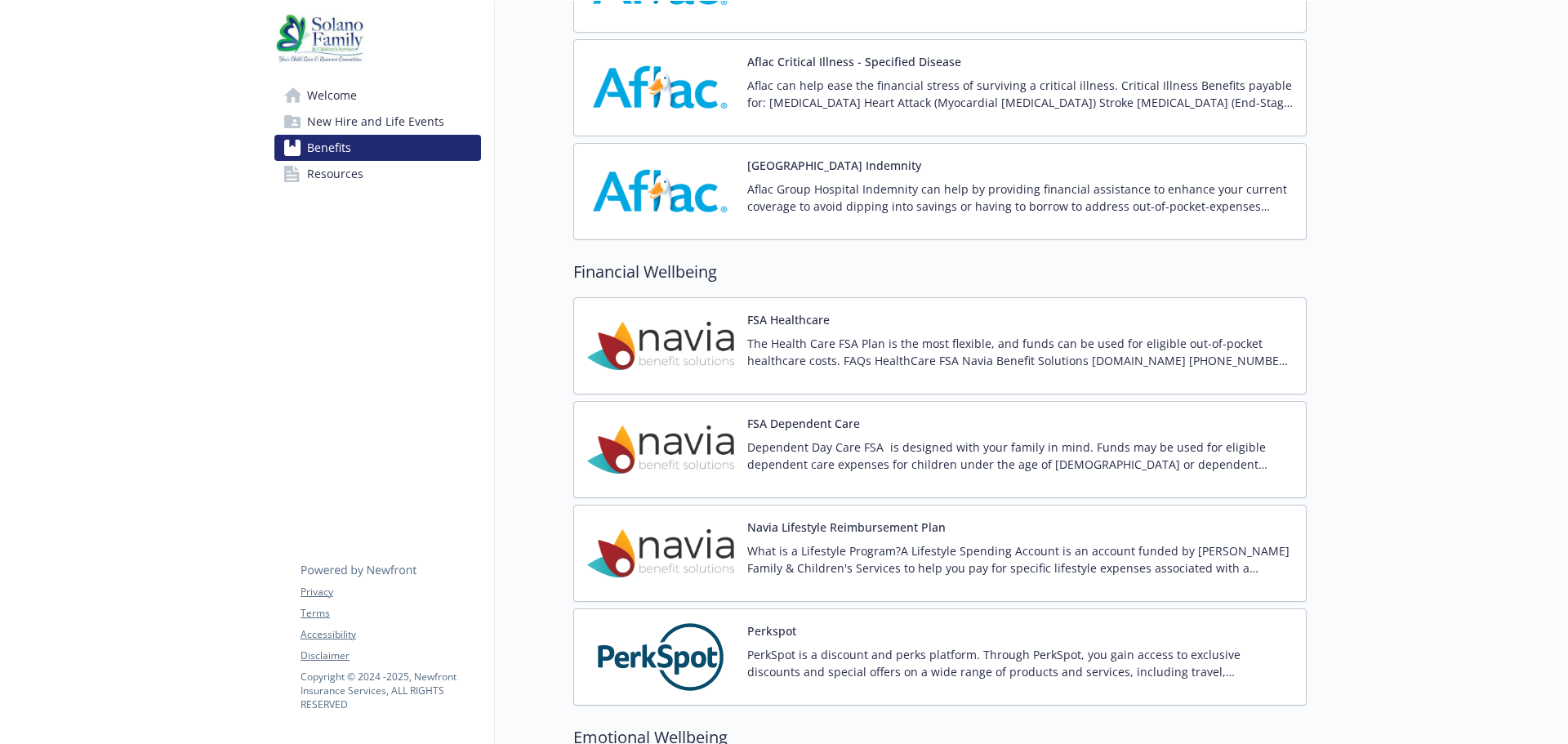
scroll to position [1944, 0]
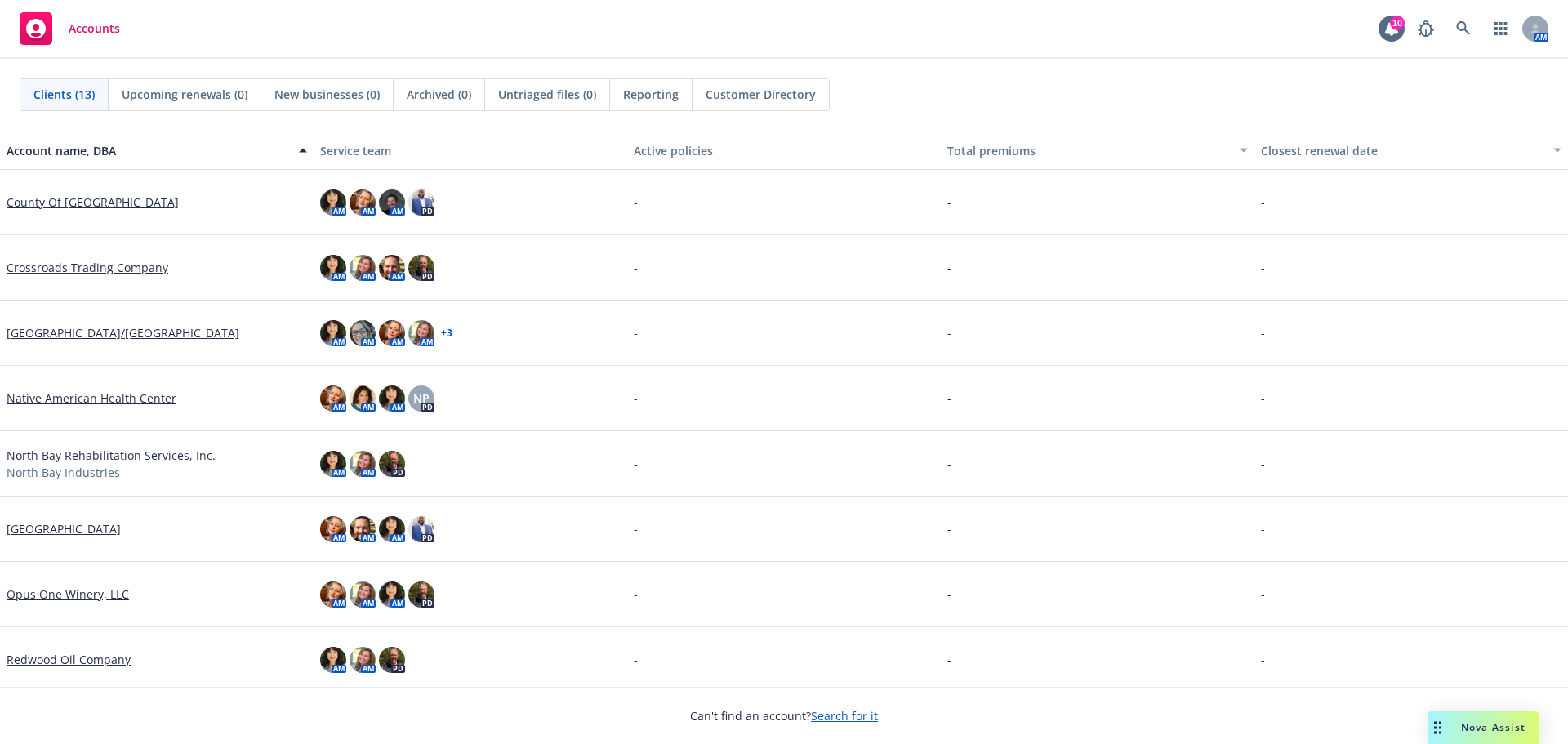
scroll to position [333, 0]
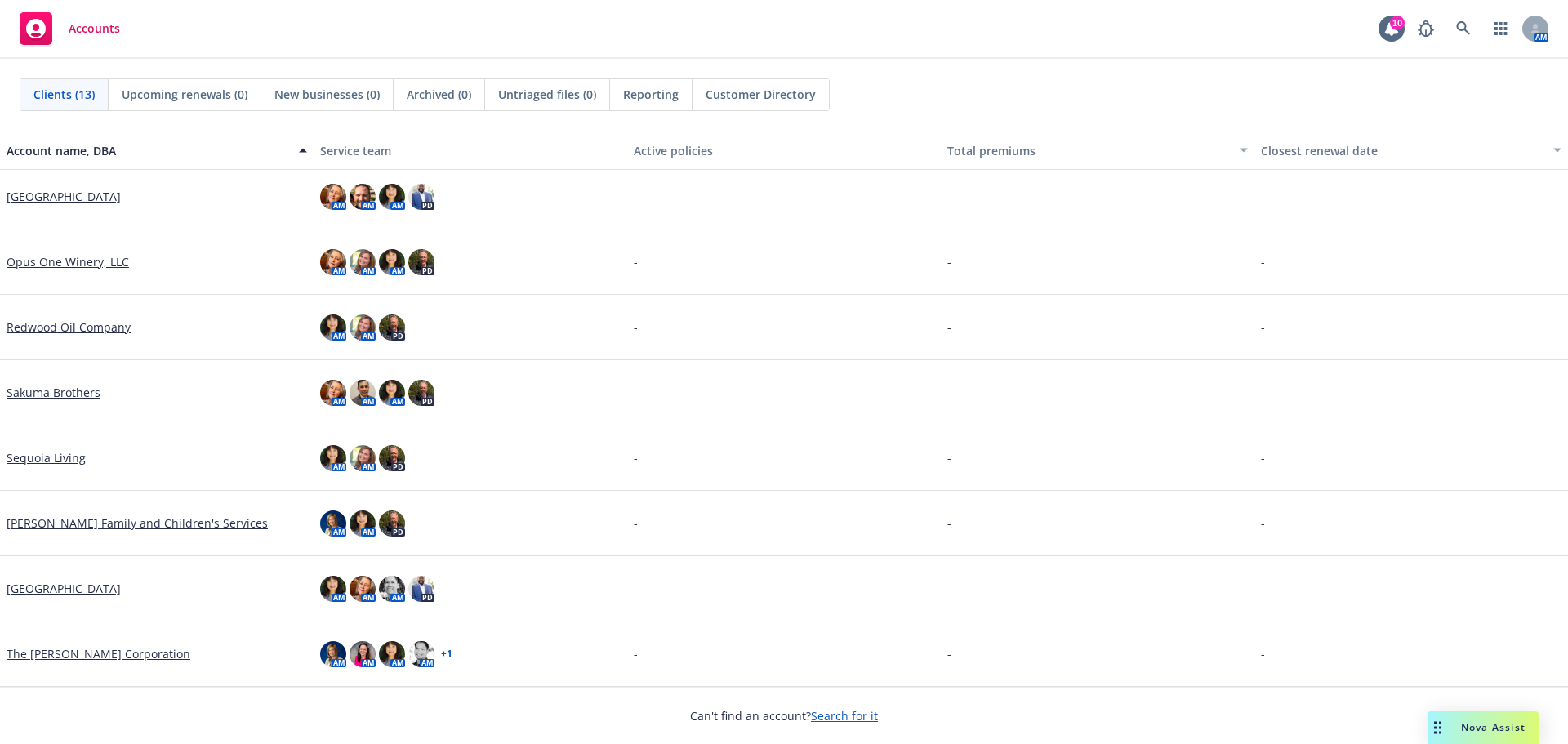
click at [79, 521] on link "[PERSON_NAME] Family and Children's Services" at bounding box center [138, 523] width 261 height 17
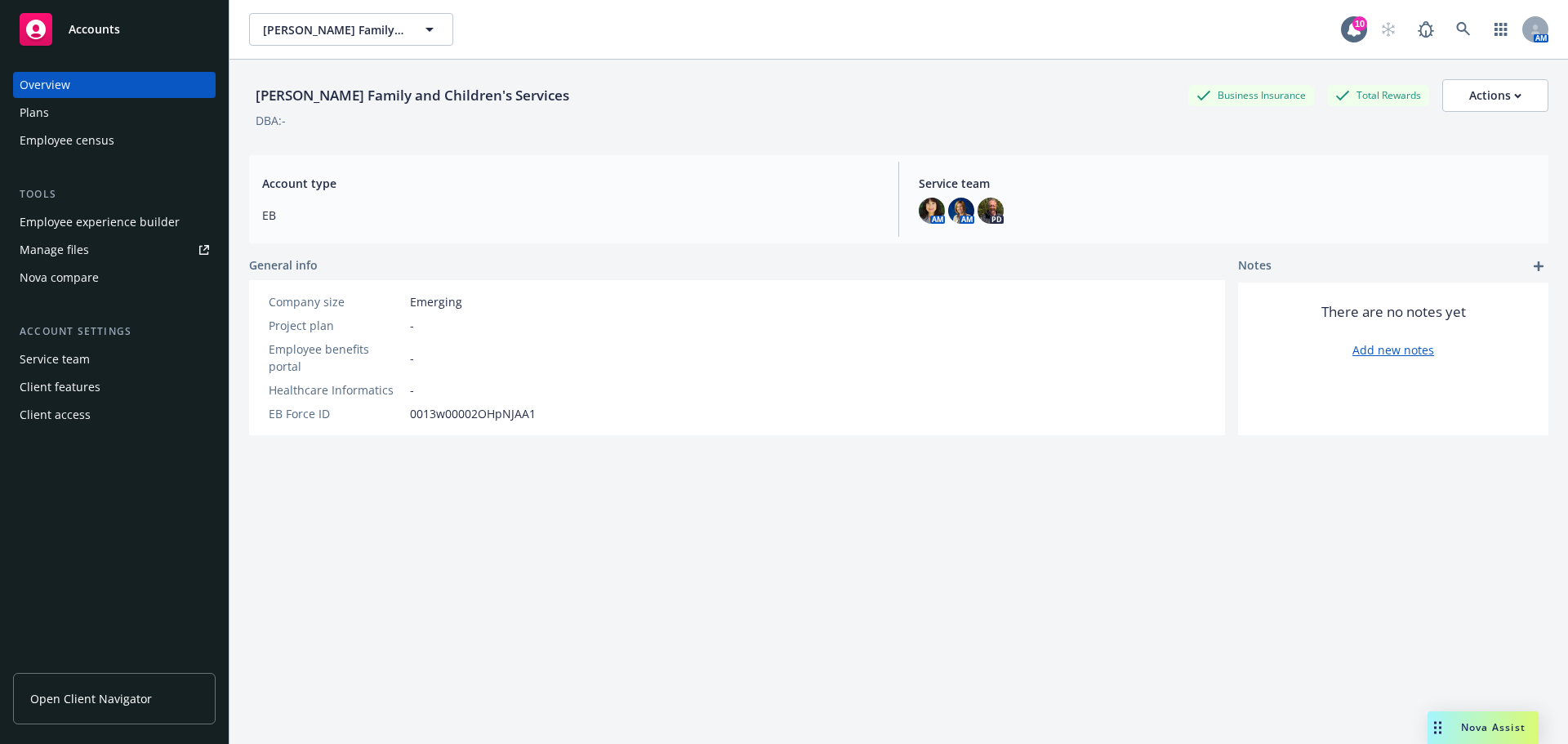
click at [117, 217] on div "Employee experience builder" at bounding box center [100, 222] width 160 height 26
click at [74, 247] on div "Manage files" at bounding box center [55, 250] width 69 height 26
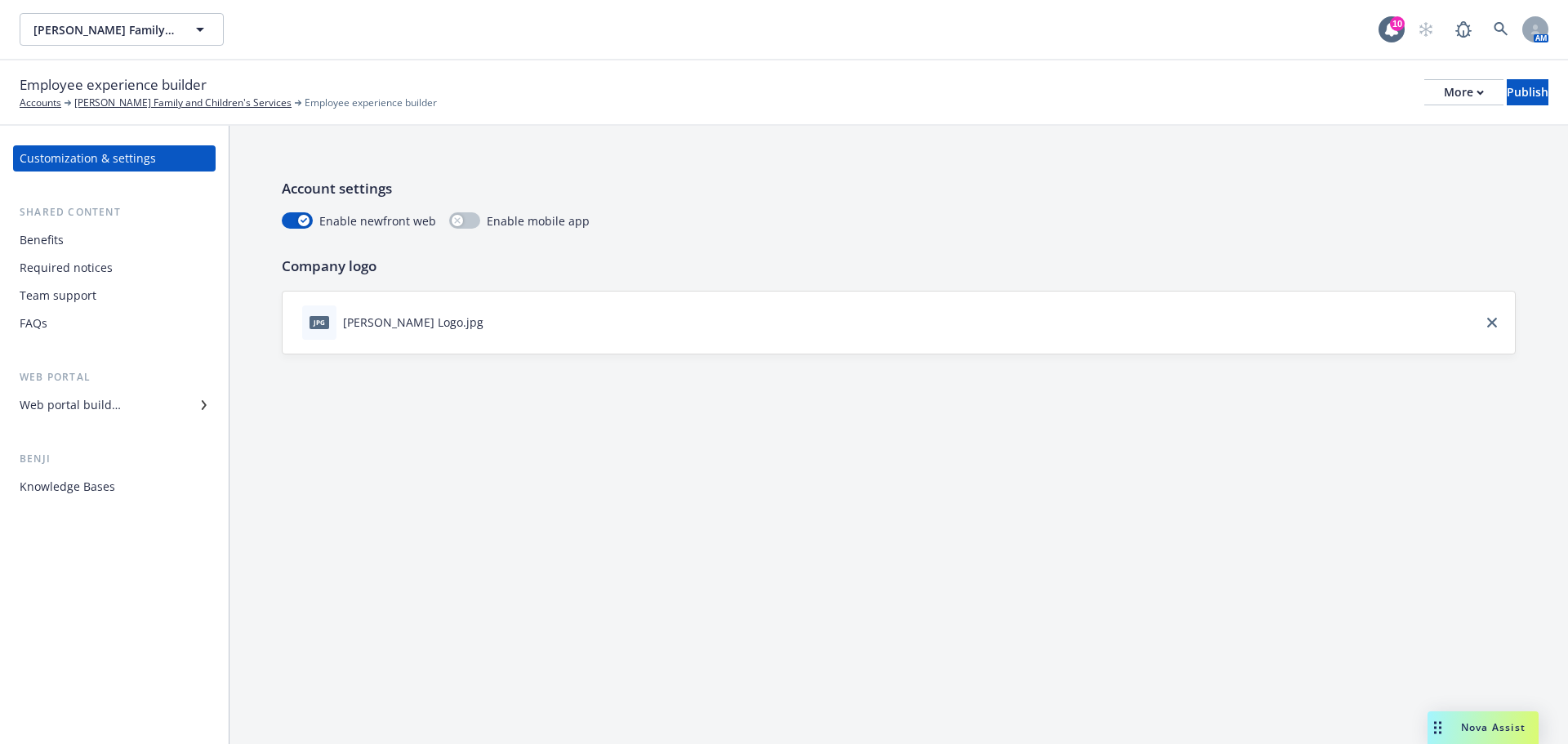
click at [47, 248] on div "Benefits" at bounding box center [42, 240] width 44 height 26
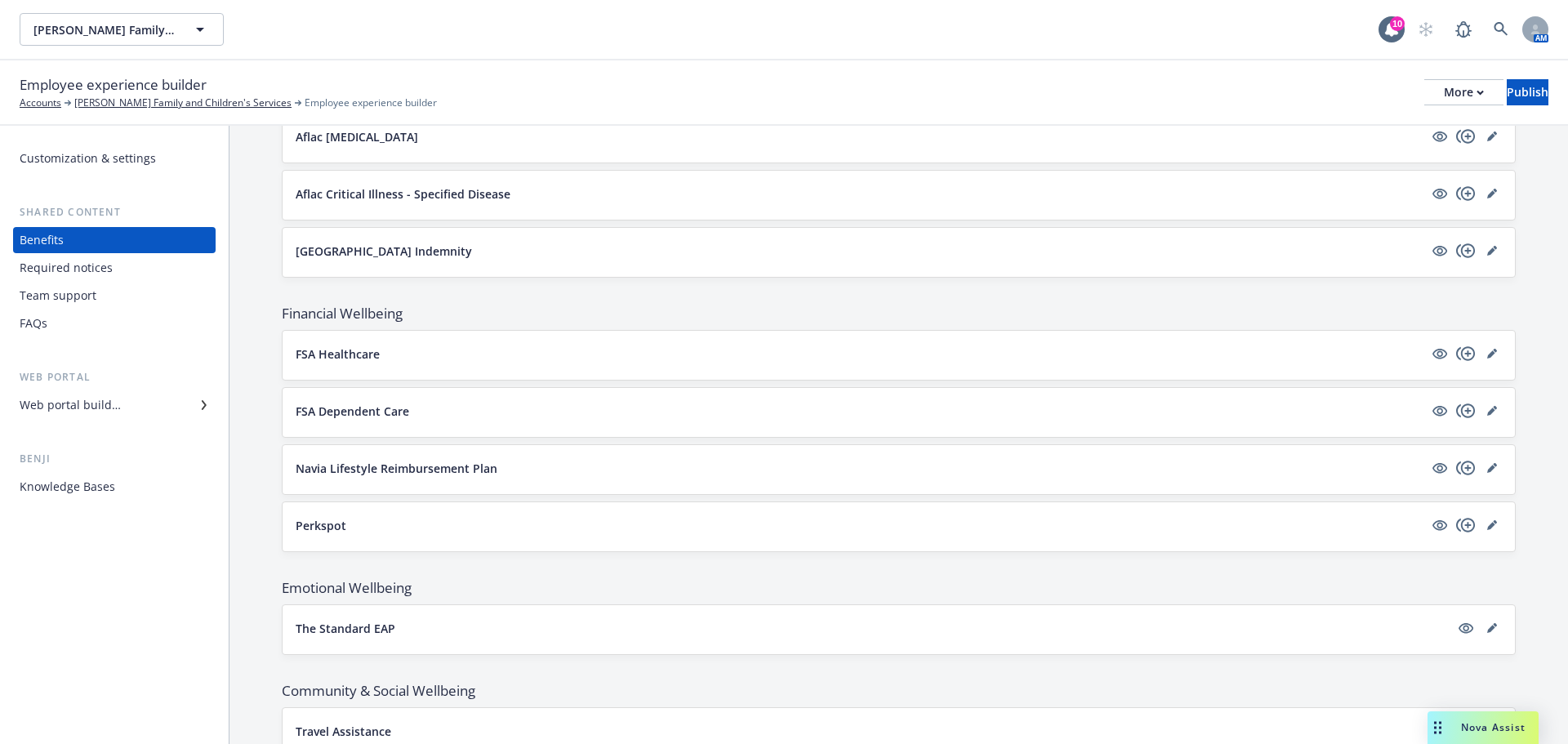
scroll to position [1291, 0]
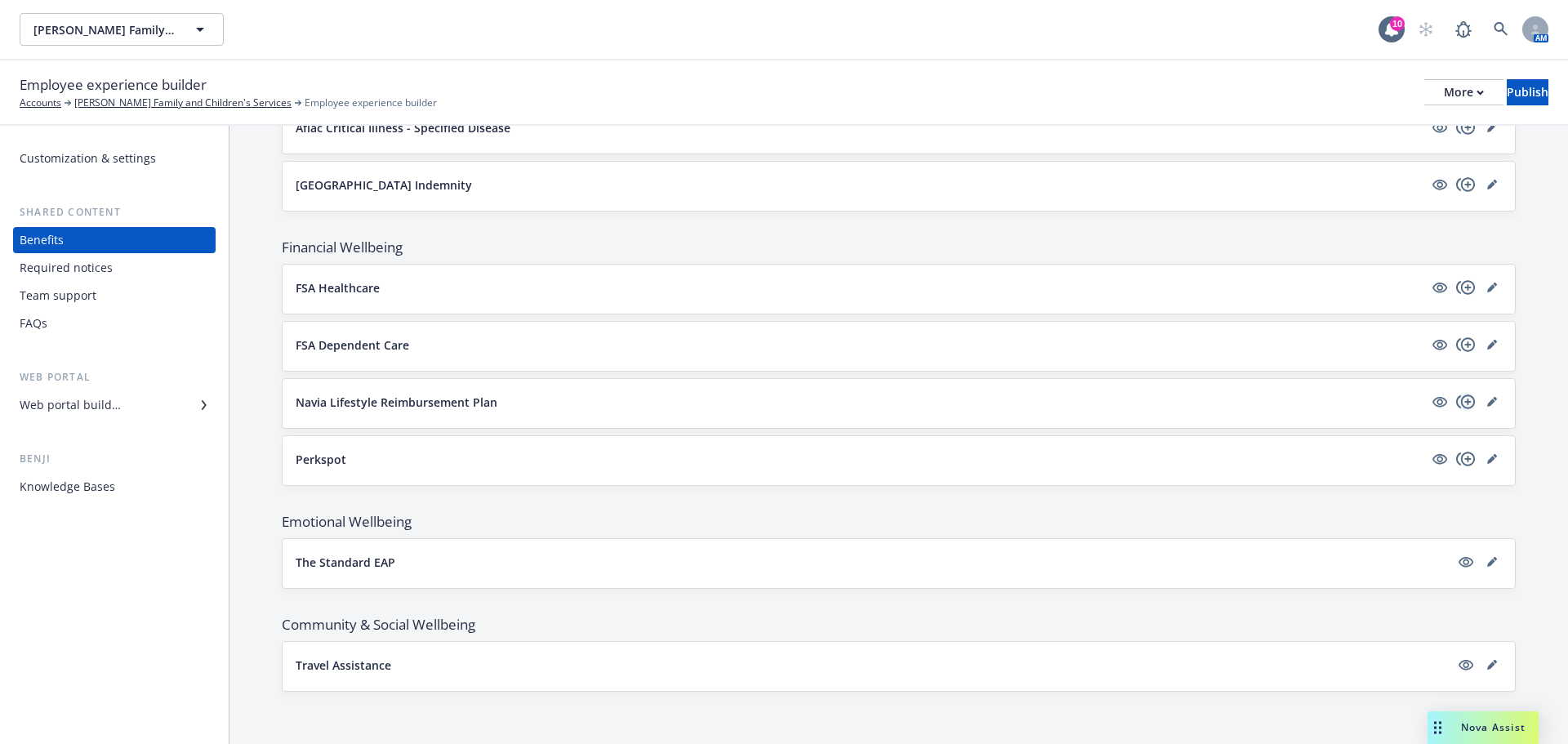
click at [1456, 399] on icon "copyPlus" at bounding box center [1466, 402] width 19 height 14
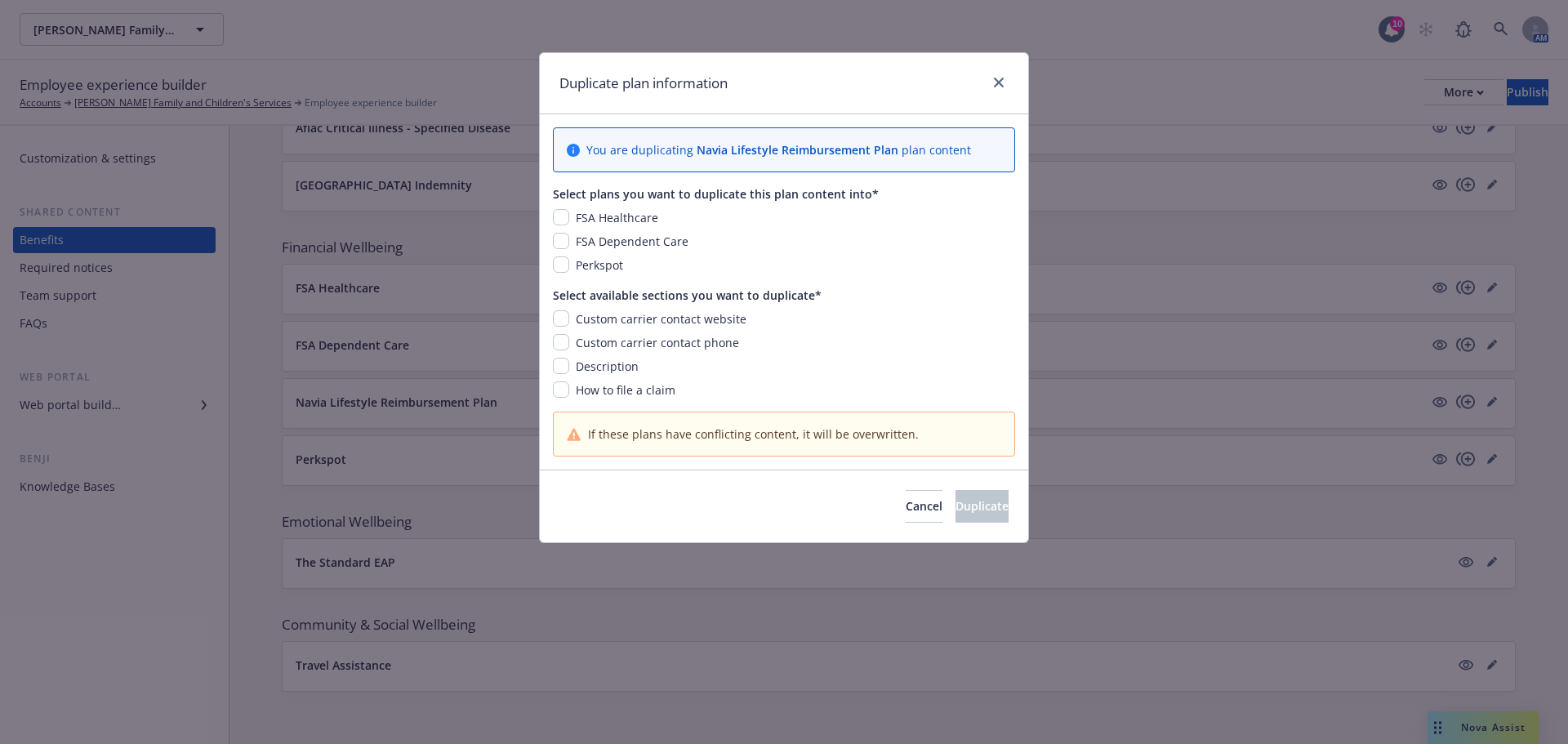
click at [984, 84] on div at bounding box center [996, 83] width 26 height 22
click at [995, 83] on icon "close" at bounding box center [998, 82] width 10 height 10
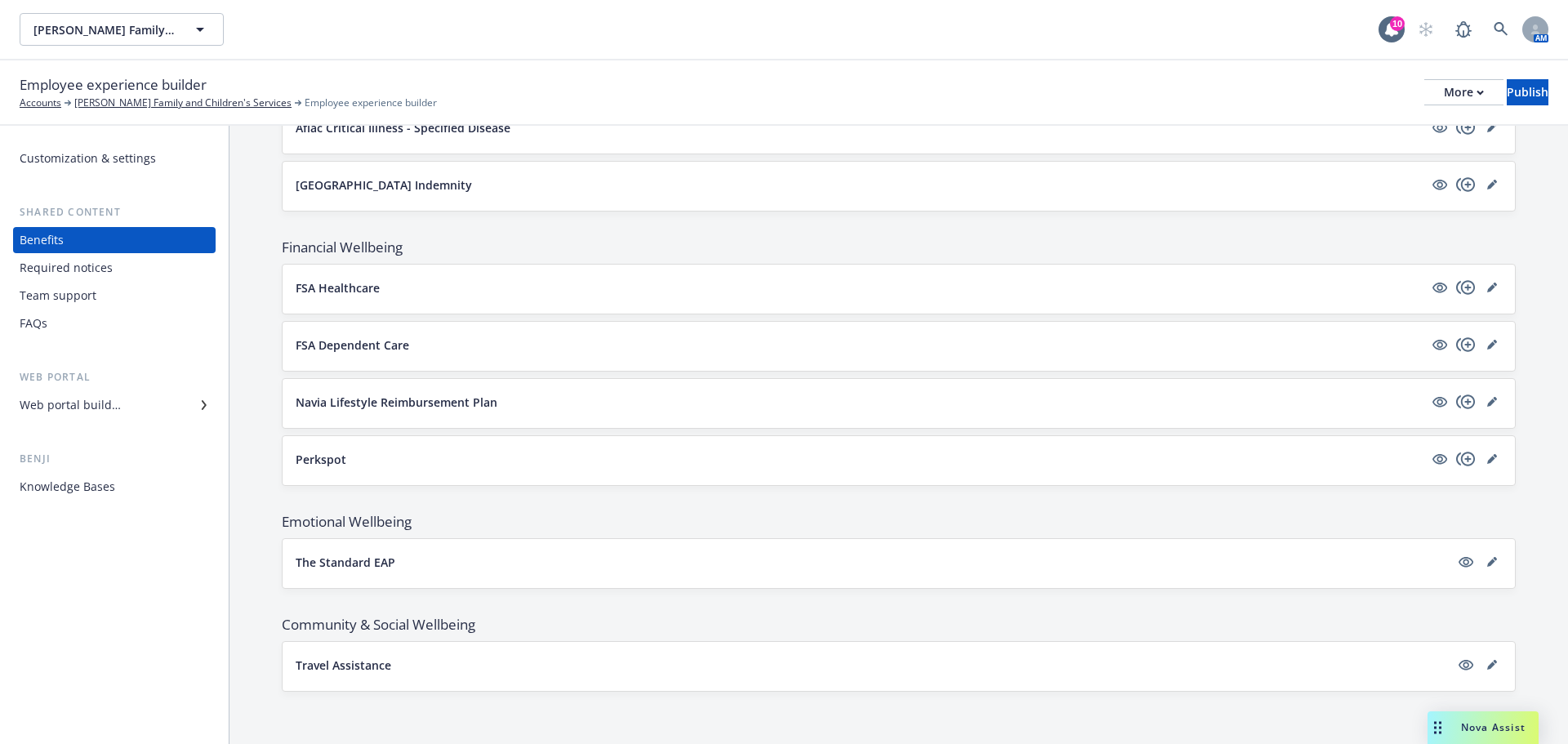
click at [371, 403] on p "Navia Lifestyle Reimbursement Plan" at bounding box center [396, 403] width 202 height 17
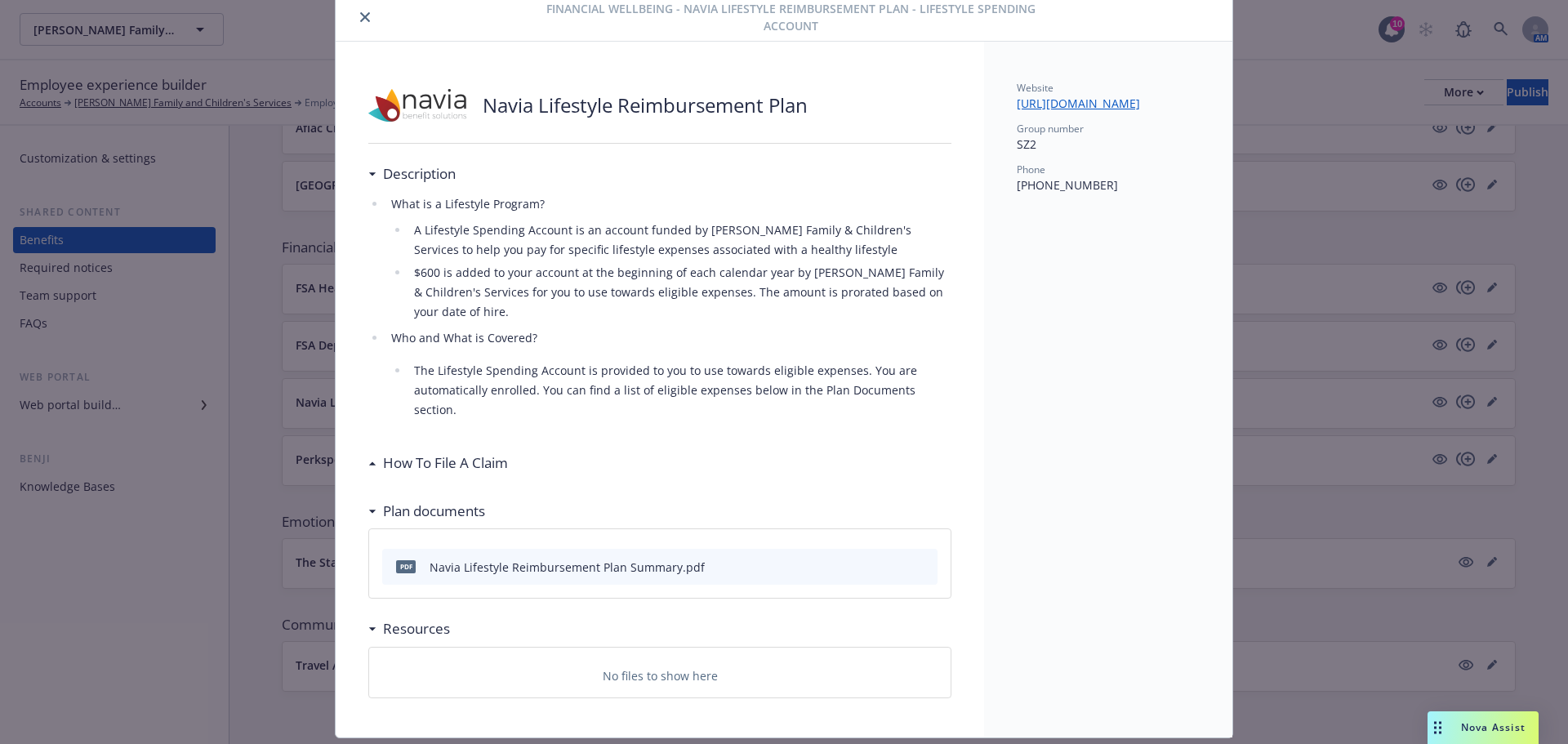
scroll to position [87, 0]
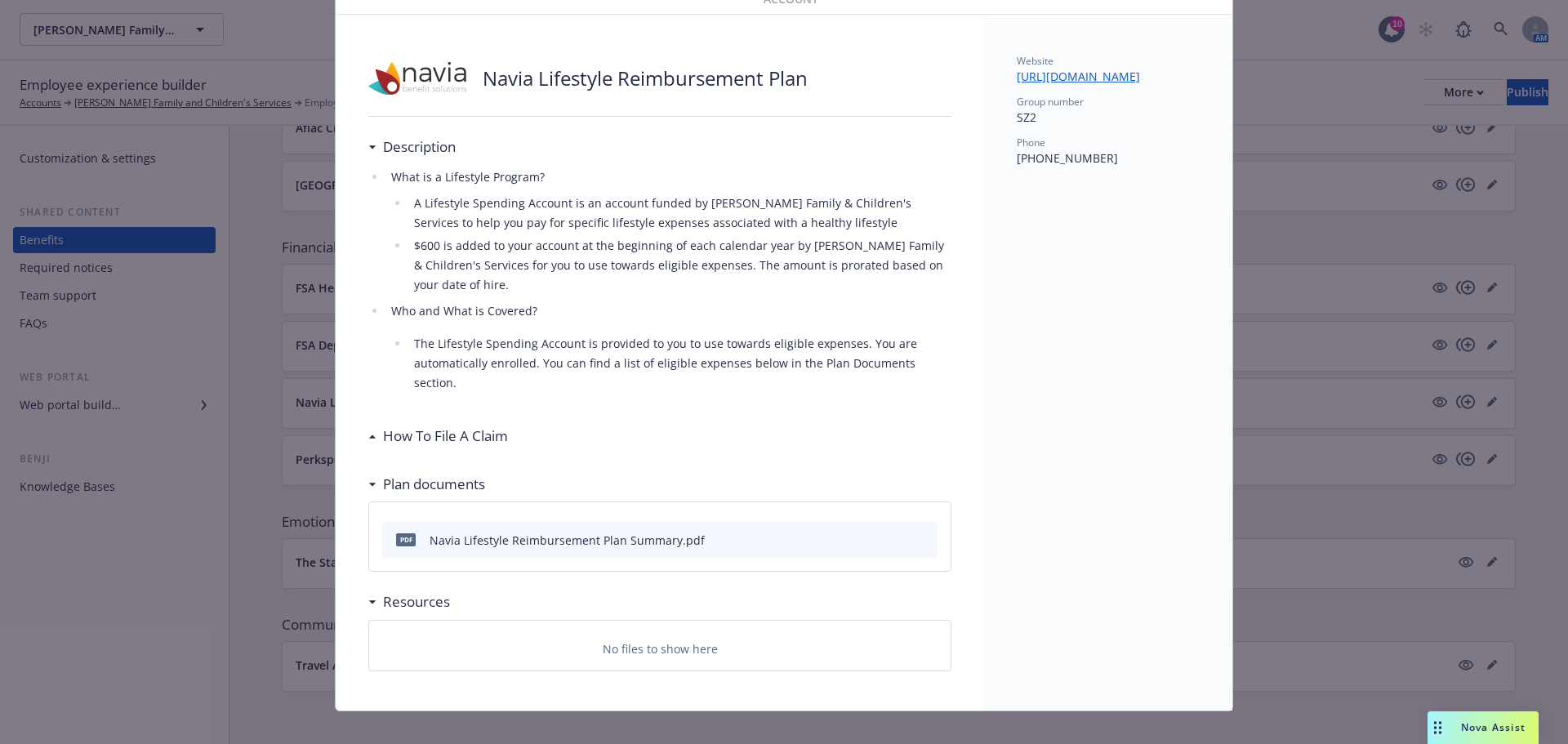
click at [684, 641] on p "No files to show here" at bounding box center [660, 650] width 115 height 17
click at [914, 641] on div "No files to show here" at bounding box center [659, 650] width 555 height 17
click at [666, 641] on p "No files to show here" at bounding box center [660, 650] width 115 height 17
click at [668, 641] on p "No files to show here" at bounding box center [660, 650] width 115 height 17
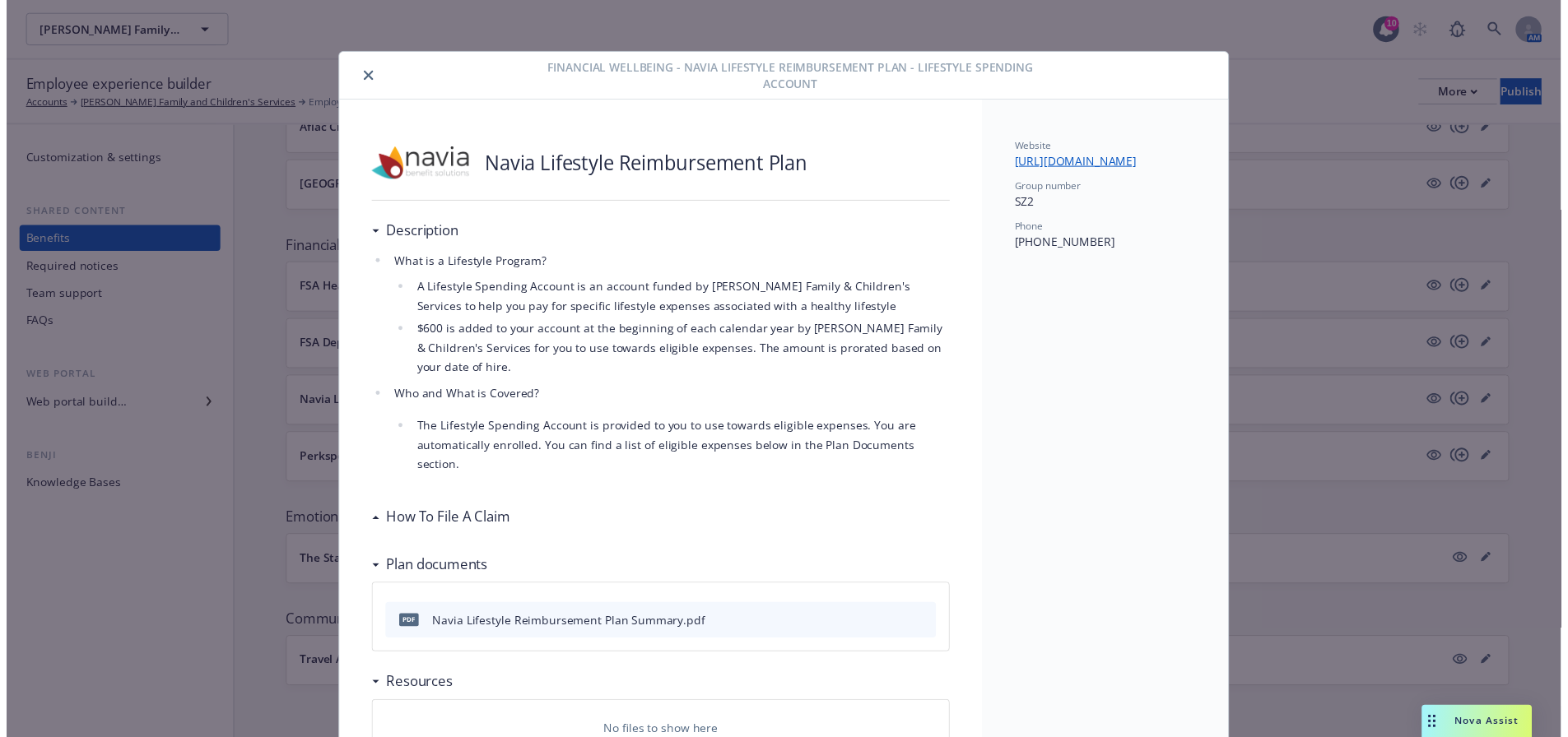
scroll to position [0, 0]
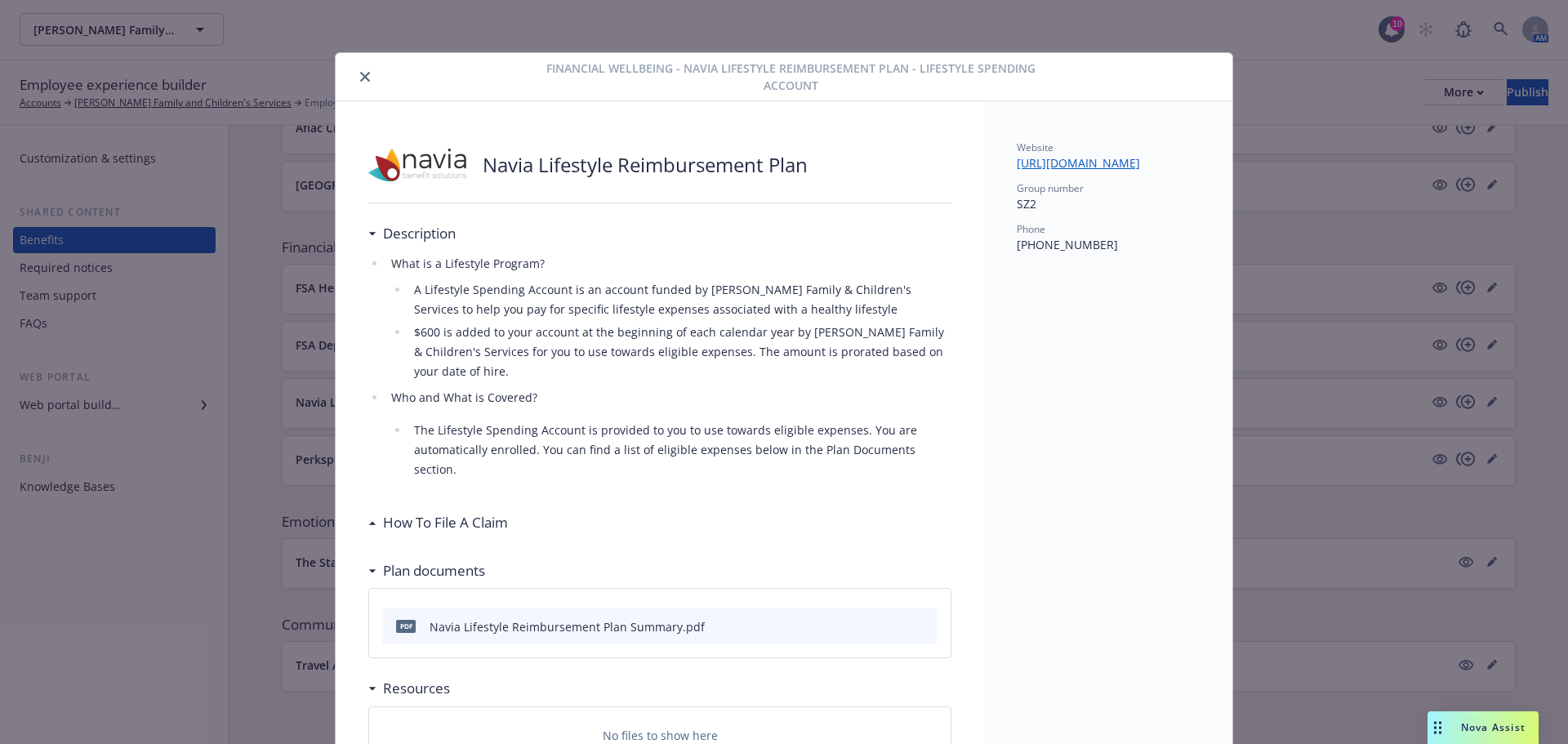
click at [360, 79] on icon "close" at bounding box center [365, 76] width 10 height 10
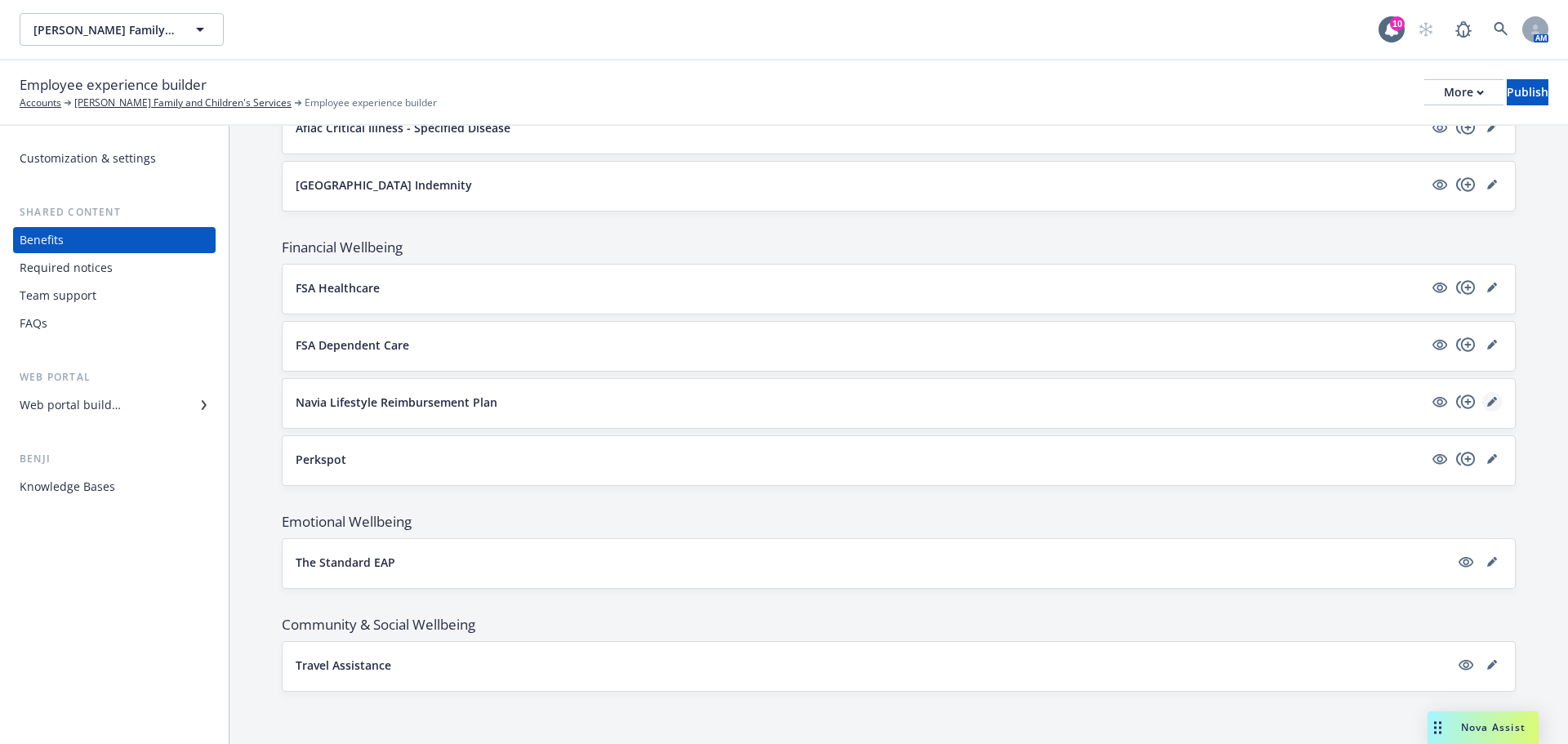
click at [1487, 401] on icon "editPencil" at bounding box center [1492, 401] width 10 height 10
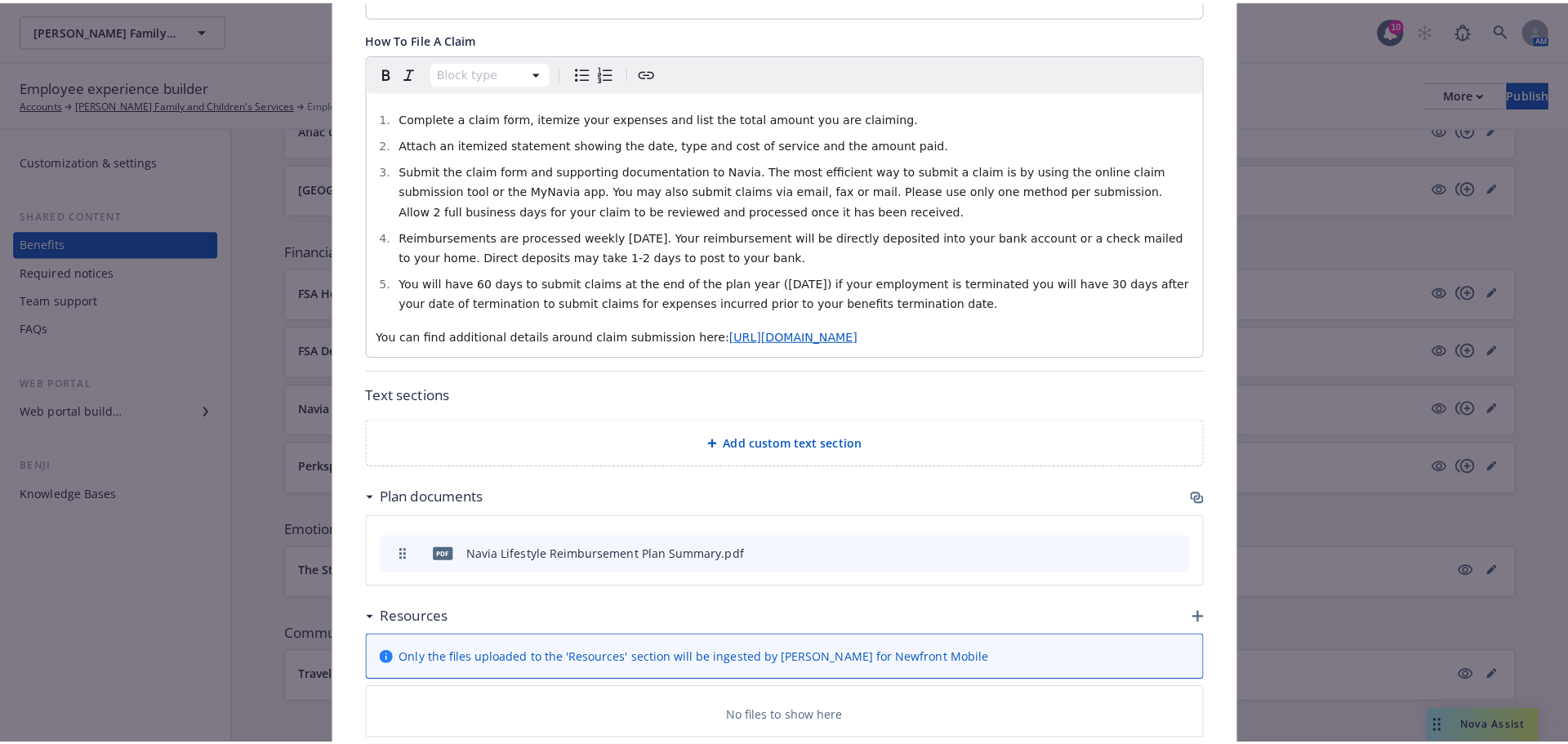
scroll to position [949, 0]
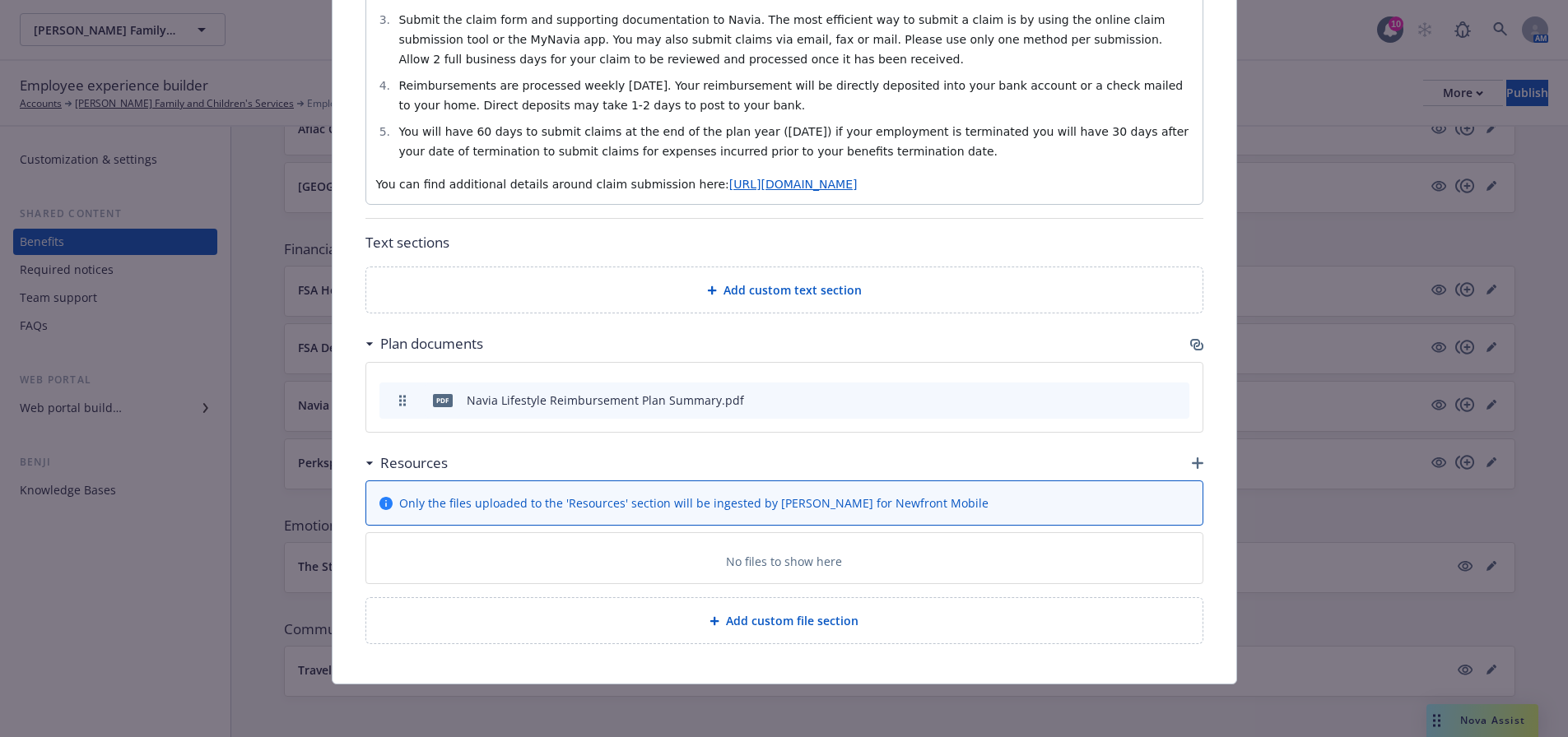
click at [805, 564] on p "No files to show here" at bounding box center [784, 562] width 116 height 17
click at [1193, 456] on div "Resources" at bounding box center [784, 463] width 838 height 35
click at [1192, 461] on icon "button" at bounding box center [1197, 462] width 11 height 11
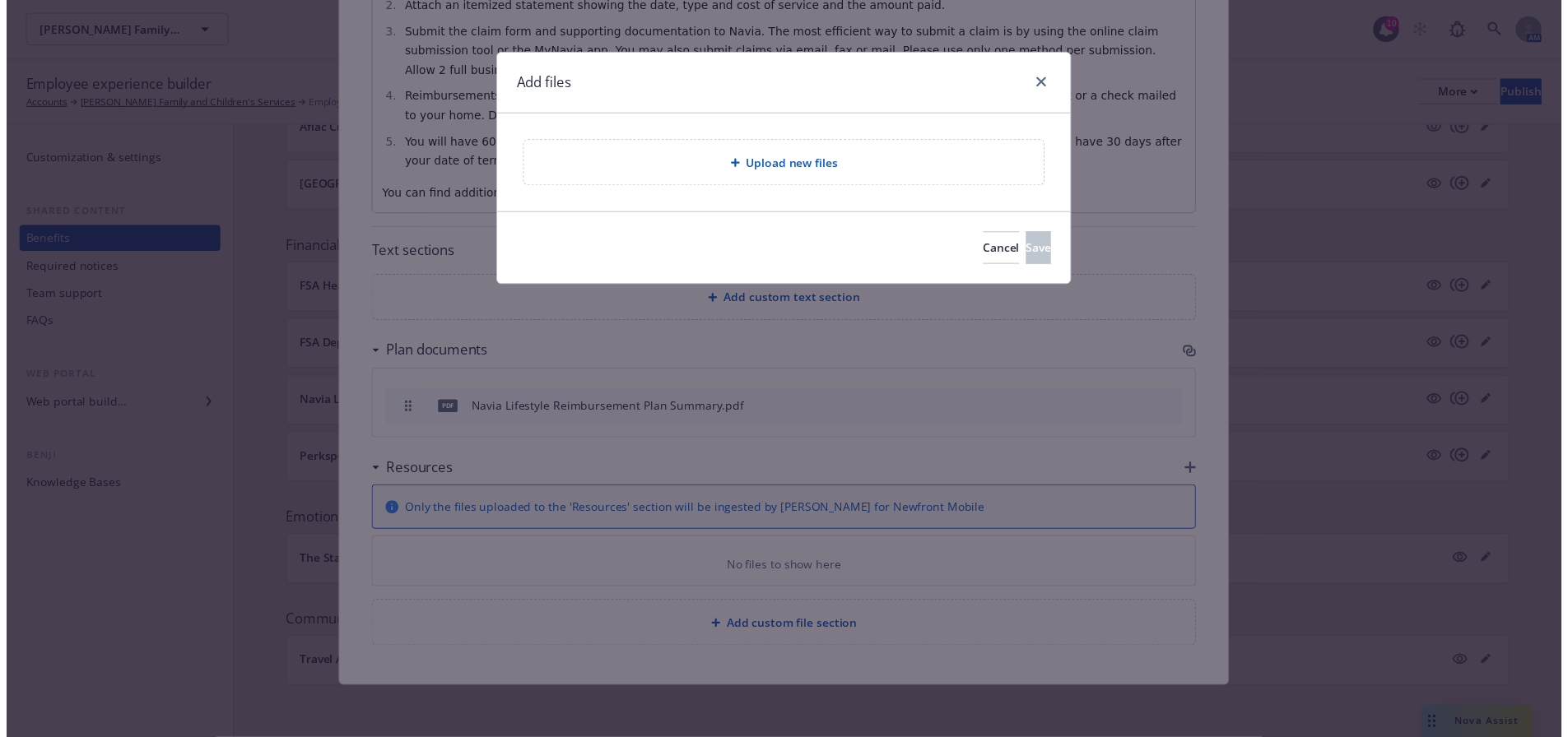
scroll to position [944, 0]
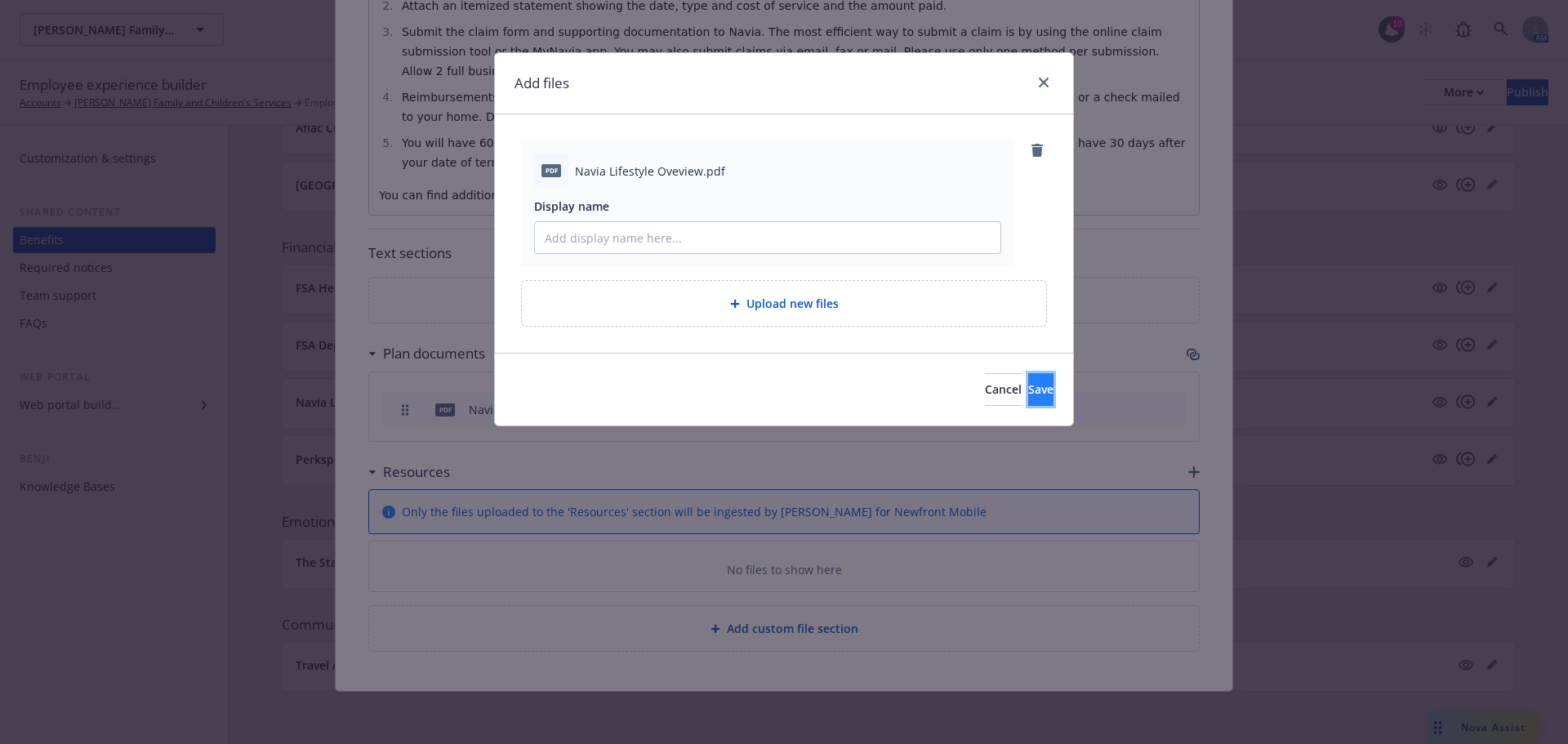
click at [1029, 394] on span "Save" at bounding box center [1041, 389] width 25 height 16
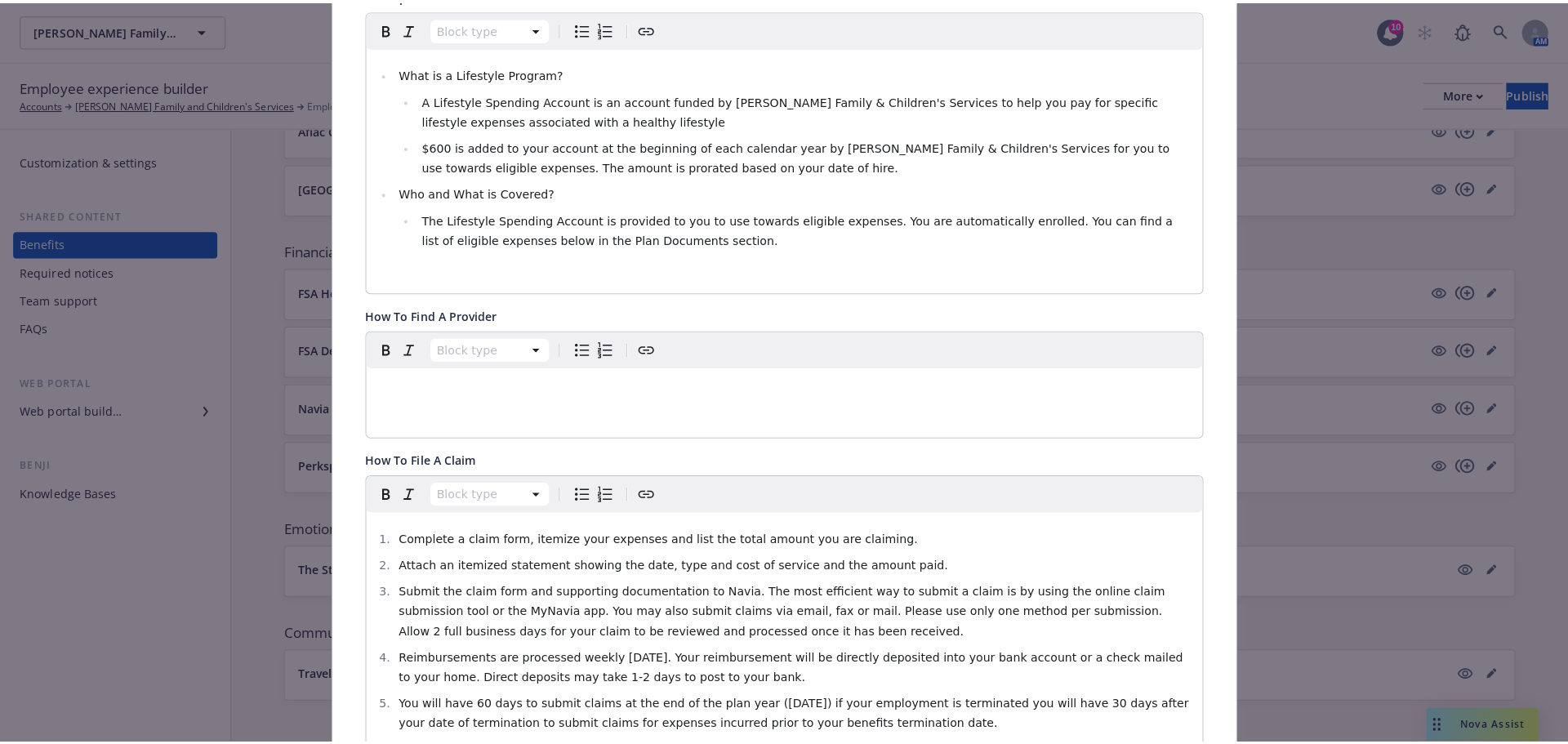
scroll to position [0, 0]
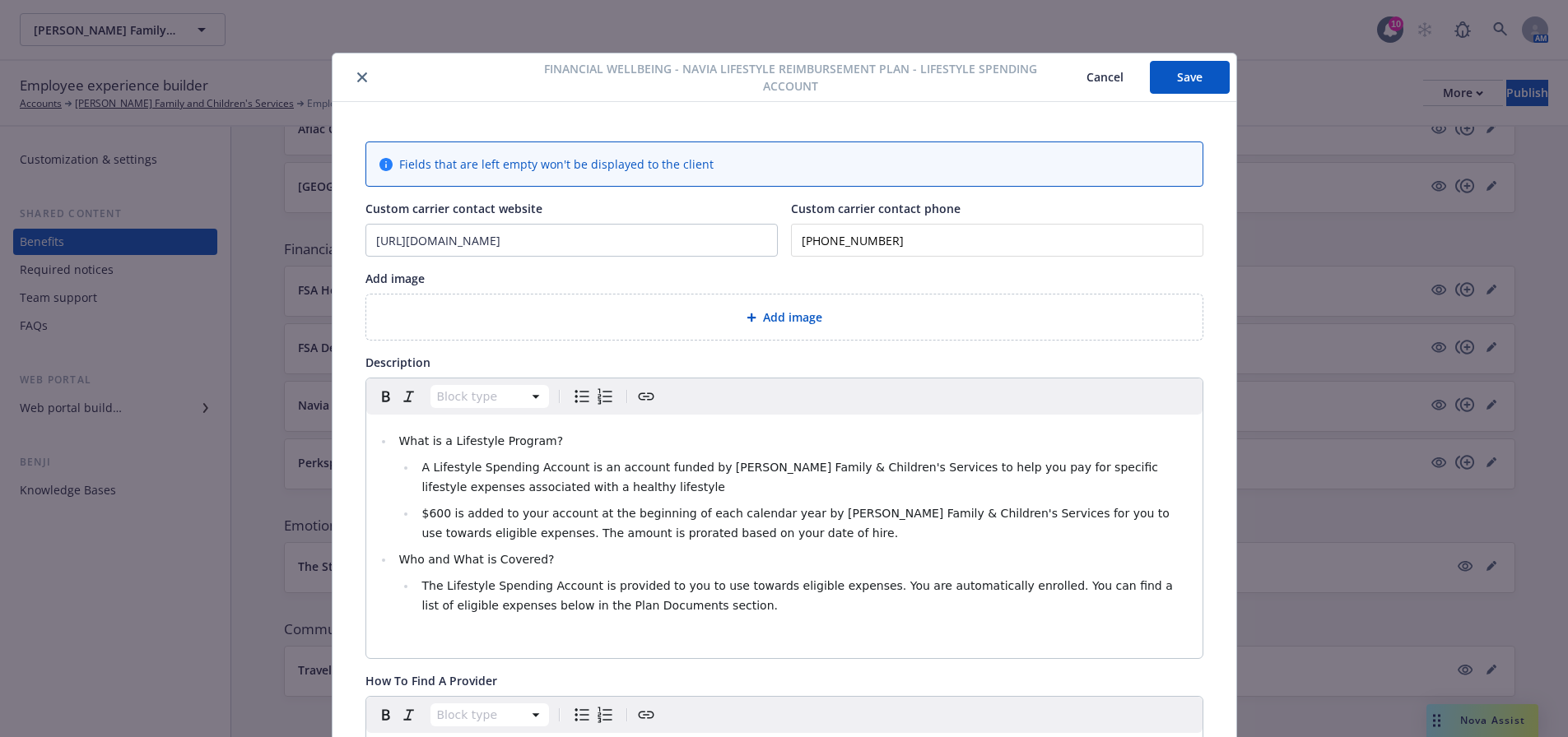
click at [1189, 72] on button "Save" at bounding box center [1189, 78] width 79 height 33
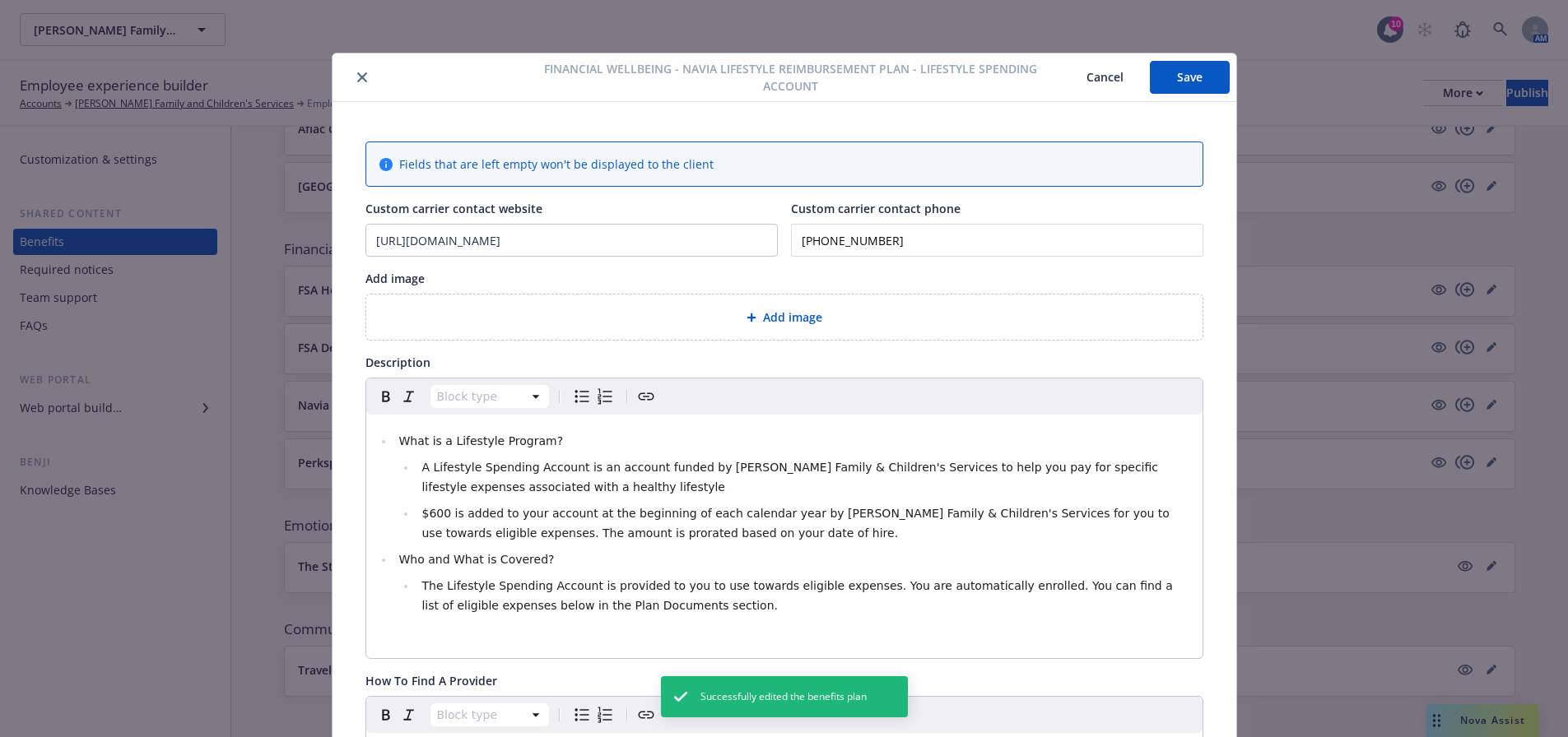
click at [1093, 76] on button "Cancel" at bounding box center [1105, 78] width 90 height 33
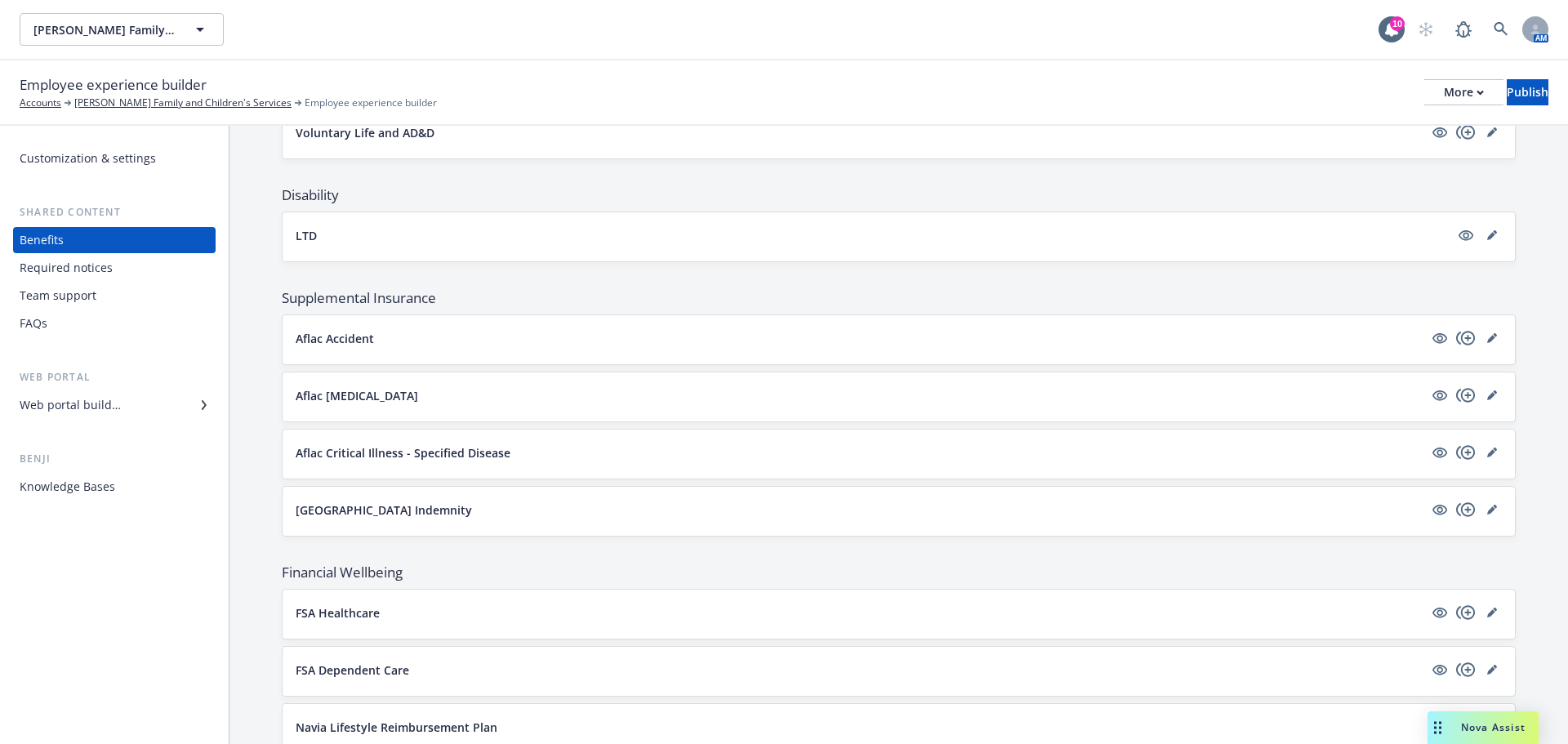
scroll to position [720, 0]
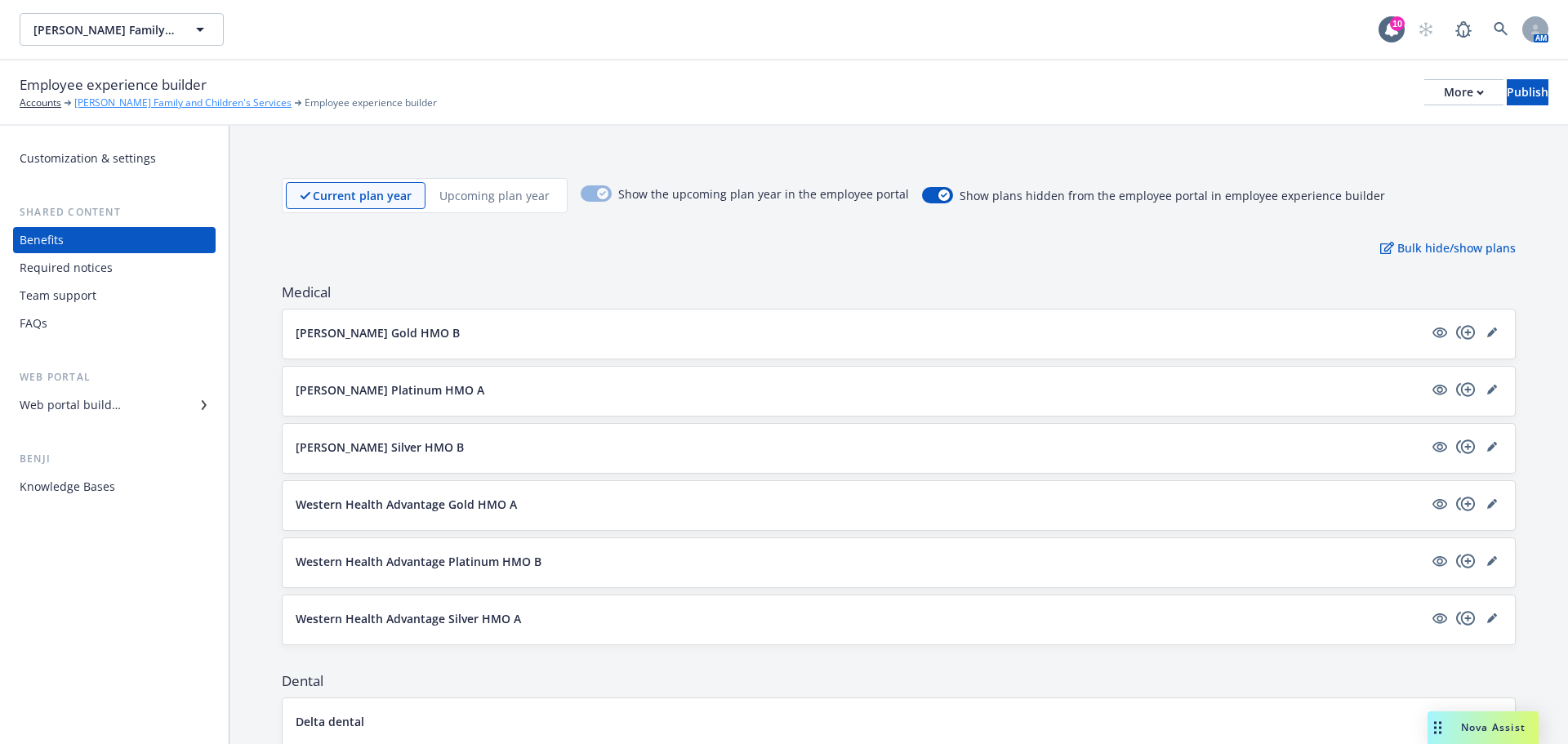
click at [155, 102] on link "[PERSON_NAME] Family and Children's Services" at bounding box center [183, 102] width 217 height 15
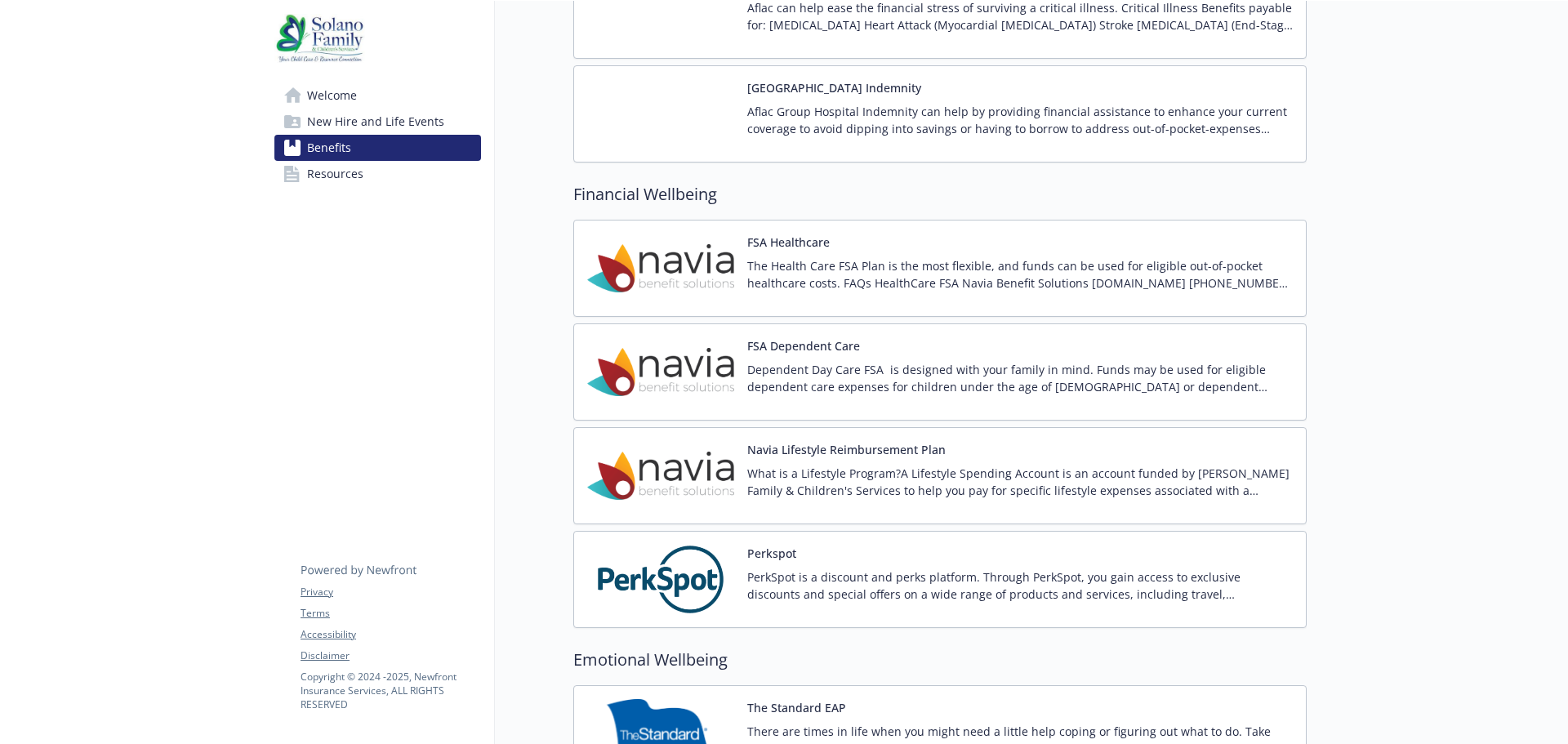
scroll to position [1944, 0]
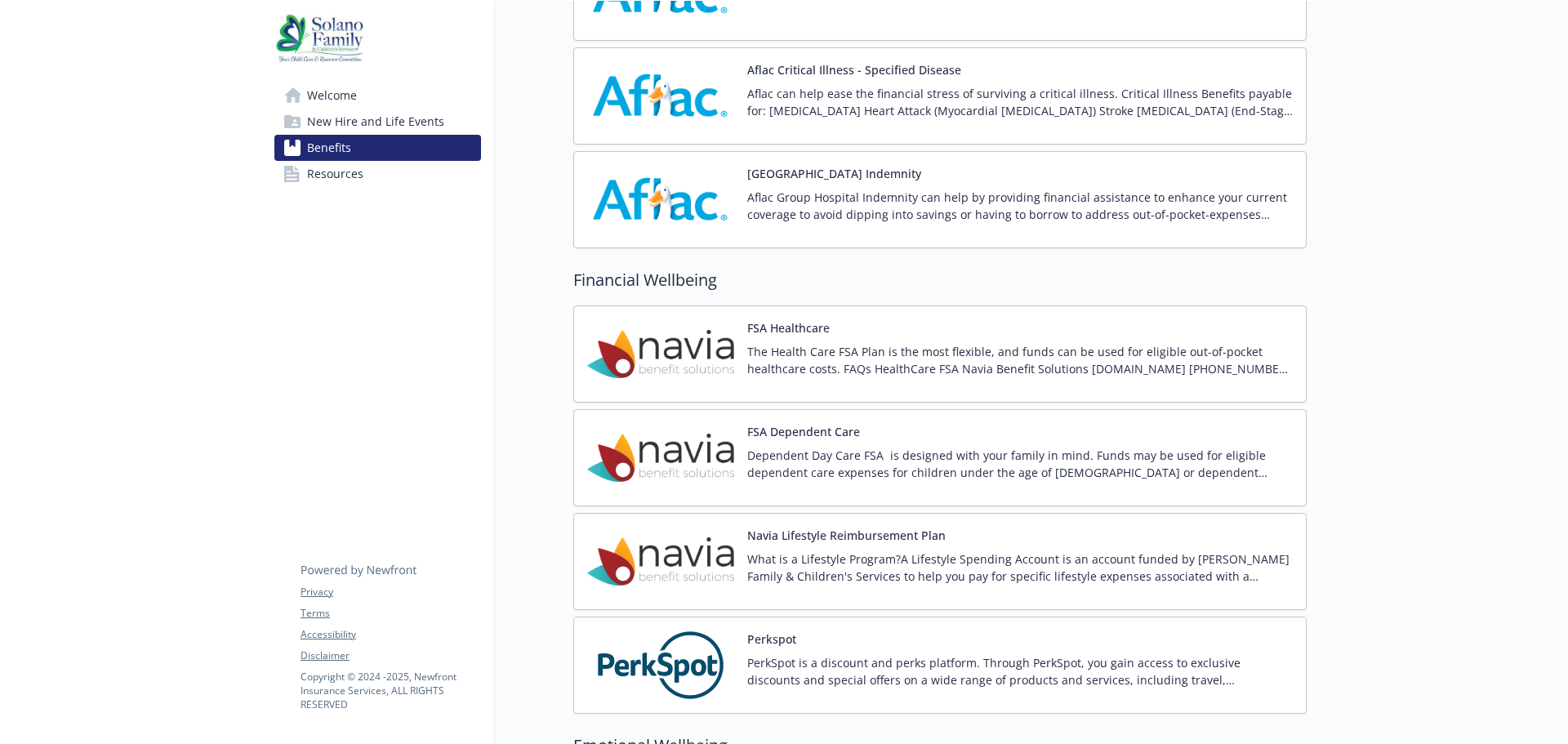
click at [887, 523] on div "Navia Lifestyle Reimbursement Plan What is a Lifestyle Program?A Lifestyle Spen…" at bounding box center [939, 561] width 733 height 97
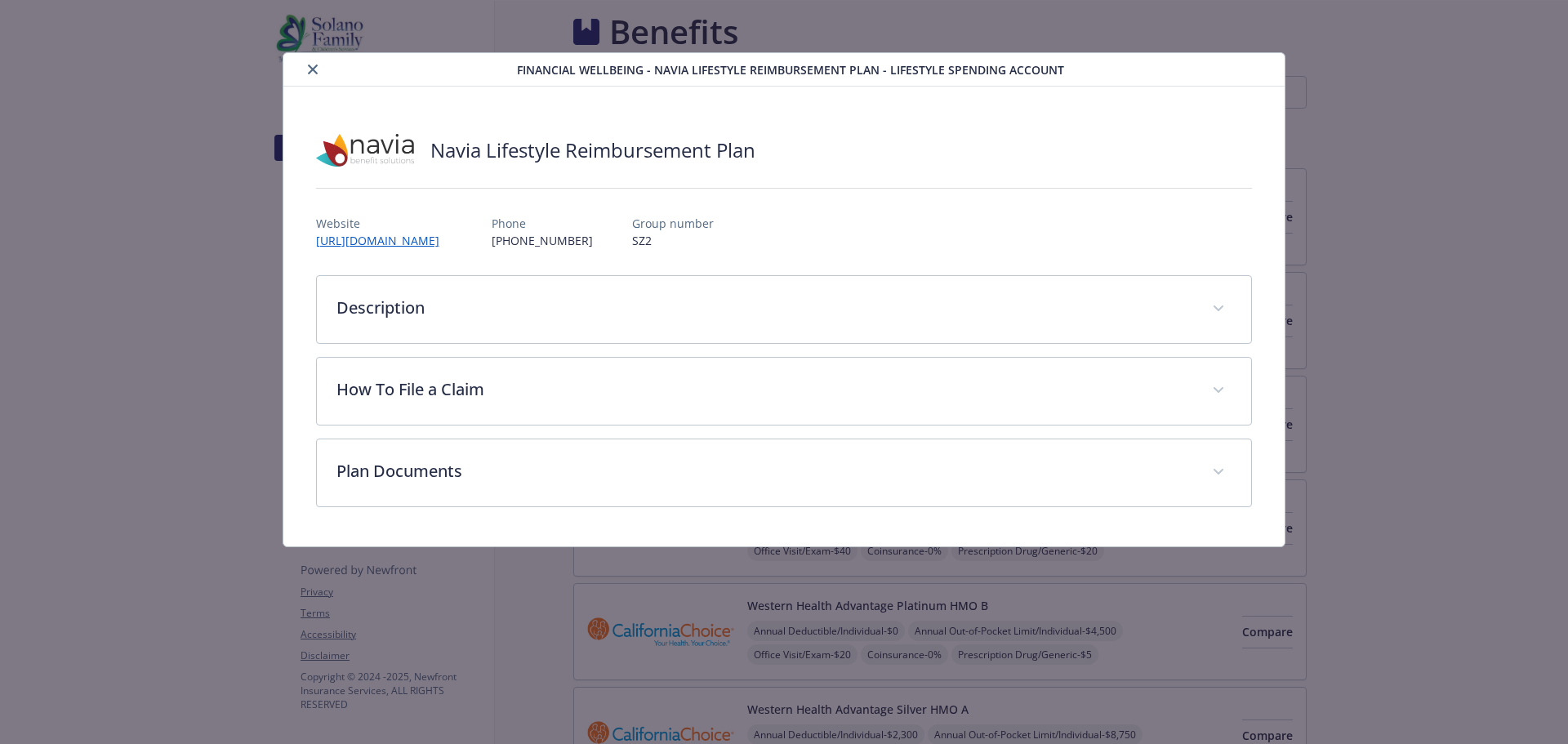
scroll to position [1944, 0]
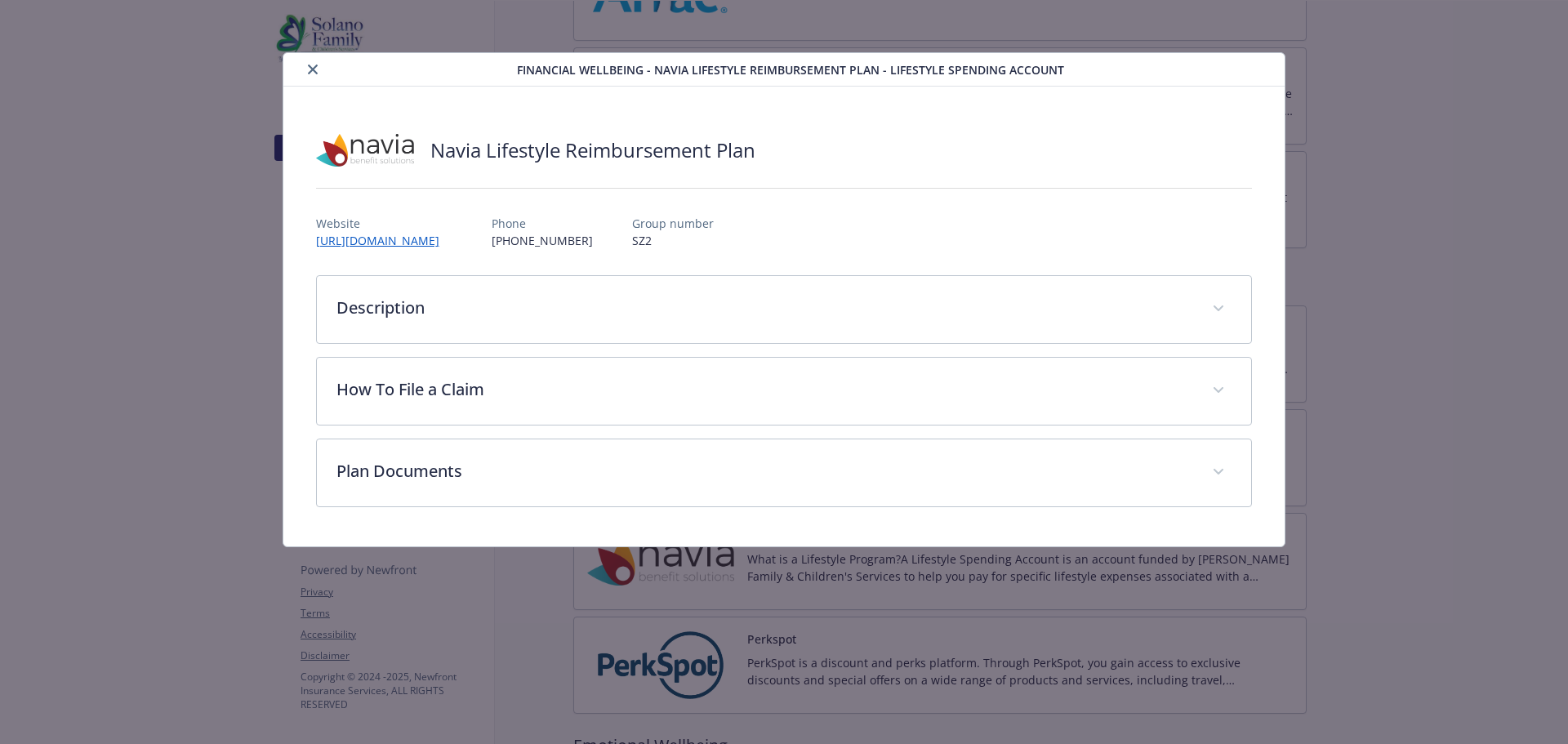
click at [310, 65] on icon "close" at bounding box center [313, 69] width 10 height 10
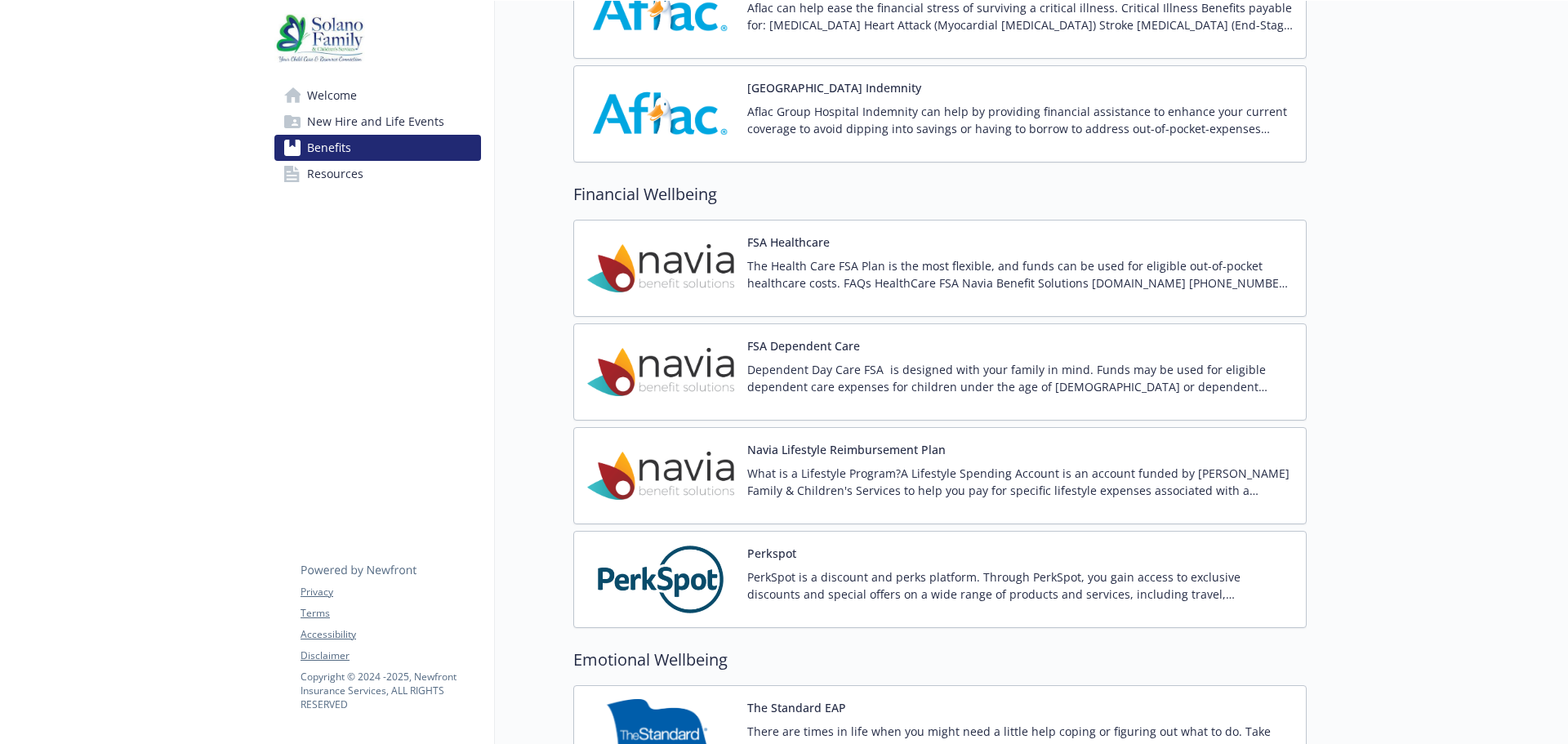
scroll to position [2025, 0]
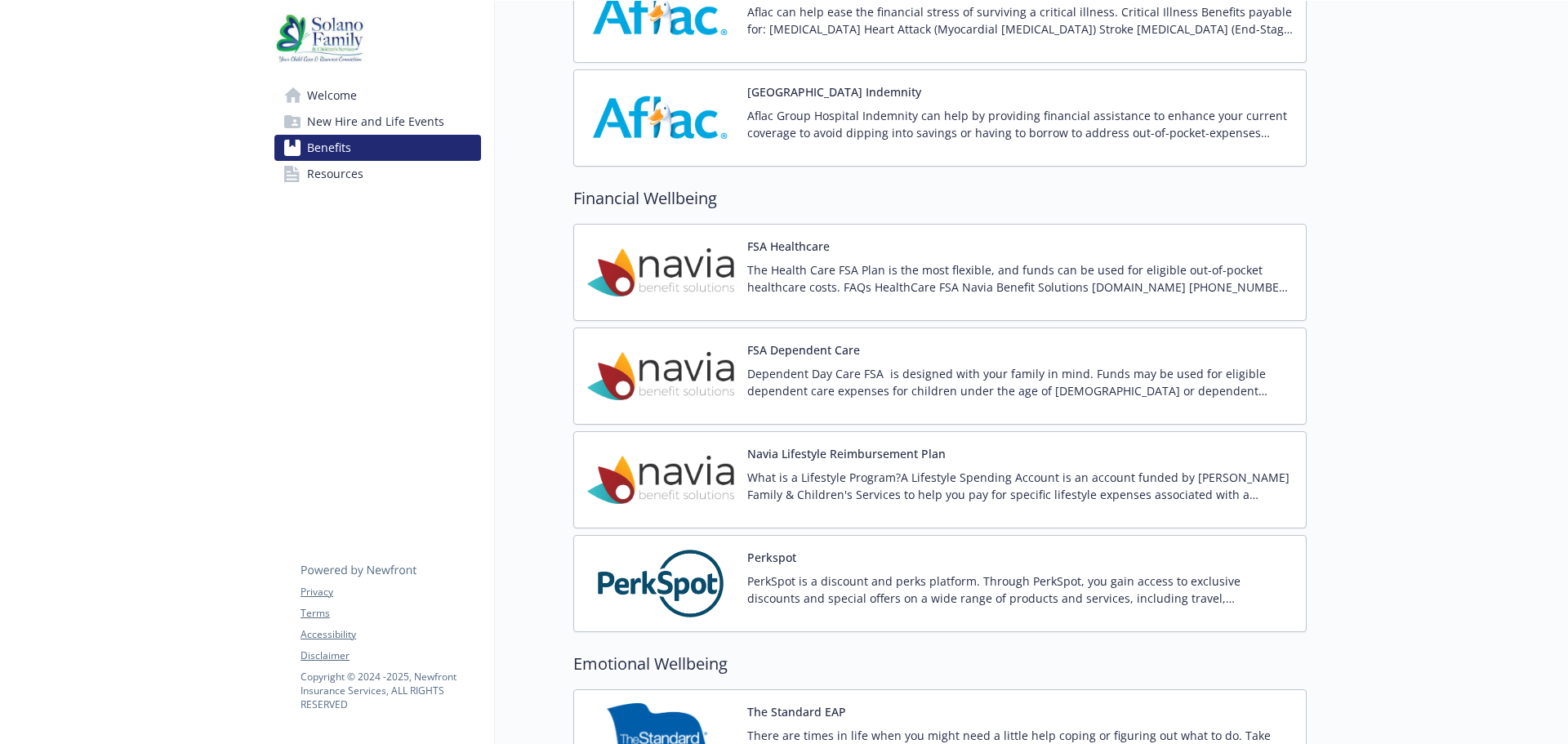
click at [803, 249] on button "FSA Healthcare" at bounding box center [788, 246] width 82 height 17
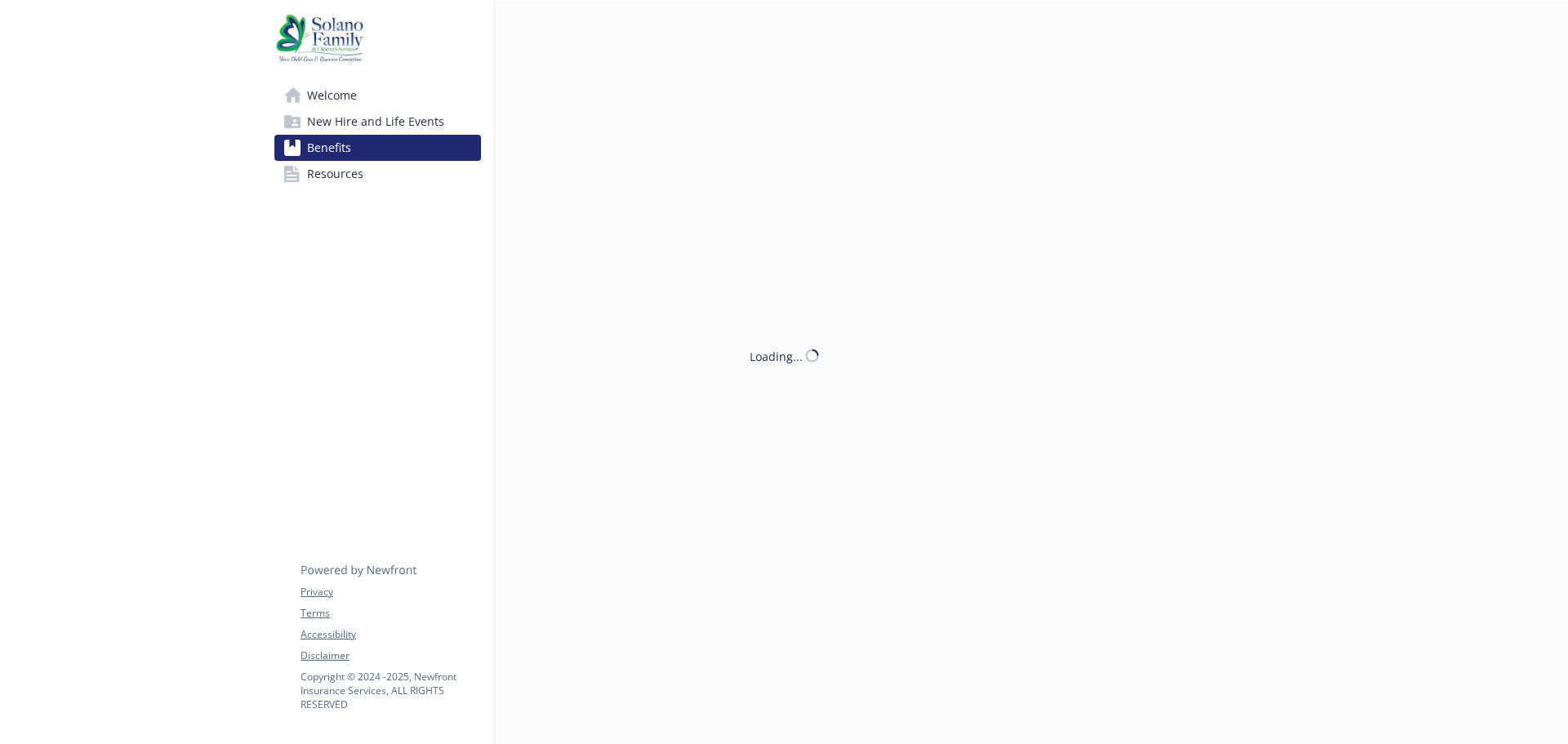
scroll to position [2025, 0]
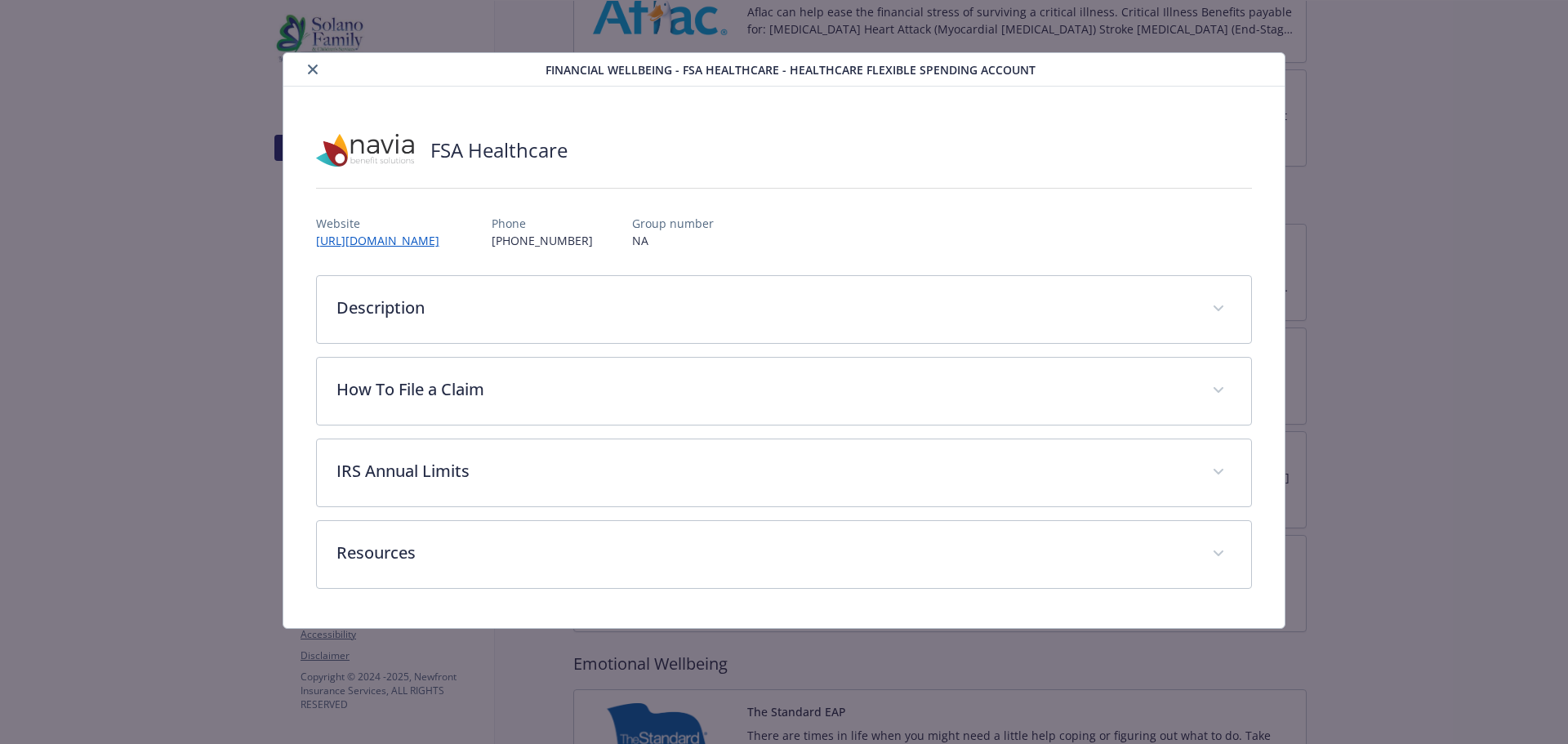
click at [313, 63] on button "close" at bounding box center [313, 69] width 20 height 20
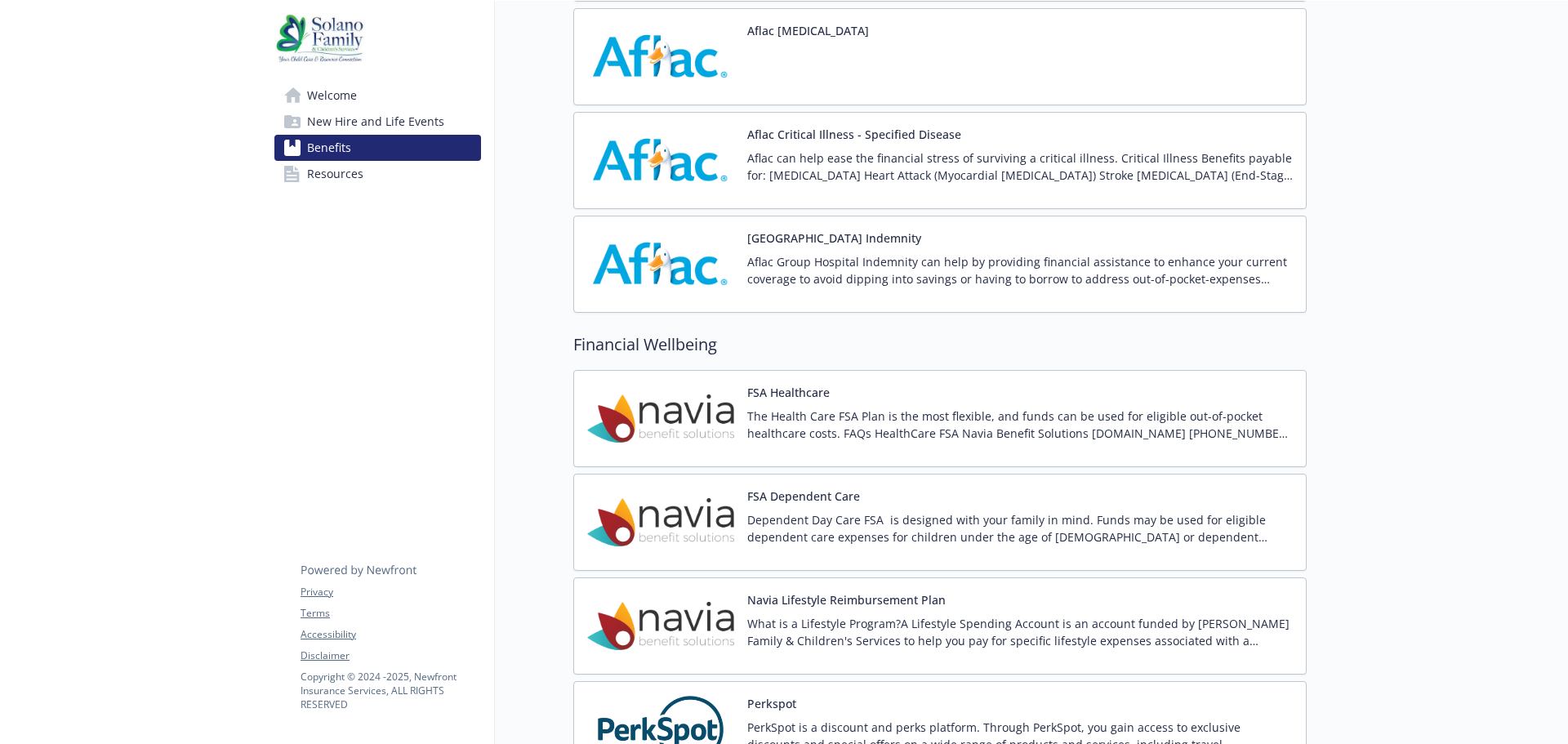
scroll to position [2042, 0]
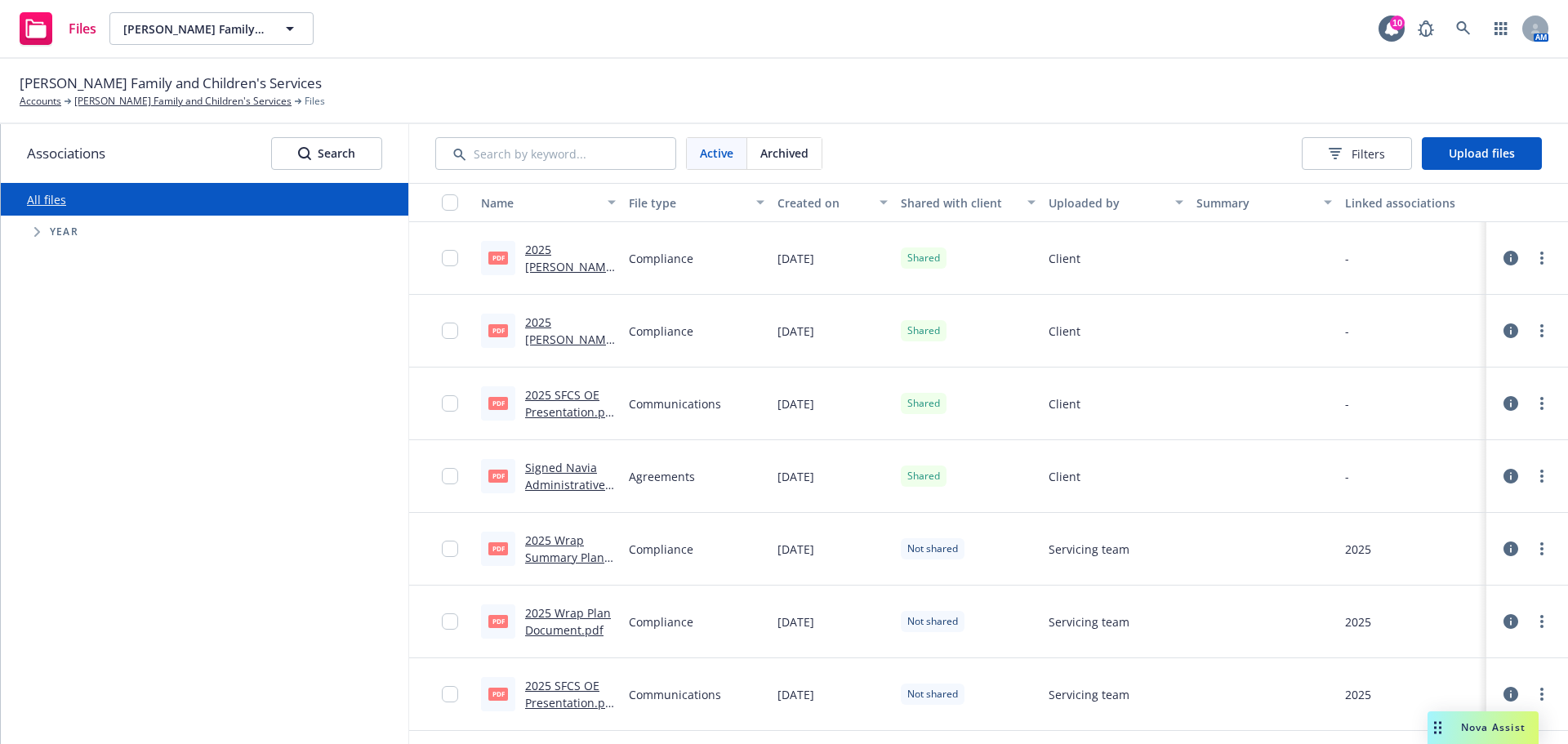
click at [963, 274] on div "Shared" at bounding box center [968, 259] width 148 height 73
